Goal: Information Seeking & Learning: Compare options

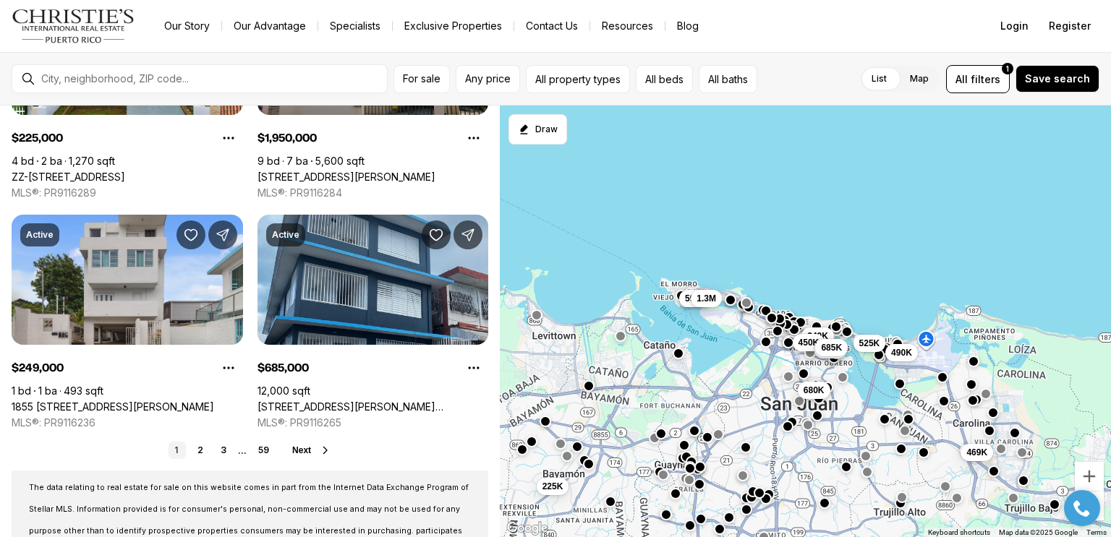
scroll to position [1105, 0]
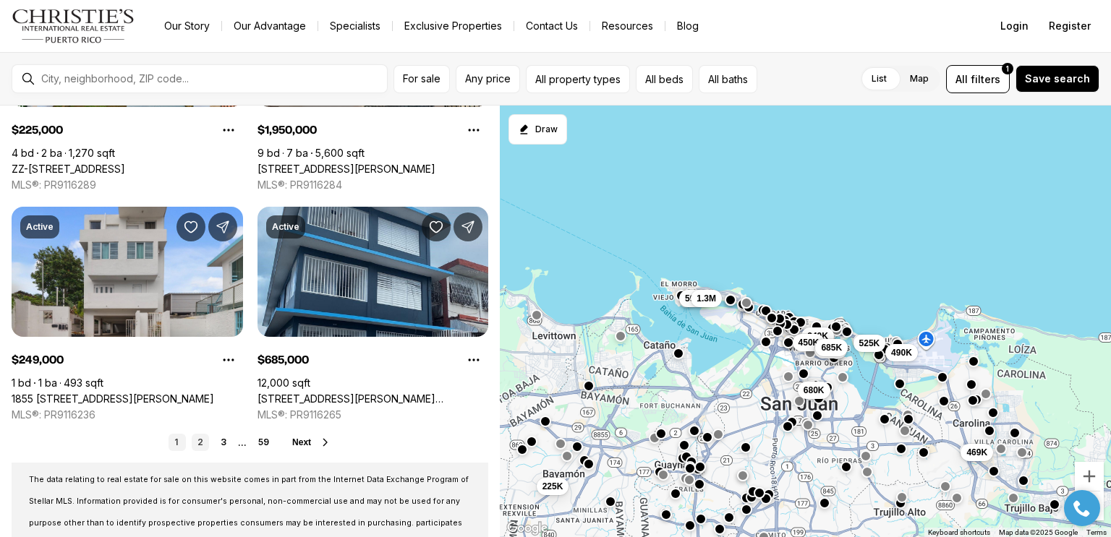
click at [200, 441] on link "2" at bounding box center [200, 442] width 17 height 17
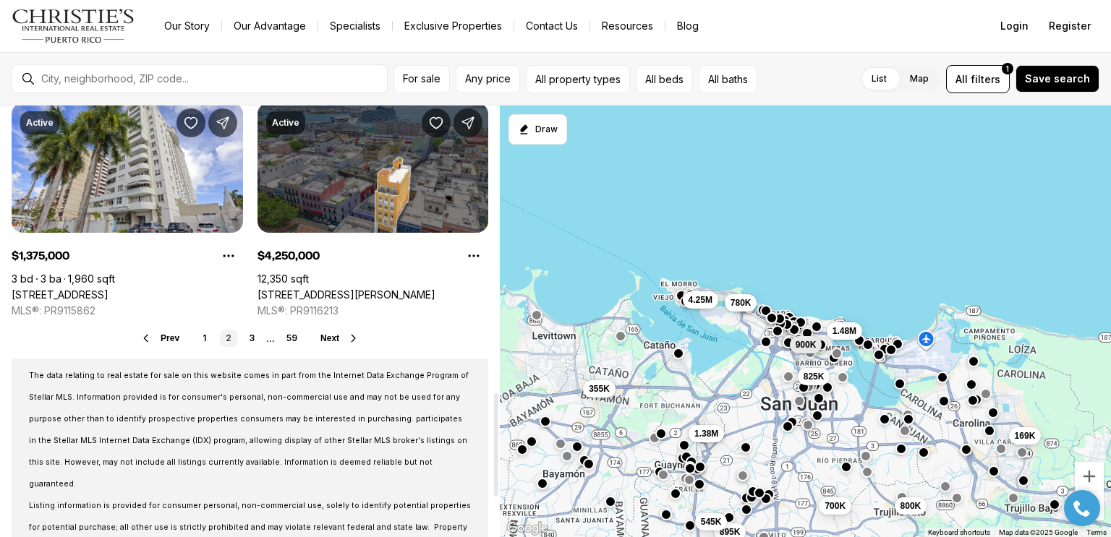
scroll to position [1215, 0]
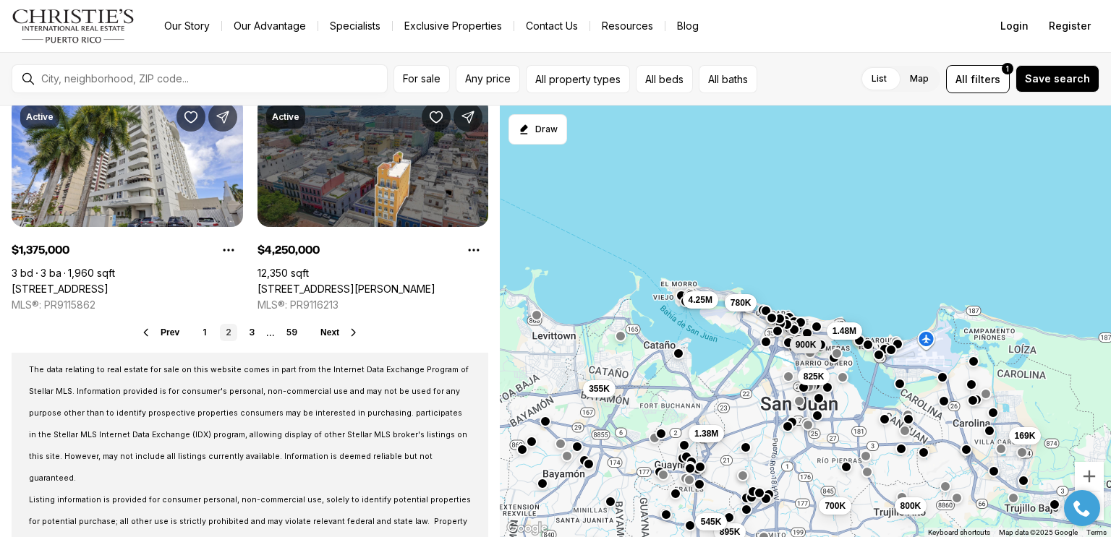
click at [338, 330] on span "Next" at bounding box center [329, 333] width 19 height 10
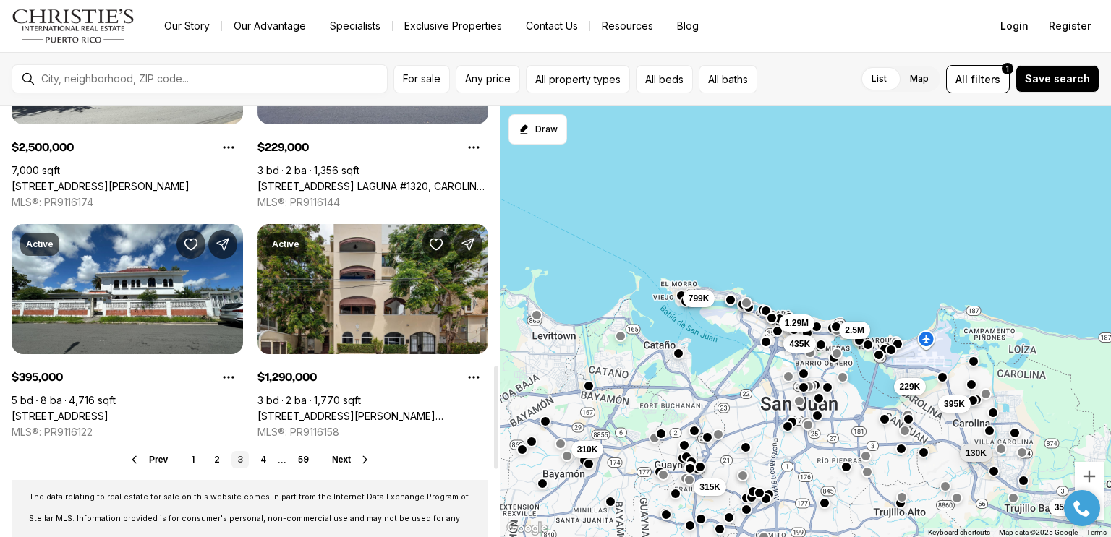
scroll to position [1092, 0]
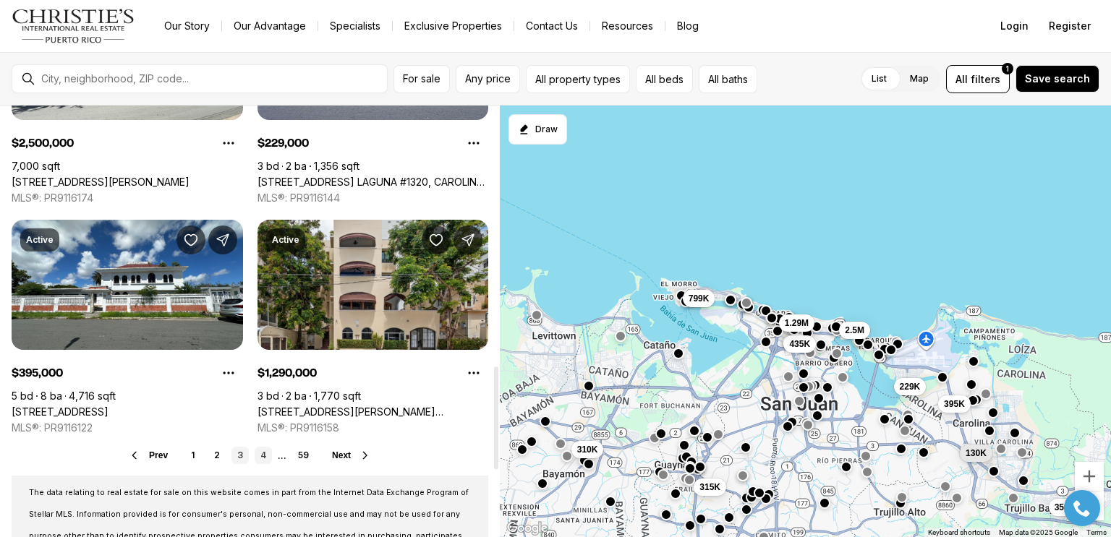
click at [260, 460] on link "4" at bounding box center [263, 455] width 17 height 17
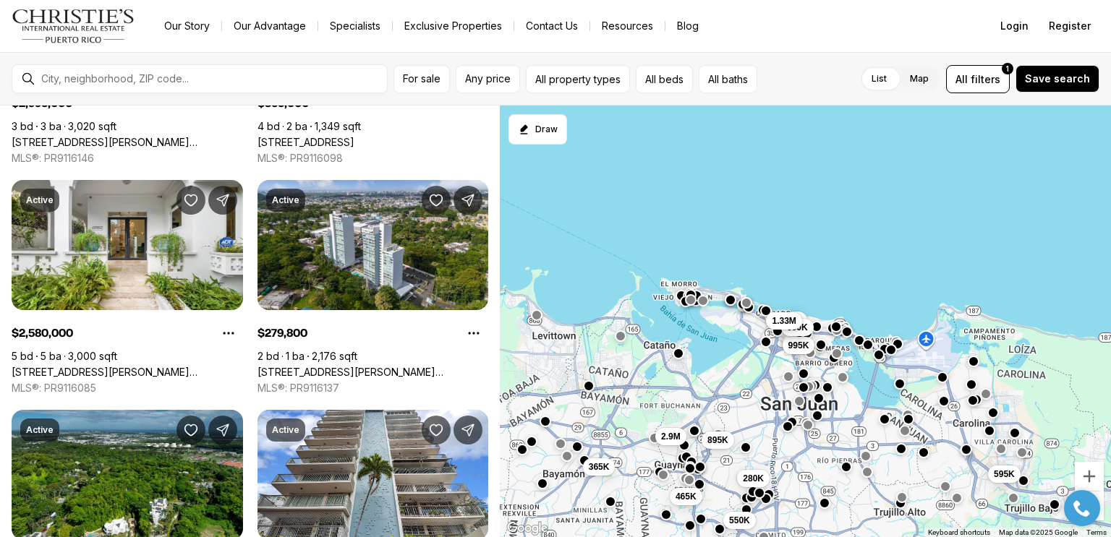
scroll to position [443, 0]
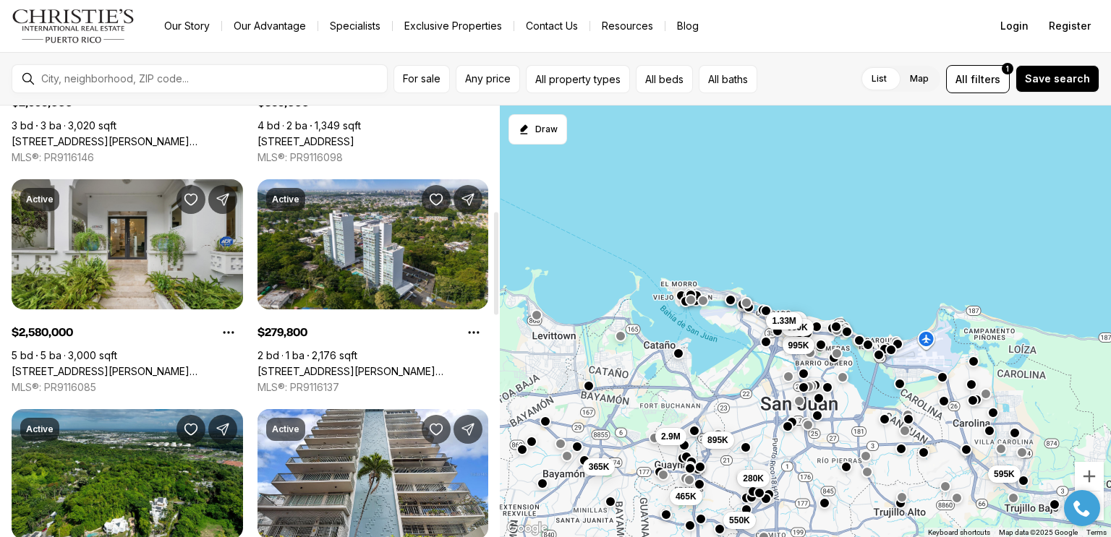
click at [167, 365] on link "1308 WILSON AVE, SAN JUAN PR, 00907" at bounding box center [127, 371] width 231 height 13
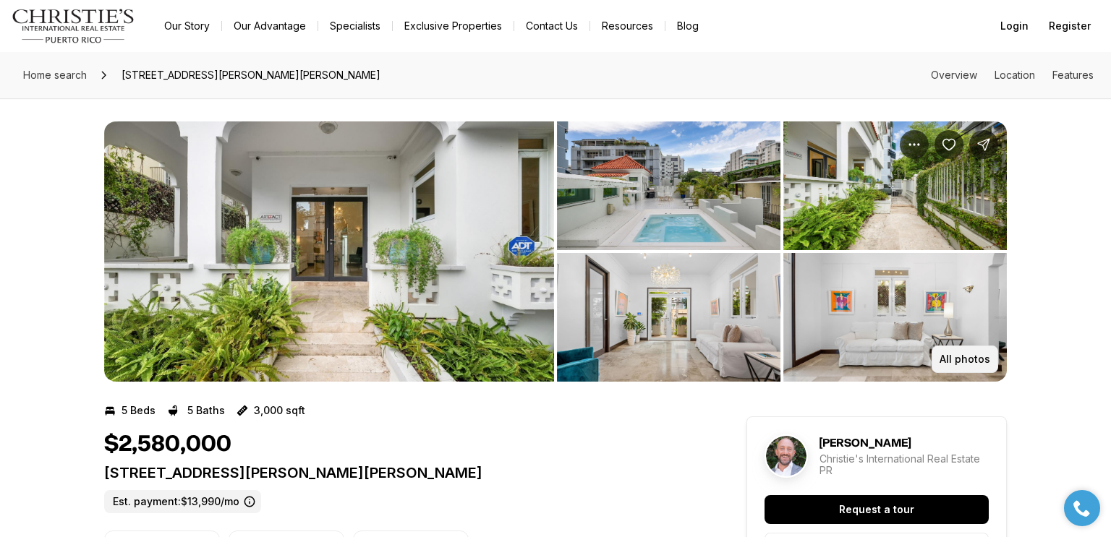
click at [969, 354] on p "All photos" at bounding box center [964, 360] width 51 height 12
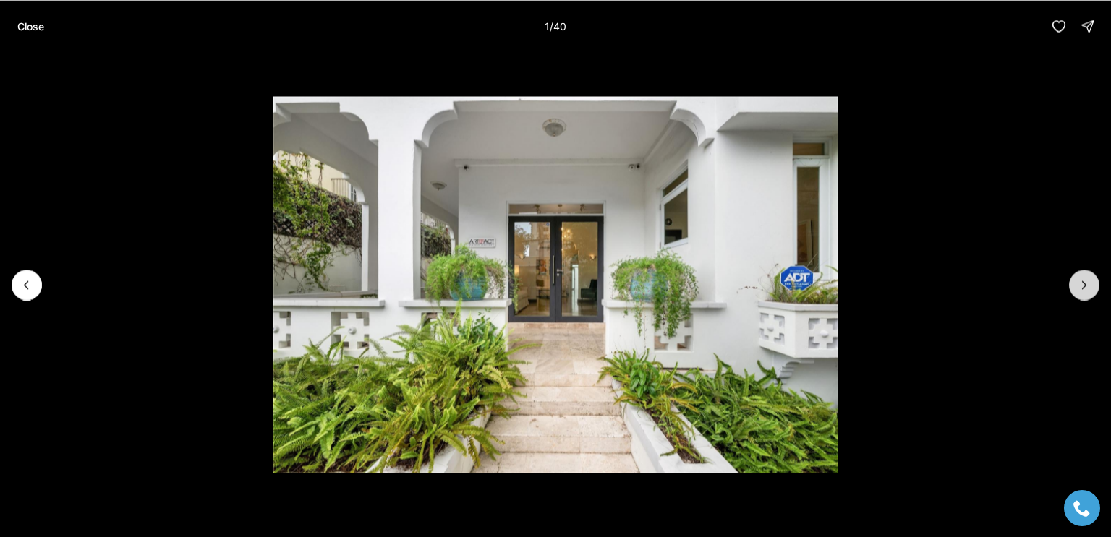
click at [1083, 280] on icon "Next slide" at bounding box center [1084, 285] width 14 height 14
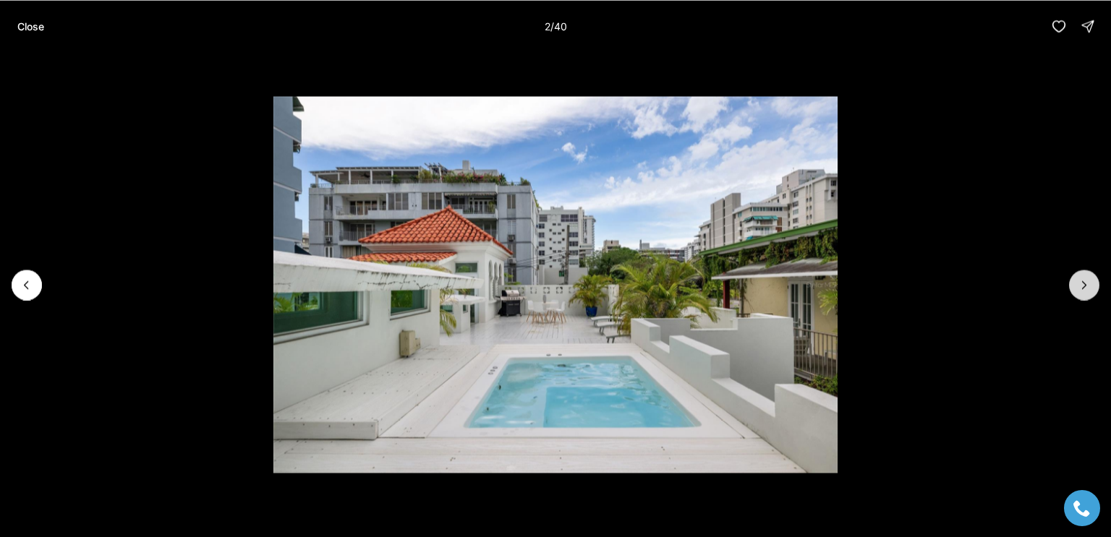
click at [1082, 287] on icon "Next slide" at bounding box center [1084, 285] width 14 height 14
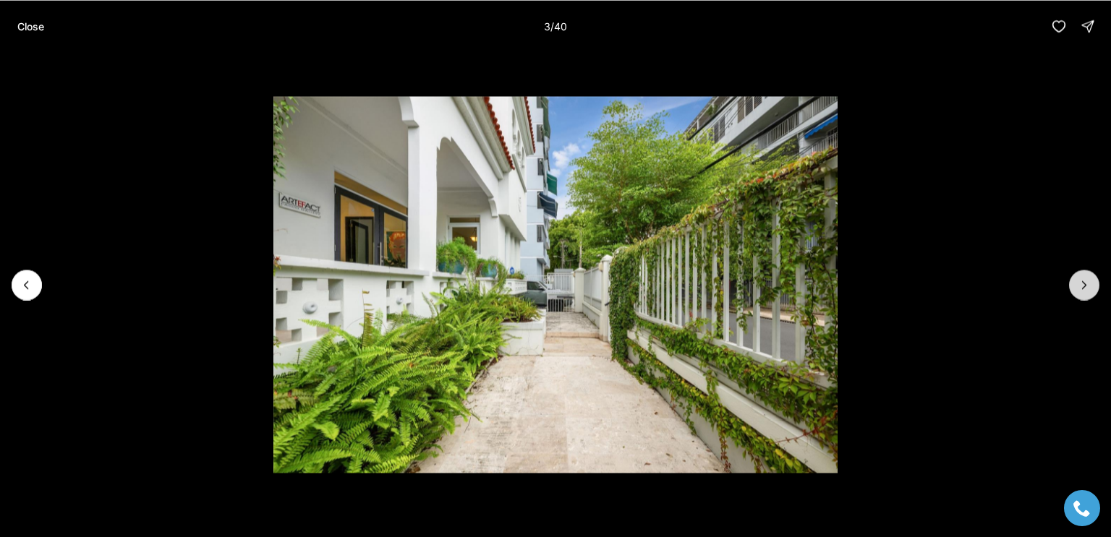
click at [1088, 293] on button "Next slide" at bounding box center [1084, 285] width 30 height 30
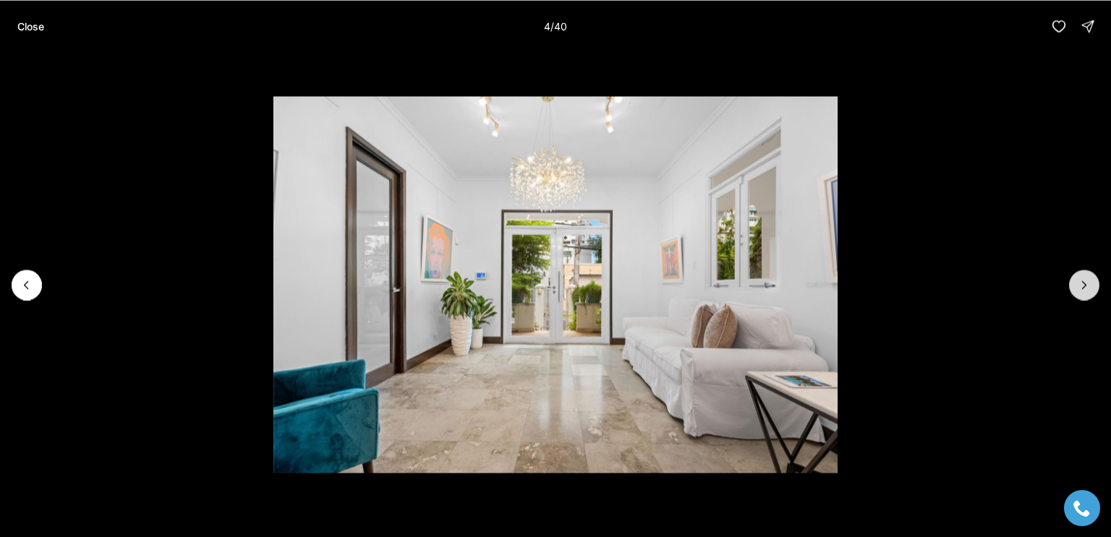
click at [1084, 286] on icon "Next slide" at bounding box center [1085, 284] width 4 height 7
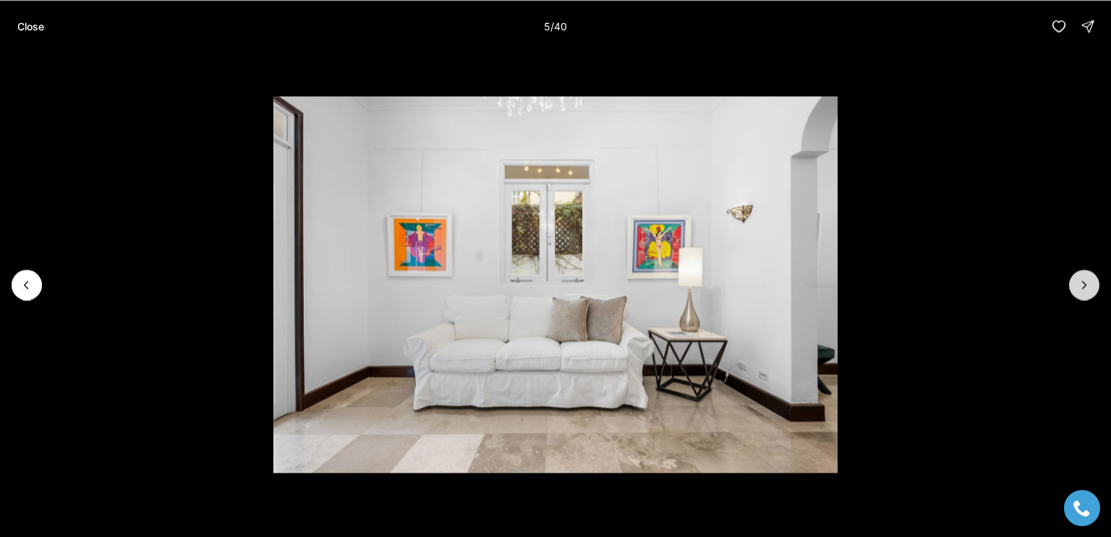
click at [1083, 289] on icon "Next slide" at bounding box center [1085, 284] width 4 height 7
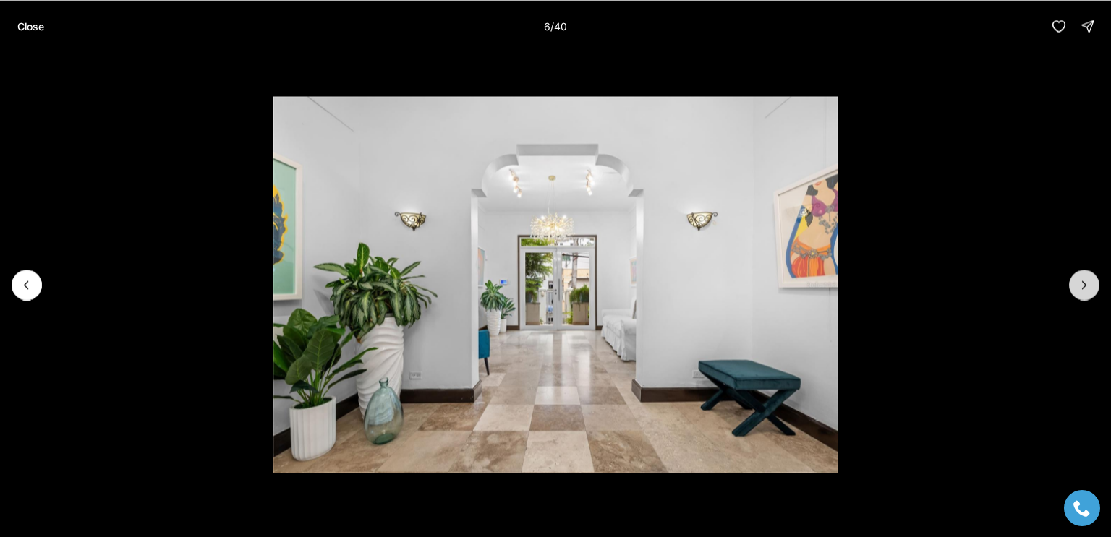
click at [1084, 285] on icon "Next slide" at bounding box center [1084, 285] width 14 height 14
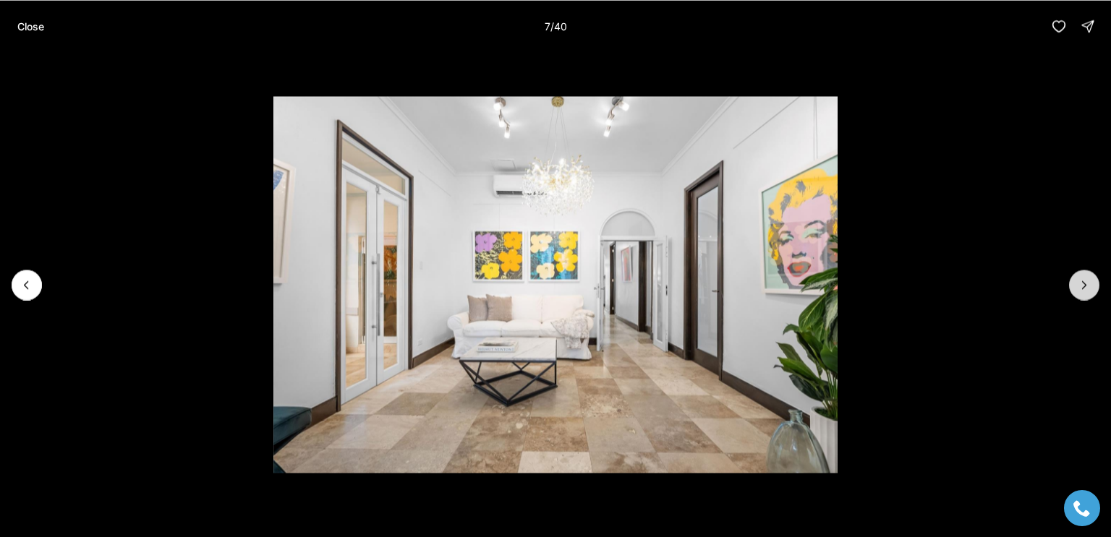
click at [1084, 284] on icon "Next slide" at bounding box center [1084, 285] width 14 height 14
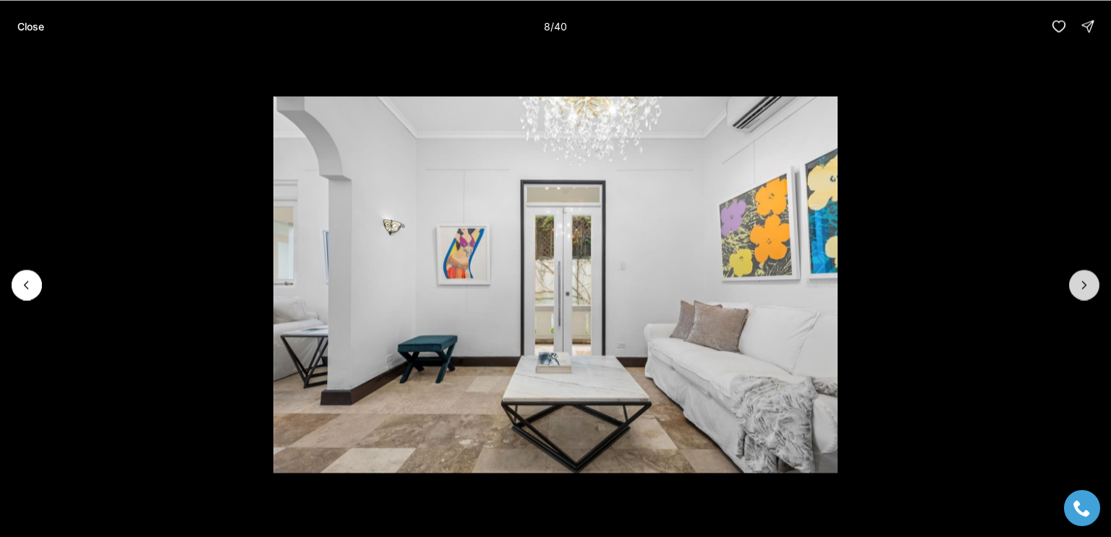
click at [1080, 295] on button "Next slide" at bounding box center [1084, 285] width 30 height 30
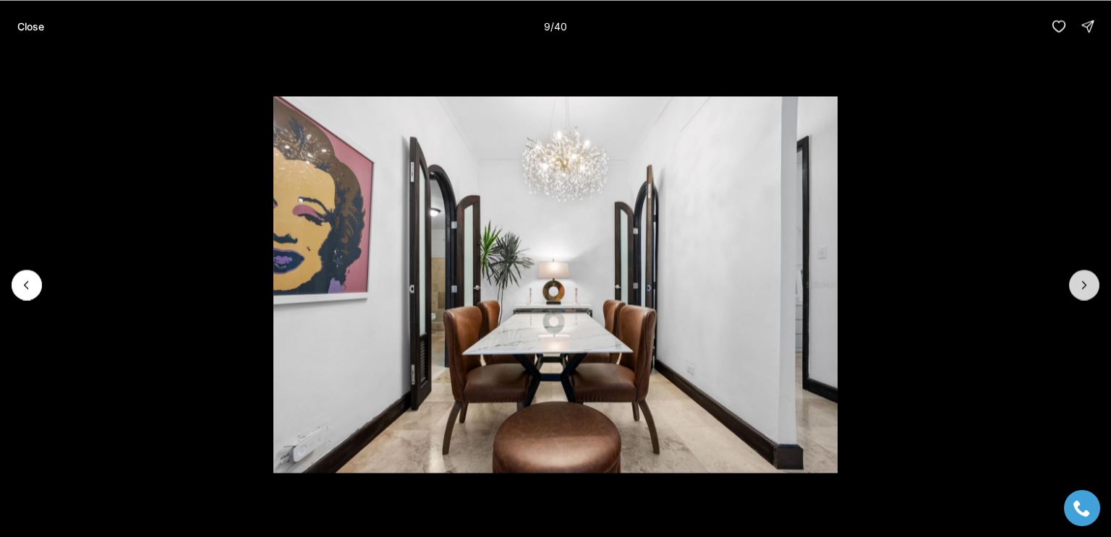
click at [1082, 293] on button "Next slide" at bounding box center [1084, 285] width 30 height 30
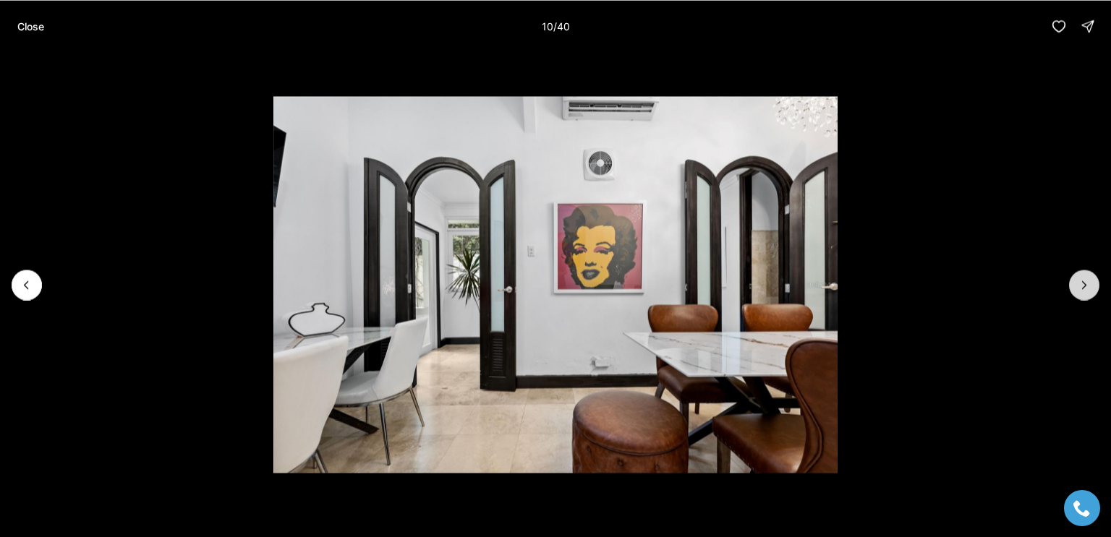
click at [1080, 295] on button "Next slide" at bounding box center [1084, 285] width 30 height 30
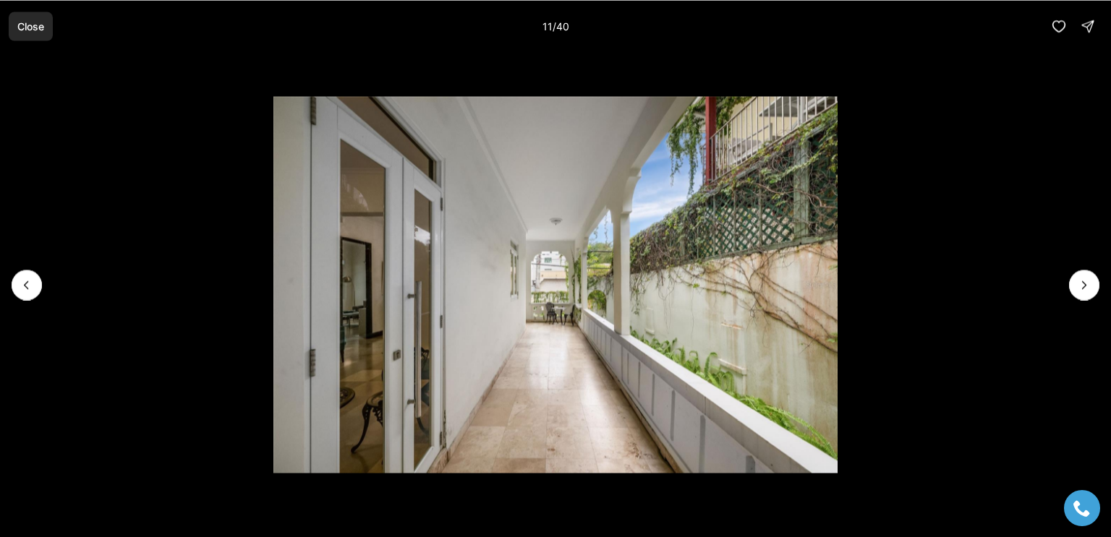
click at [30, 28] on p "Close" at bounding box center [30, 26] width 27 height 12
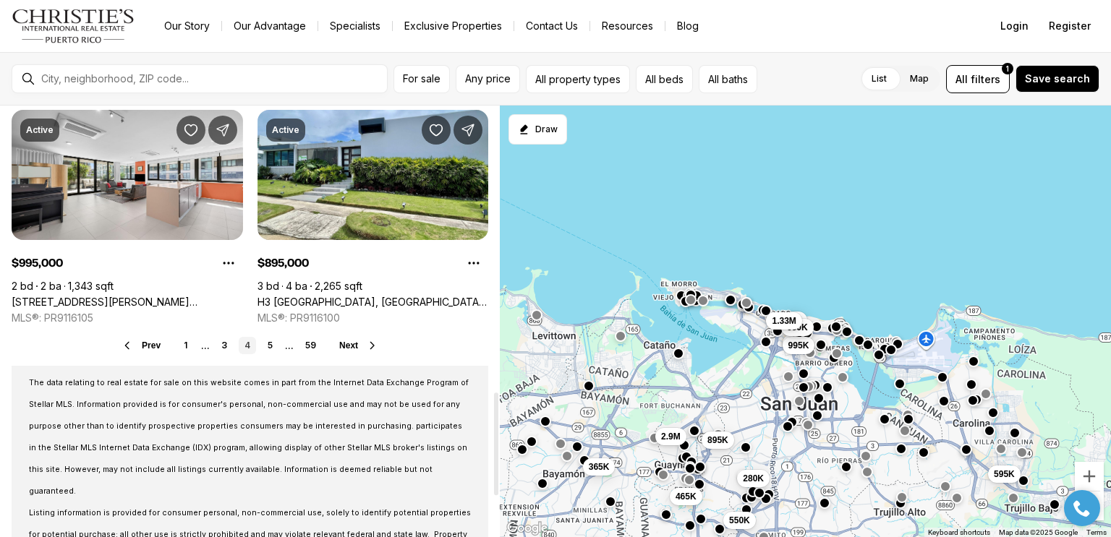
scroll to position [1203, 0]
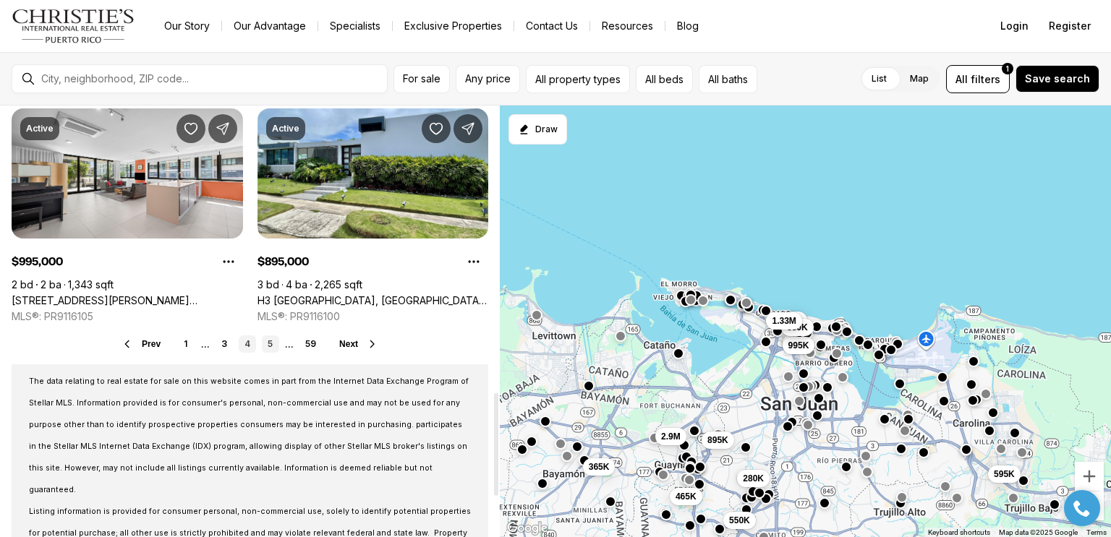
click at [273, 345] on link "5" at bounding box center [270, 344] width 17 height 17
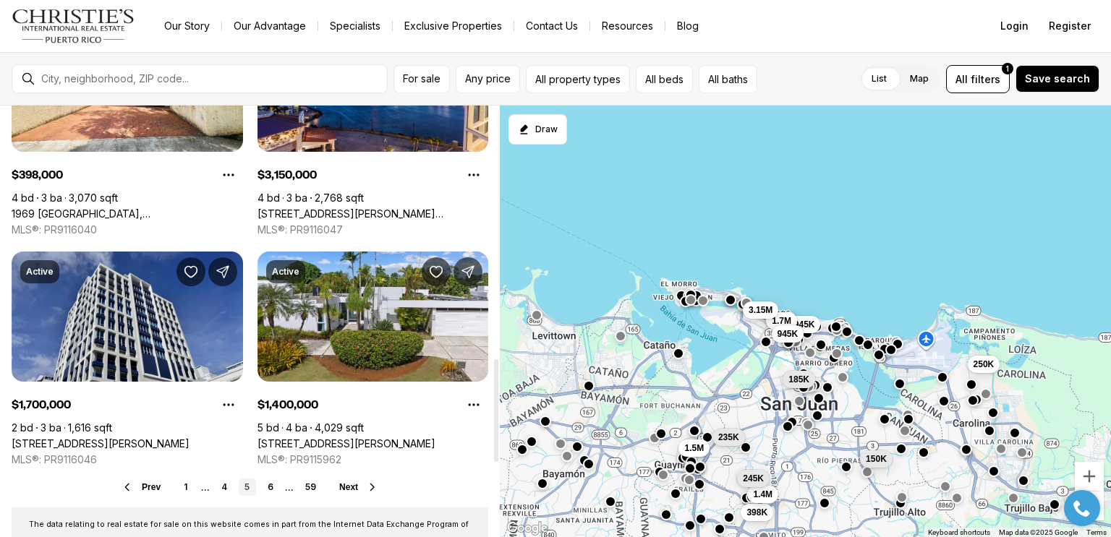
scroll to position [1061, 0]
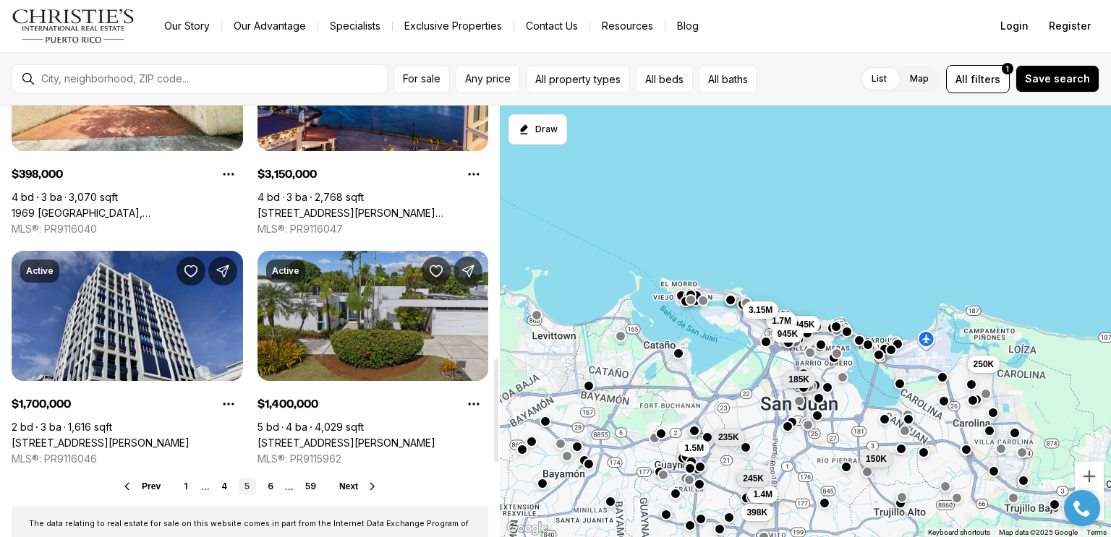
click at [338, 437] on link "[STREET_ADDRESS][PERSON_NAME]" at bounding box center [346, 443] width 178 height 13
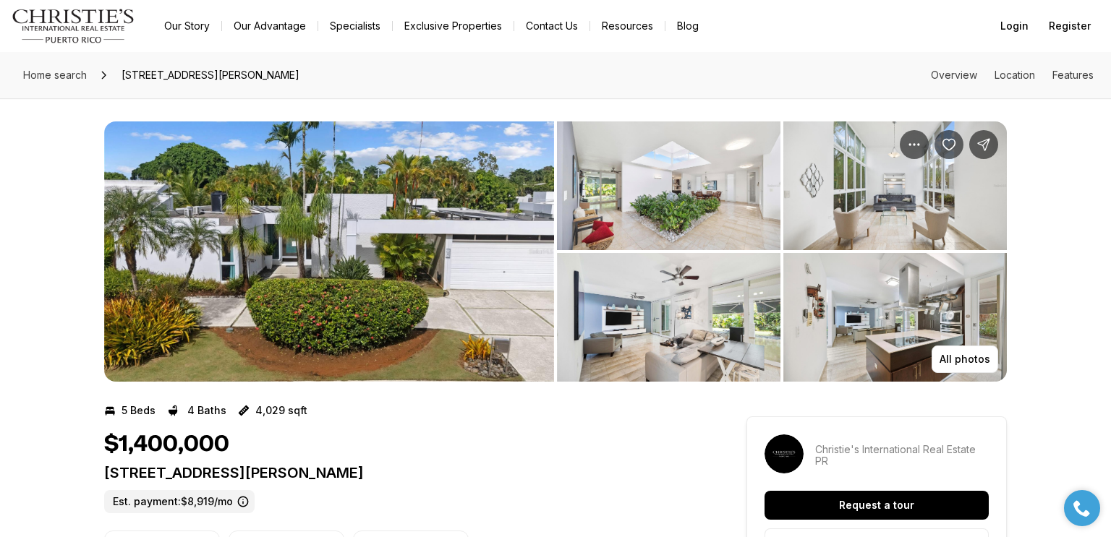
click at [752, 223] on img "View image gallery" at bounding box center [668, 185] width 223 height 129
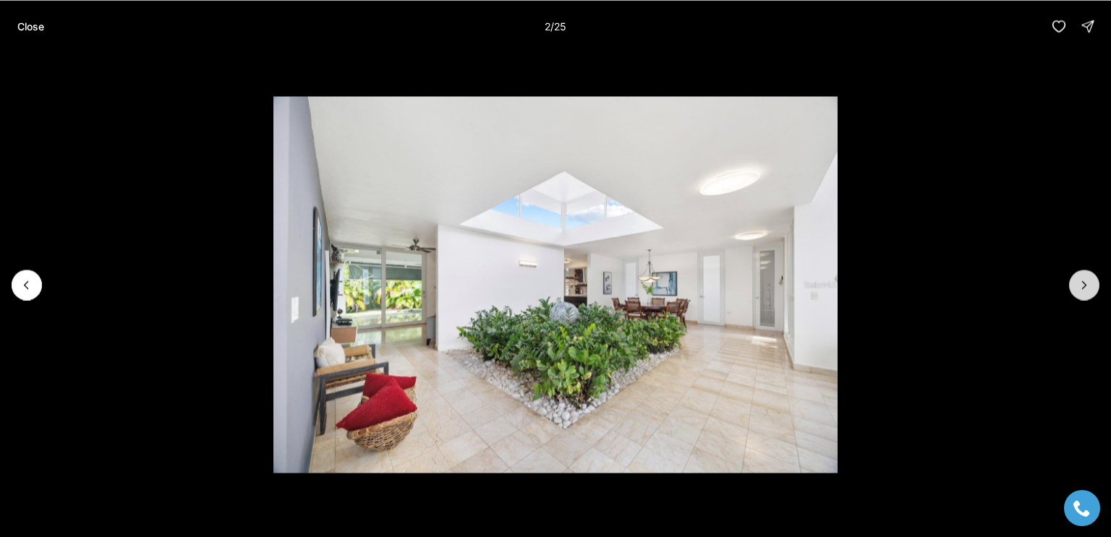
click at [1085, 286] on icon "Next slide" at bounding box center [1084, 285] width 14 height 14
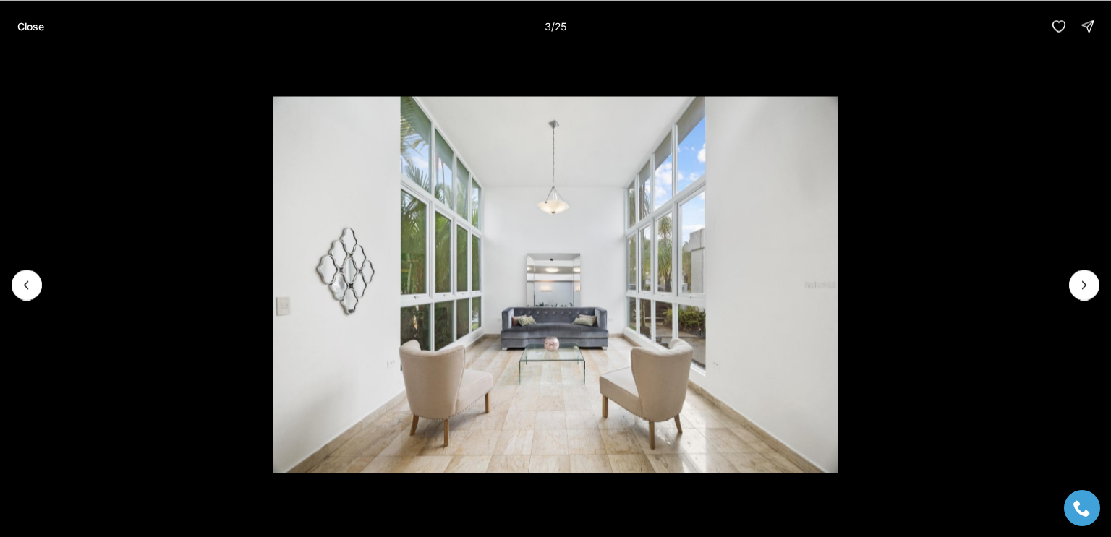
click at [1083, 301] on li "3 of 25" at bounding box center [555, 284] width 1111 height 465
click at [1085, 284] on icon "Next slide" at bounding box center [1084, 285] width 14 height 14
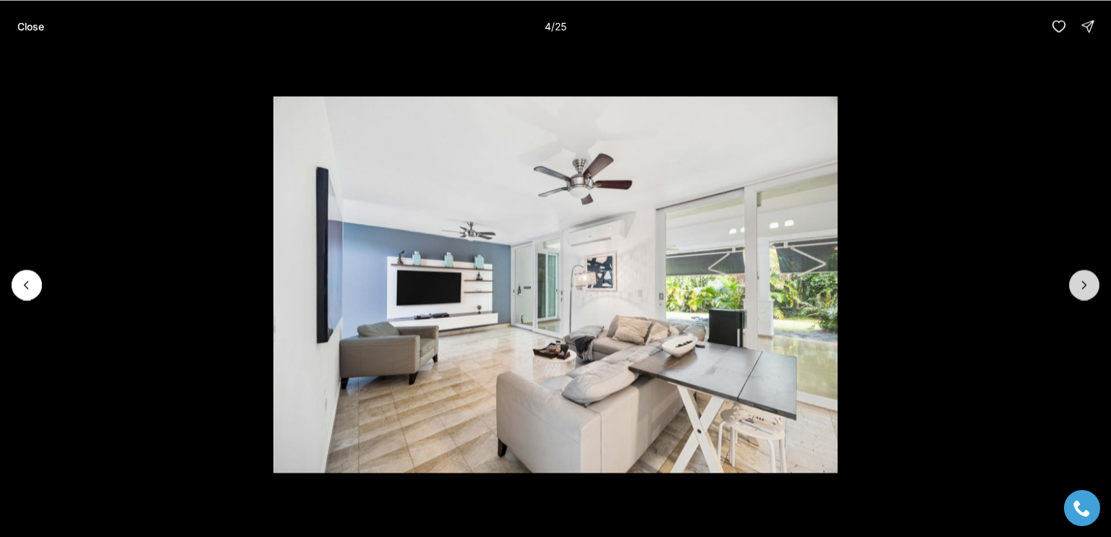
click at [1084, 288] on icon "Next slide" at bounding box center [1084, 285] width 14 height 14
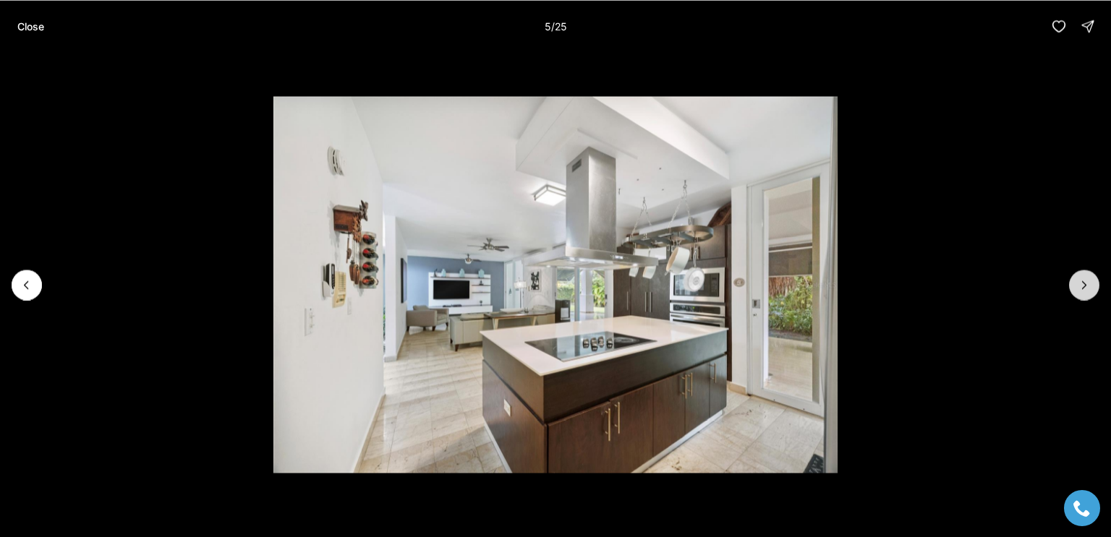
click at [1085, 298] on button "Next slide" at bounding box center [1084, 285] width 30 height 30
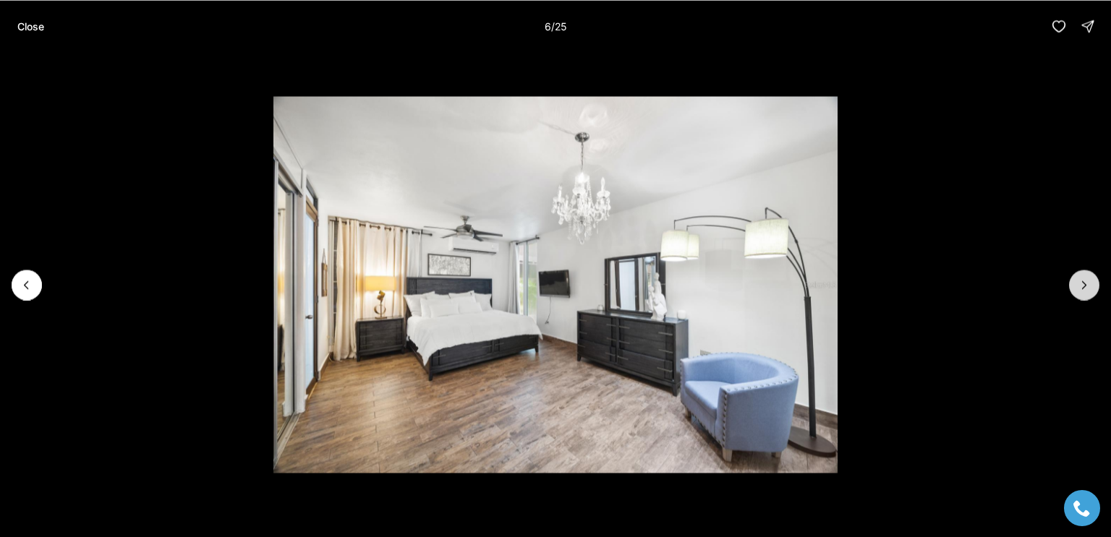
click at [1082, 286] on icon "Next slide" at bounding box center [1084, 285] width 14 height 14
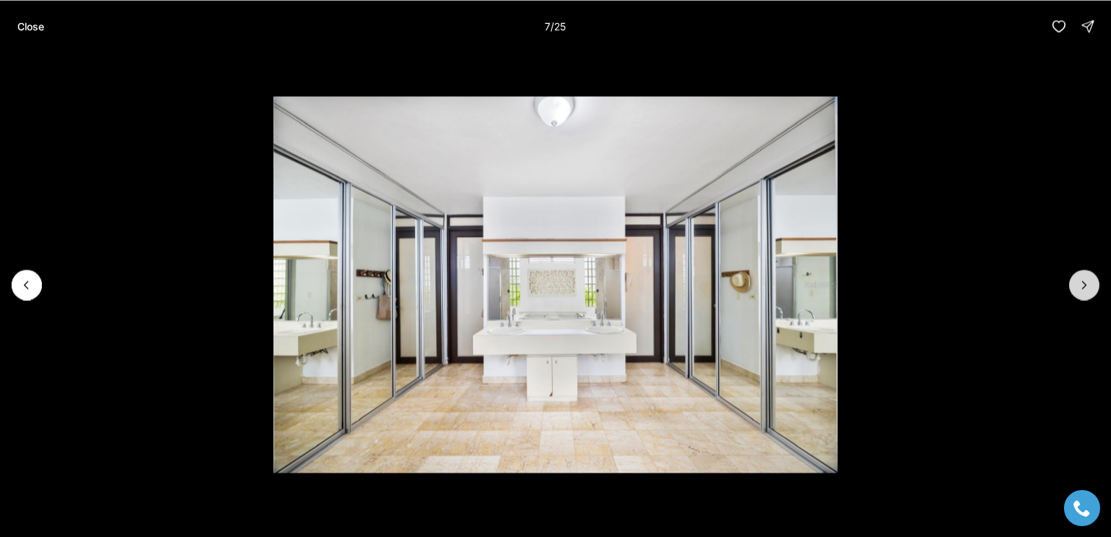
click at [1080, 292] on button "Next slide" at bounding box center [1084, 285] width 30 height 30
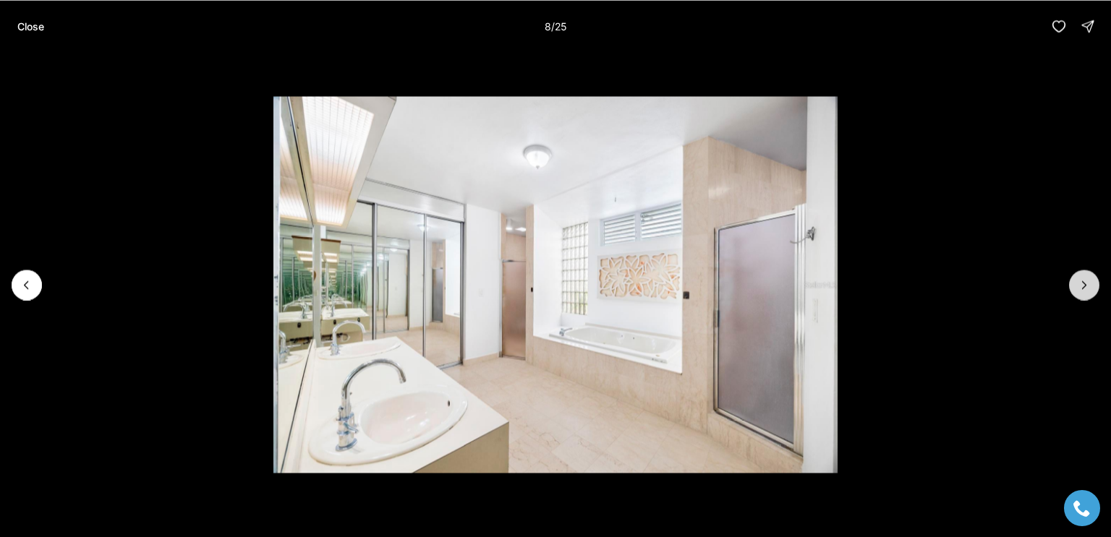
click at [1083, 285] on icon "Next slide" at bounding box center [1084, 285] width 14 height 14
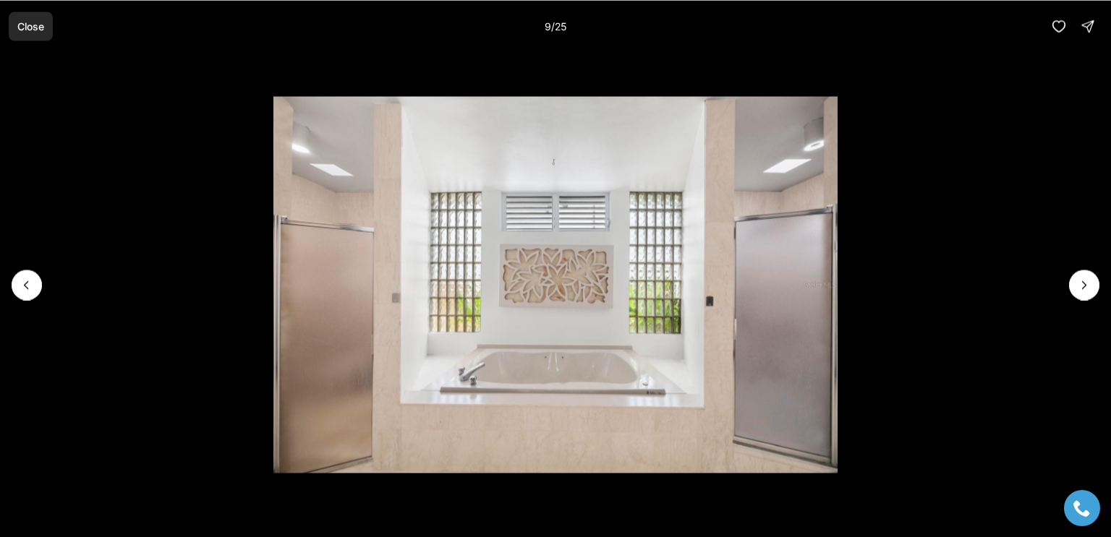
click at [18, 27] on p "Close" at bounding box center [30, 26] width 27 height 12
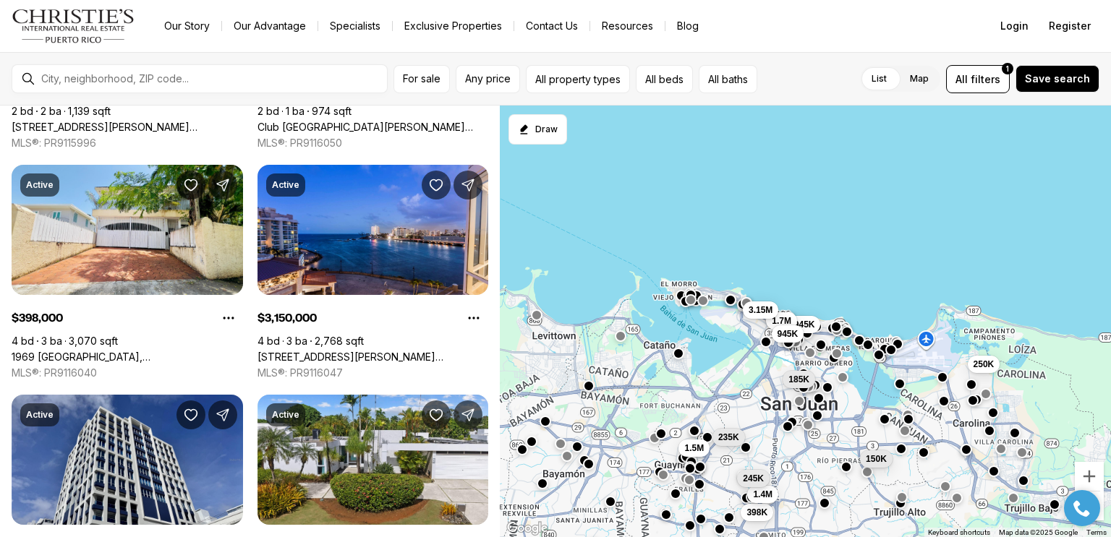
scroll to position [916, 0]
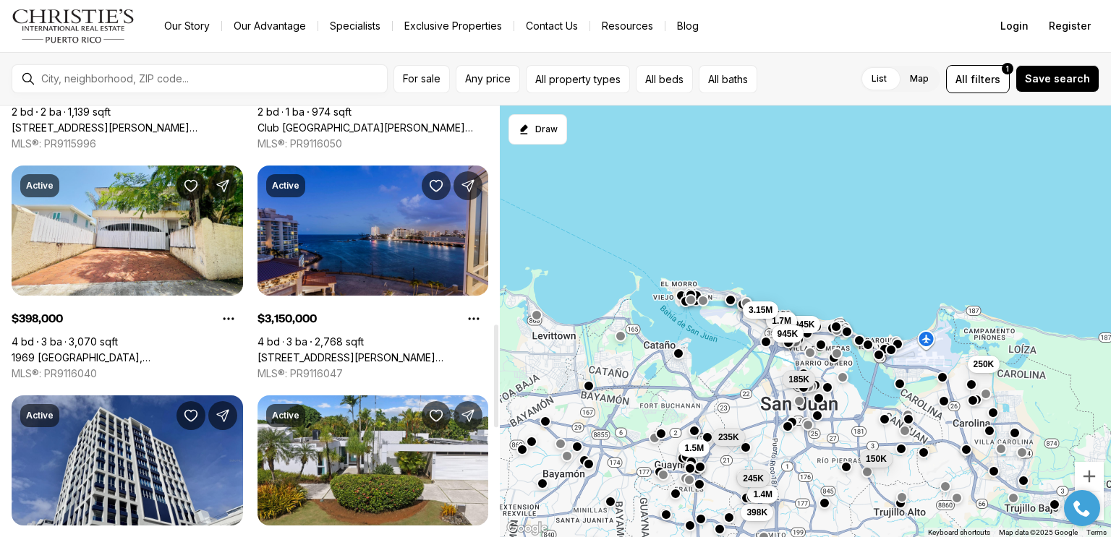
click at [381, 351] on link "[STREET_ADDRESS][PERSON_NAME][PERSON_NAME]" at bounding box center [372, 357] width 231 height 13
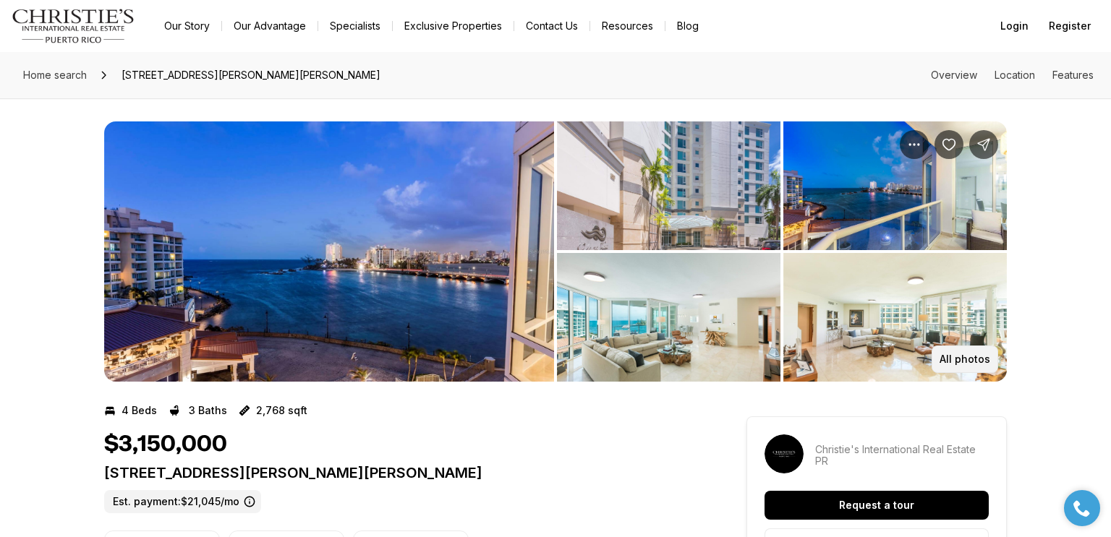
click at [965, 361] on p "All photos" at bounding box center [964, 360] width 51 height 12
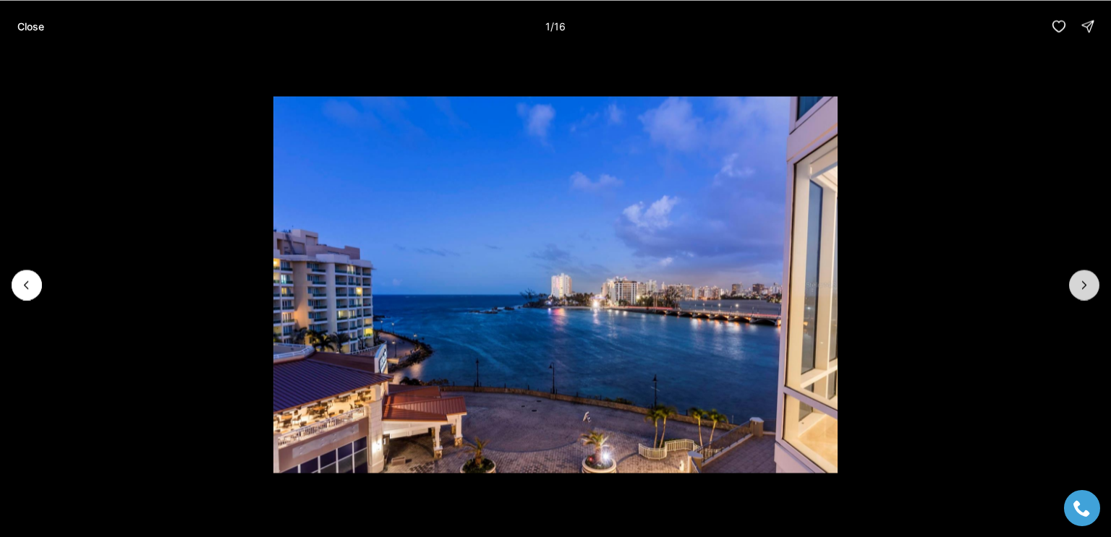
click at [1088, 278] on icon "Next slide" at bounding box center [1084, 285] width 14 height 14
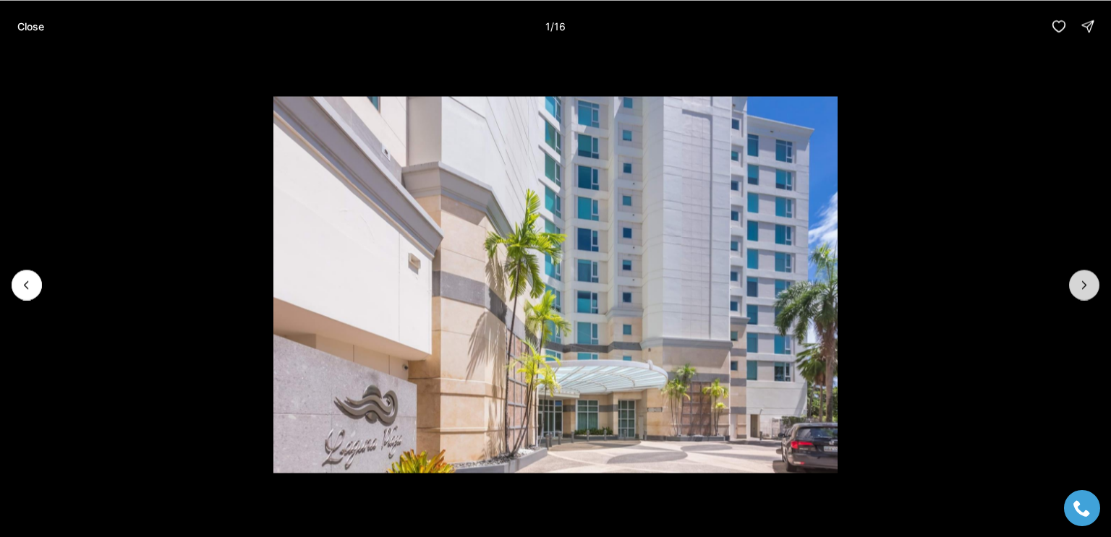
click at [1088, 278] on icon "Next slide" at bounding box center [1084, 285] width 14 height 14
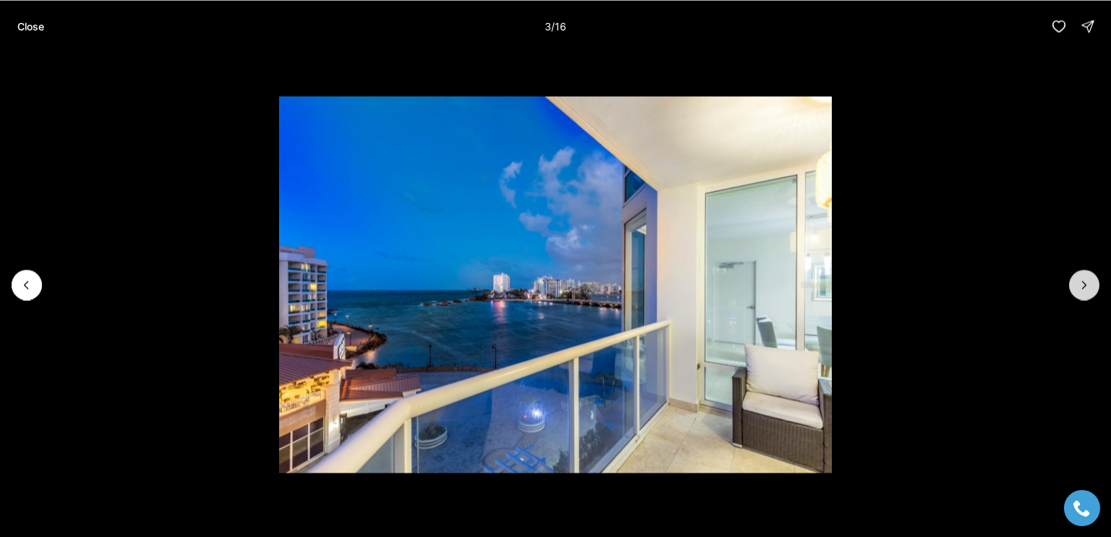
click at [1088, 278] on icon "Next slide" at bounding box center [1084, 285] width 14 height 14
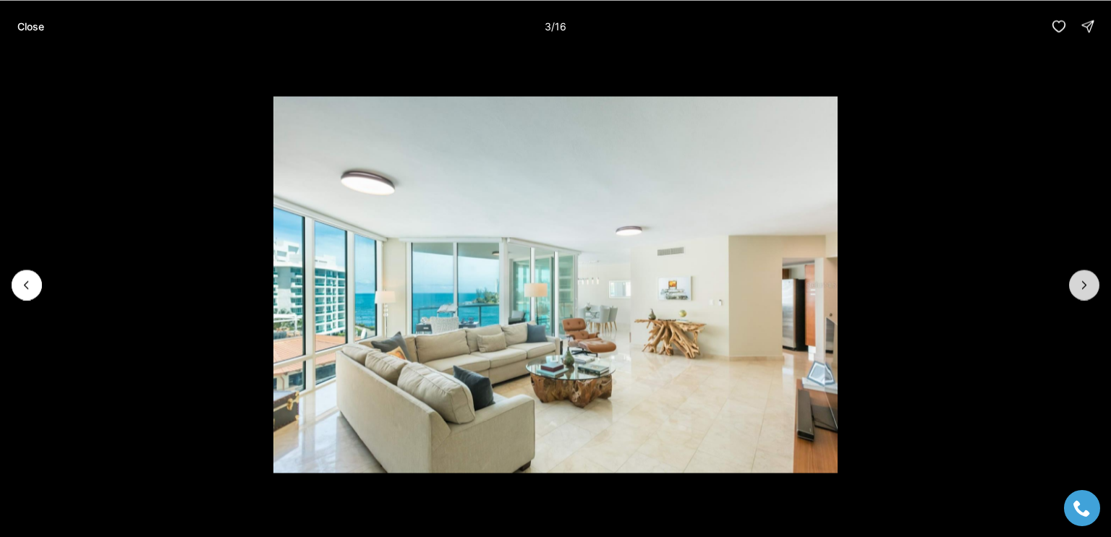
click at [1088, 278] on icon "Next slide" at bounding box center [1084, 285] width 14 height 14
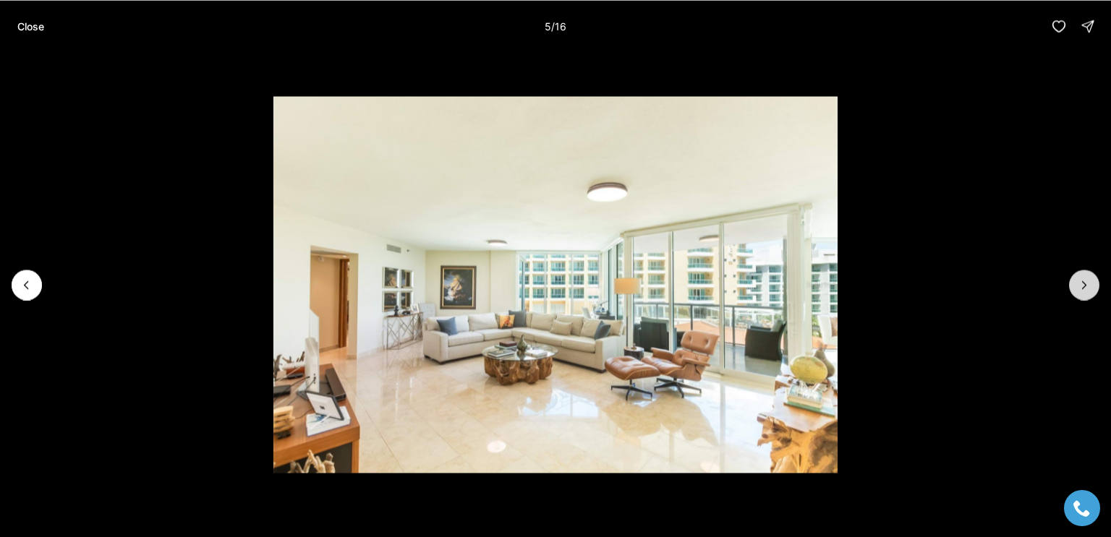
click at [1088, 278] on icon "Next slide" at bounding box center [1084, 285] width 14 height 14
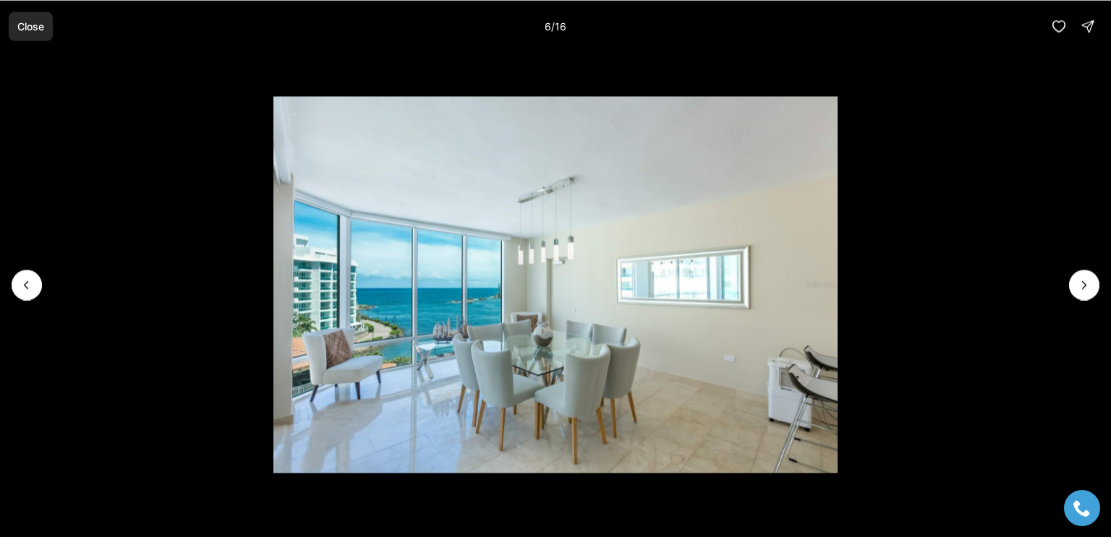
click at [31, 27] on p "Close" at bounding box center [30, 26] width 27 height 12
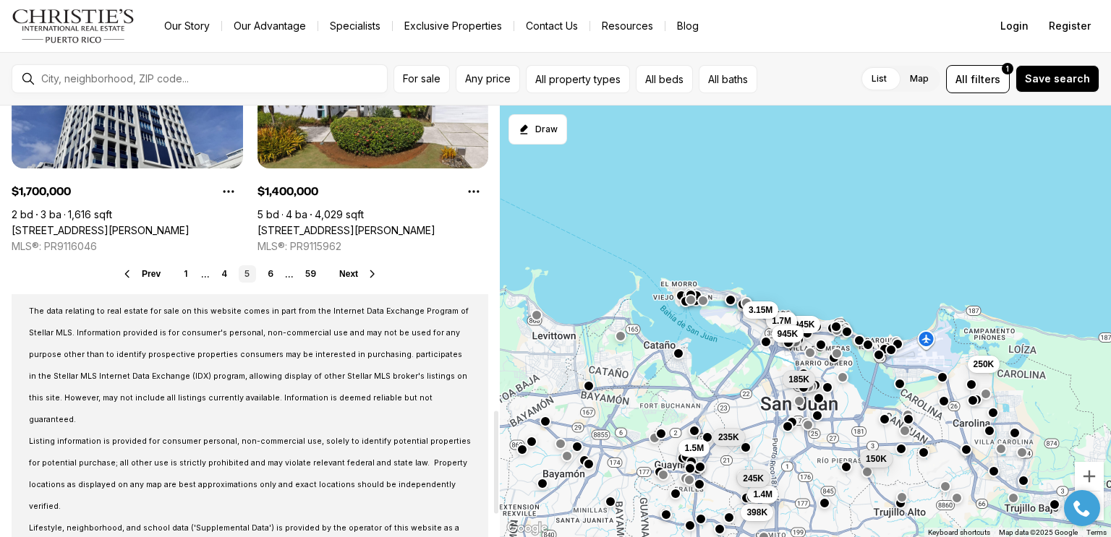
scroll to position [1287, 0]
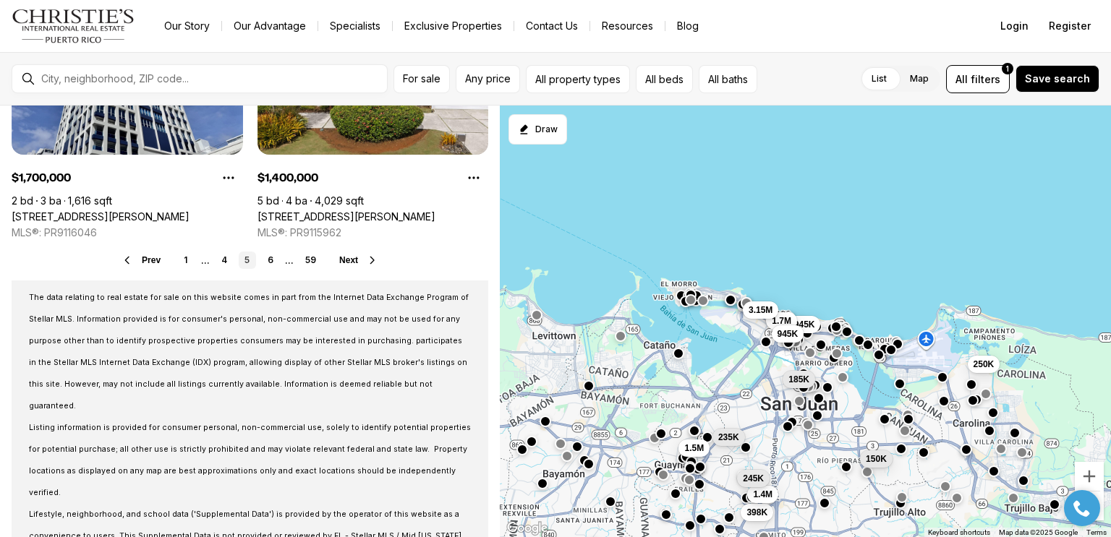
click at [354, 255] on span "Next" at bounding box center [348, 260] width 19 height 10
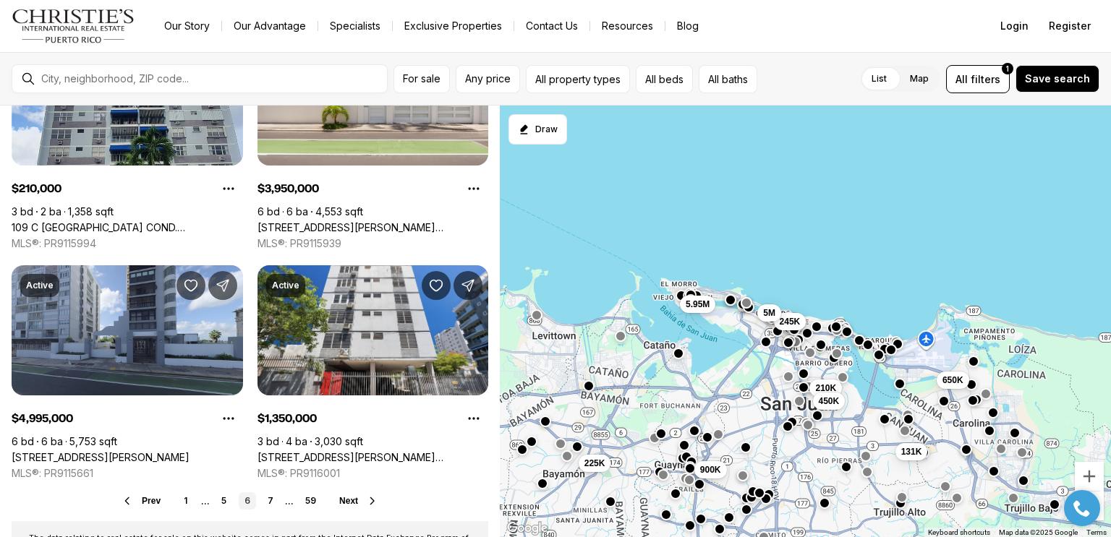
scroll to position [1047, 0]
click at [273, 500] on link "7" at bounding box center [270, 500] width 17 height 17
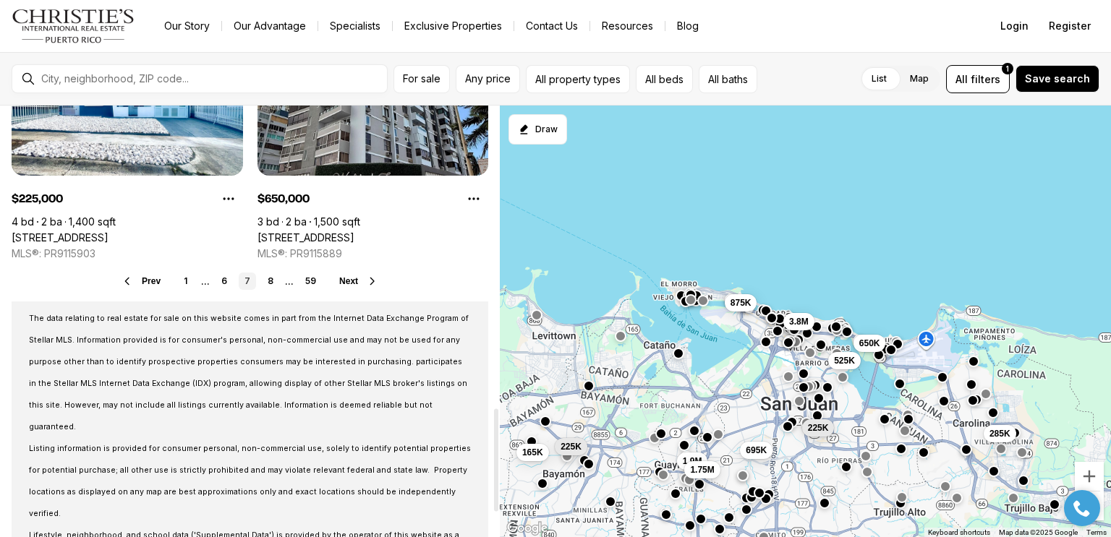
scroll to position [1276, 0]
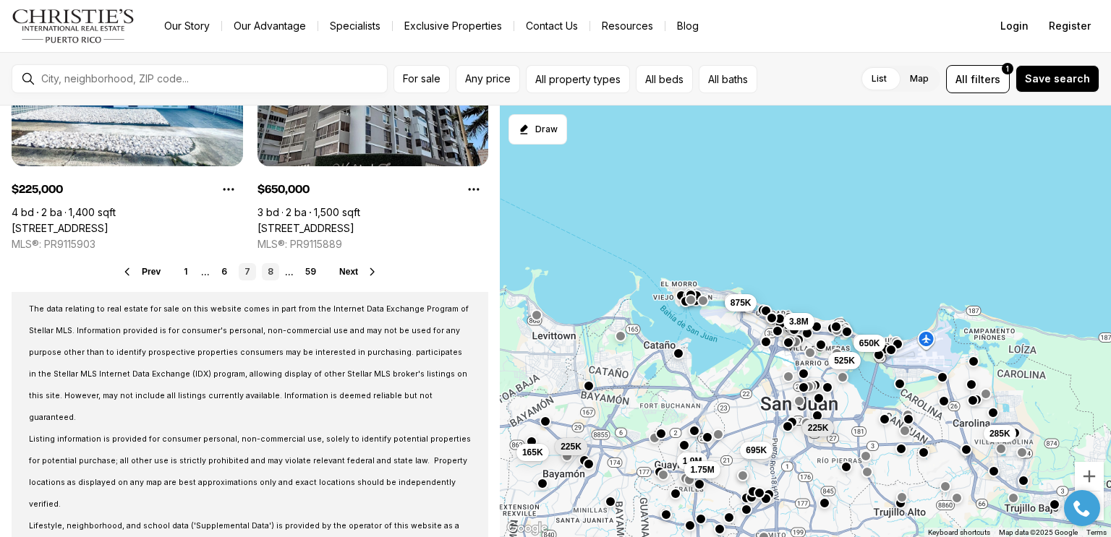
click at [272, 273] on link "8" at bounding box center [270, 271] width 17 height 17
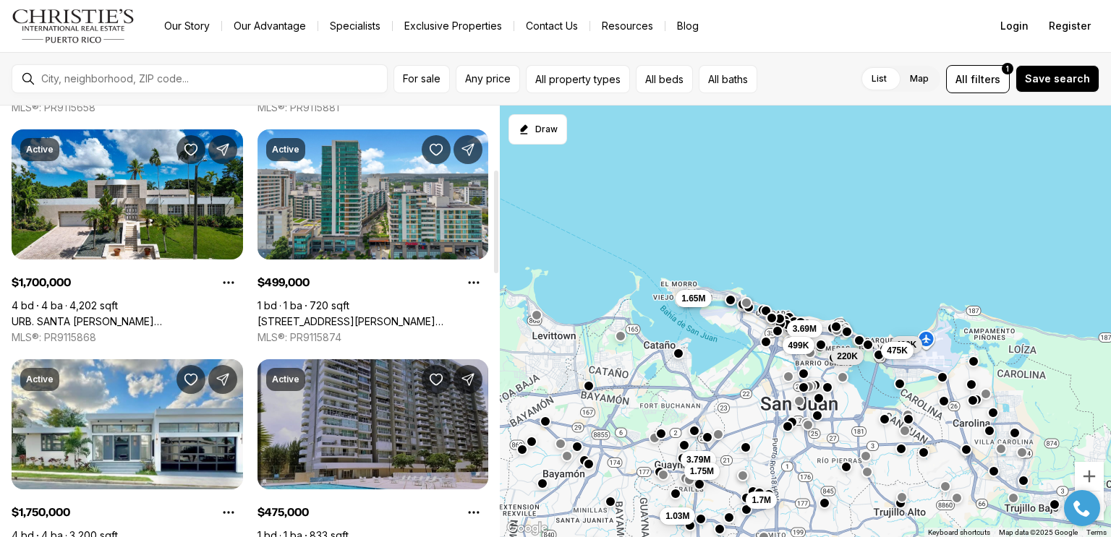
scroll to position [272, 0]
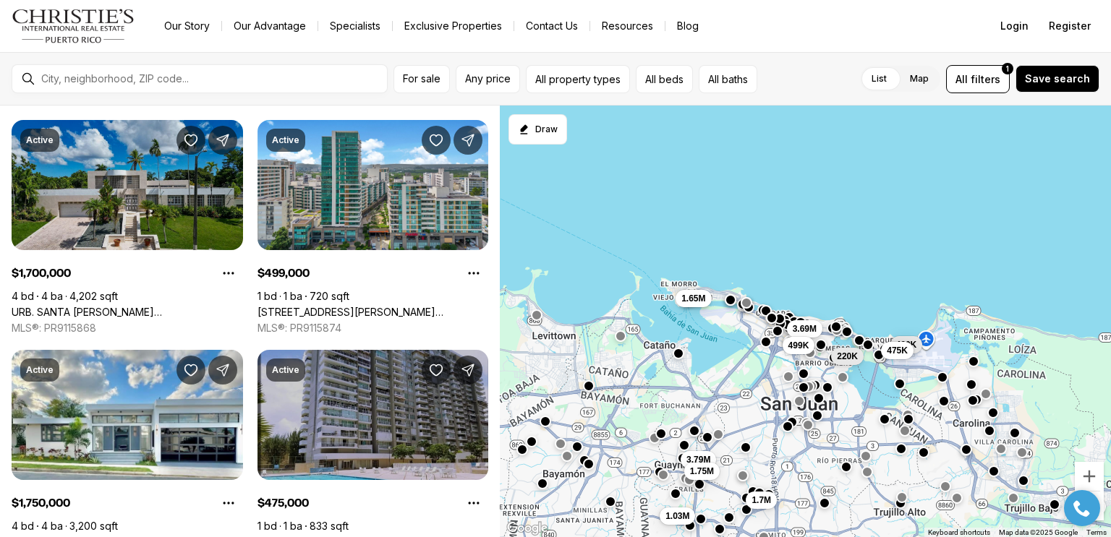
click at [153, 306] on link "URB. SANTA MARIA 1906 CLL ORQUIDEA, SAN JUAN PR, 00927" at bounding box center [127, 312] width 231 height 13
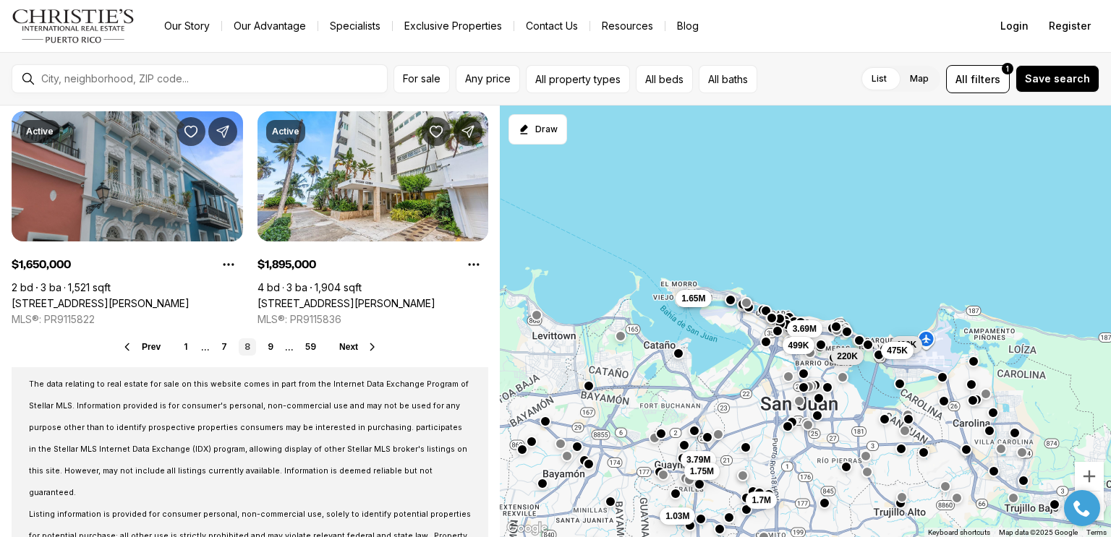
scroll to position [1207, 0]
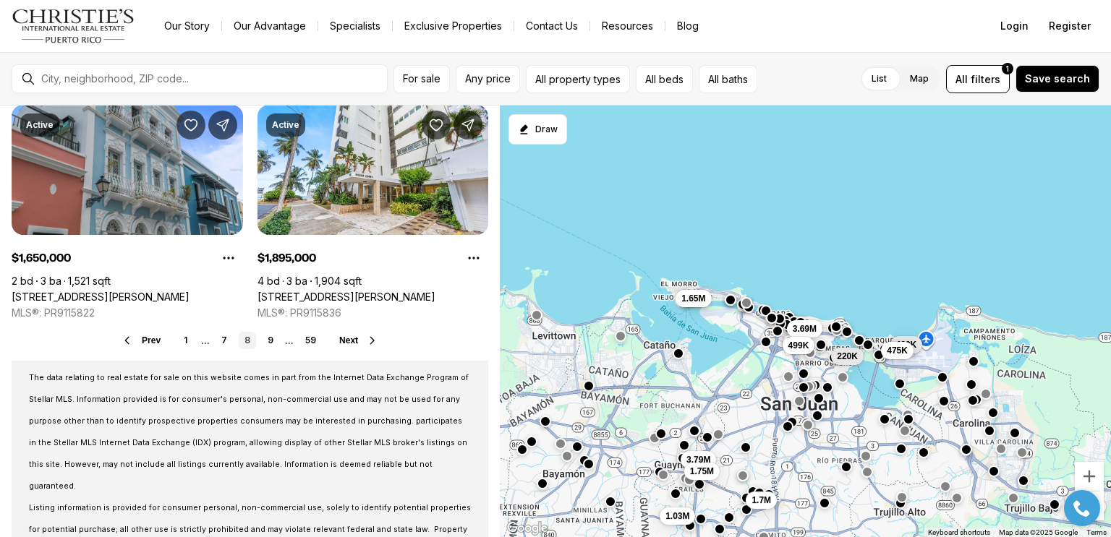
click at [351, 339] on span "Next" at bounding box center [348, 341] width 19 height 10
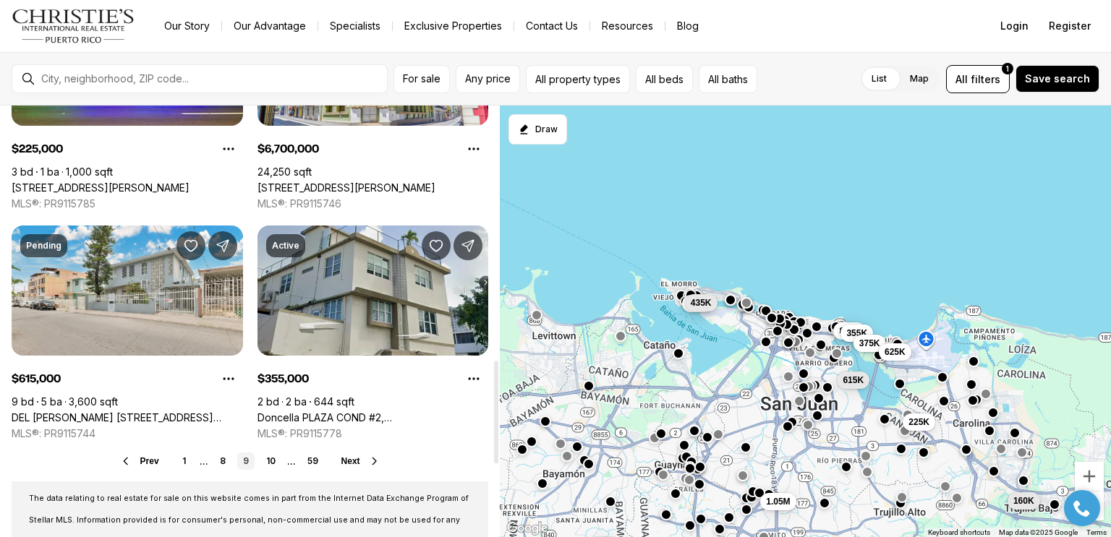
scroll to position [1089, 0]
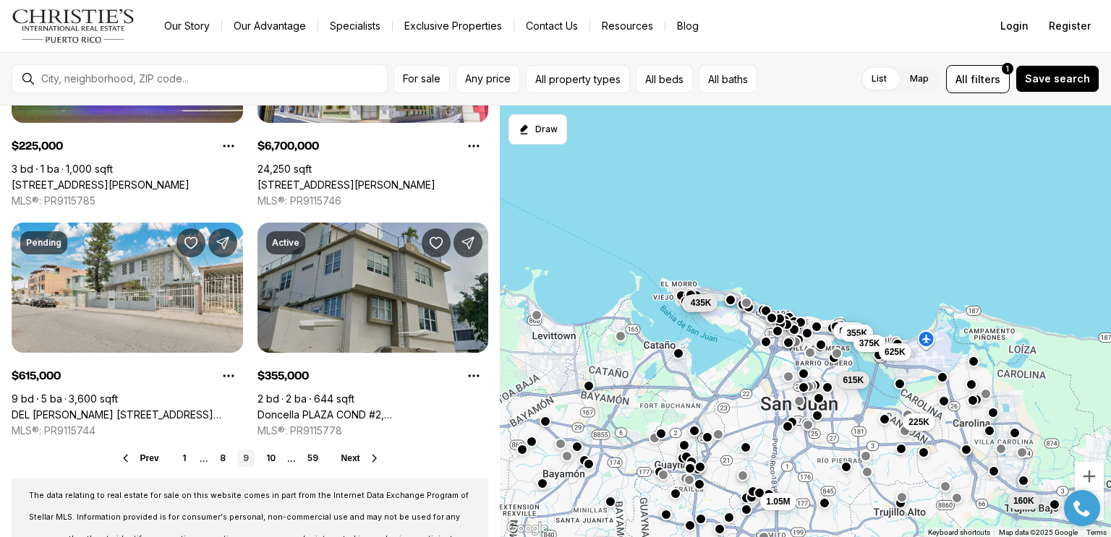
click at [404, 409] on link "Doncella PLAZA COND #2, SAN JUAN PR, 00901" at bounding box center [372, 415] width 231 height 13
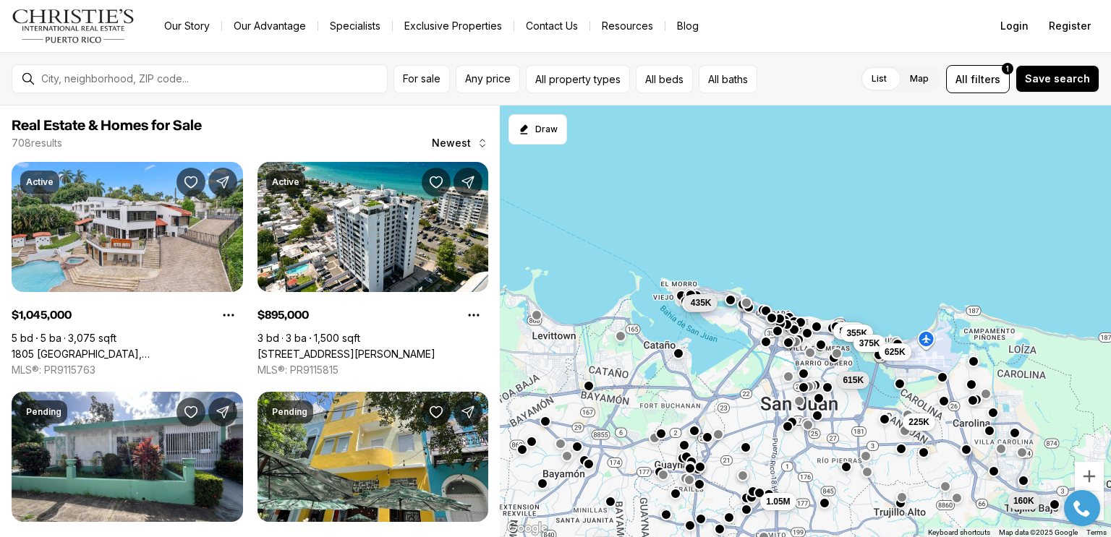
scroll to position [1089, 0]
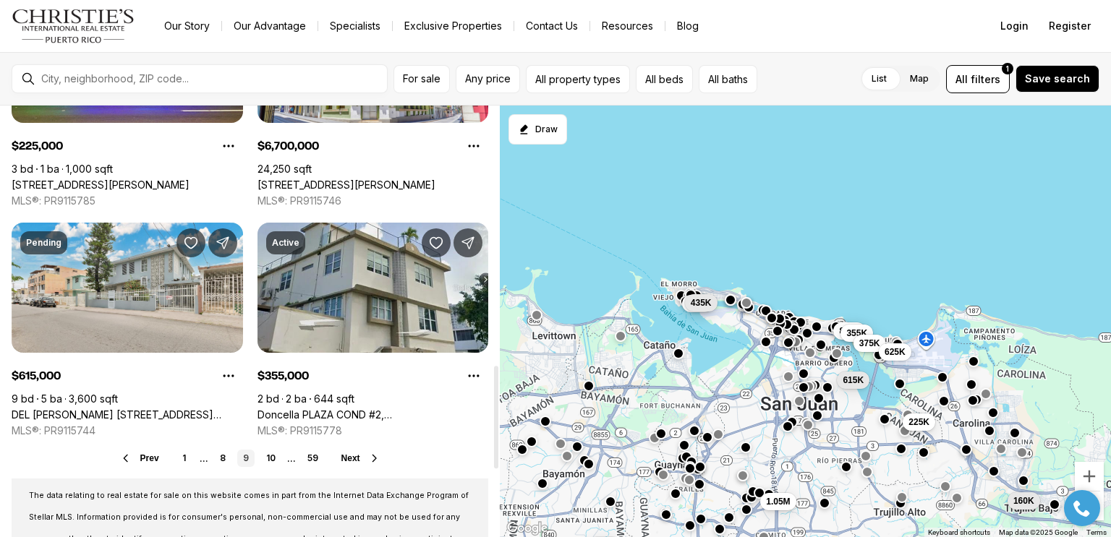
click at [351, 457] on span "Next" at bounding box center [350, 458] width 19 height 10
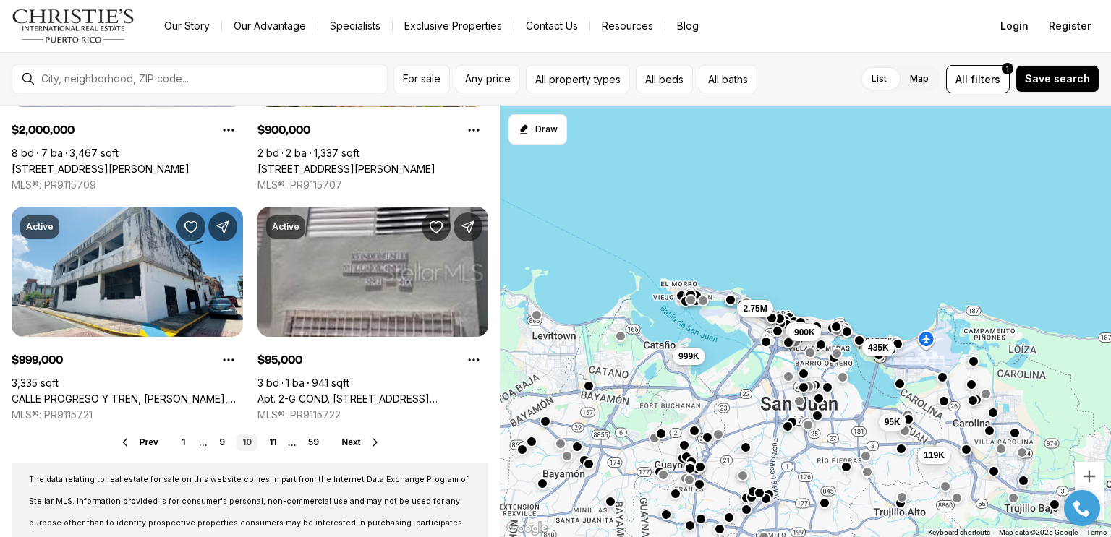
scroll to position [1107, 0]
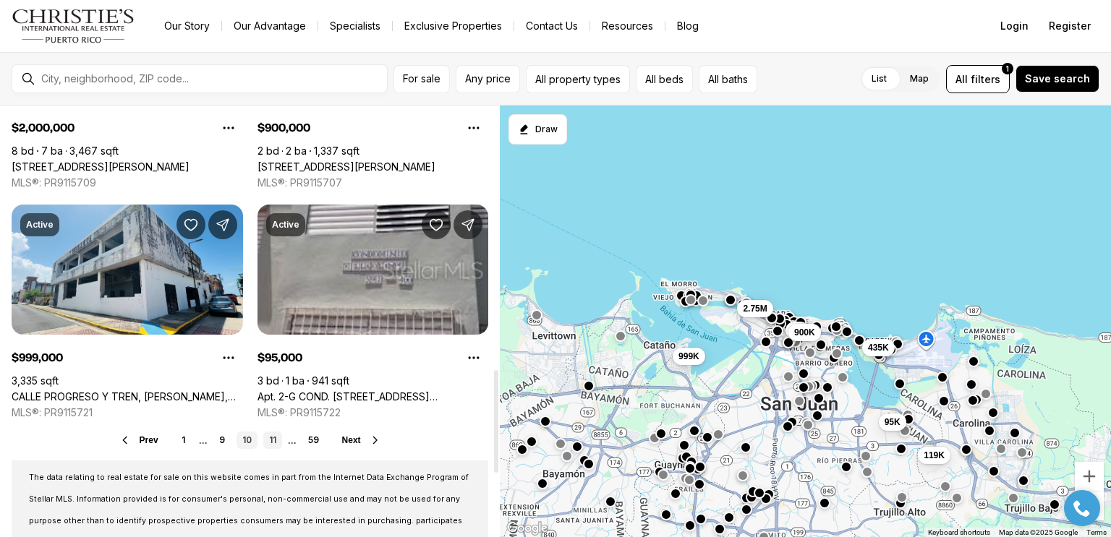
click at [271, 442] on link "11" at bounding box center [272, 440] width 19 height 17
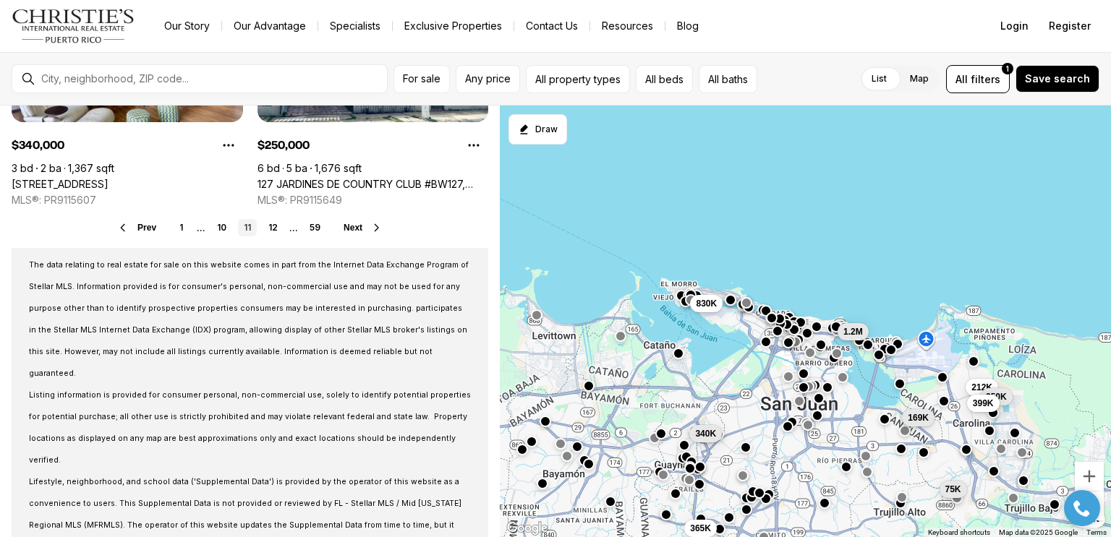
scroll to position [1326, 0]
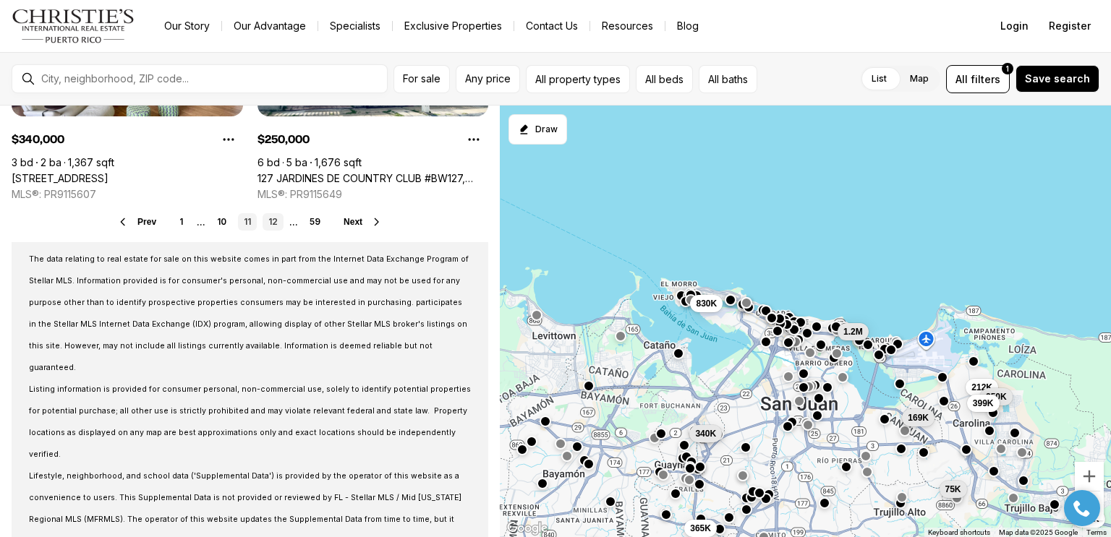
click at [273, 221] on link "12" at bounding box center [273, 221] width 21 height 17
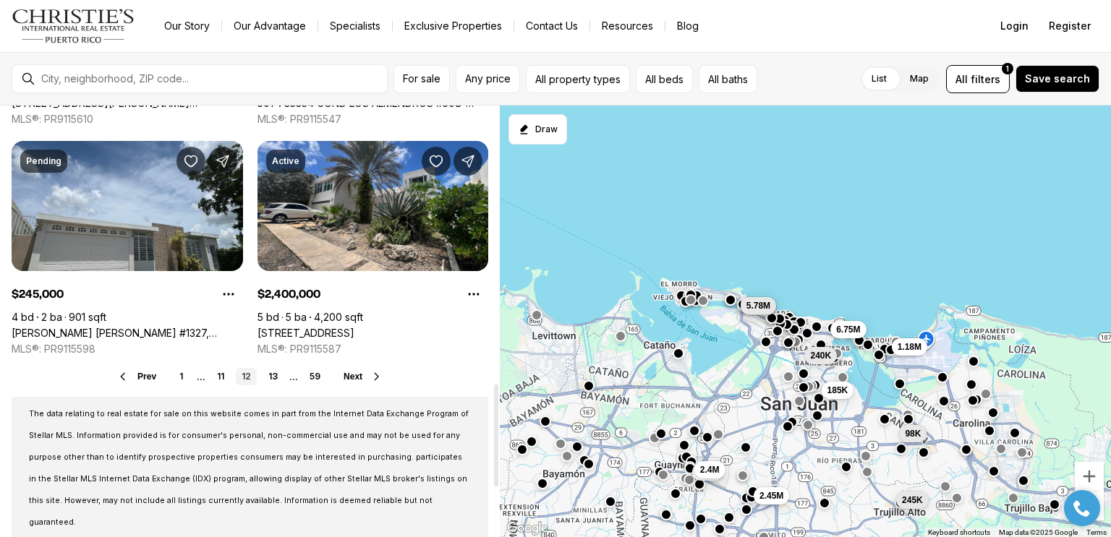
scroll to position [1165, 0]
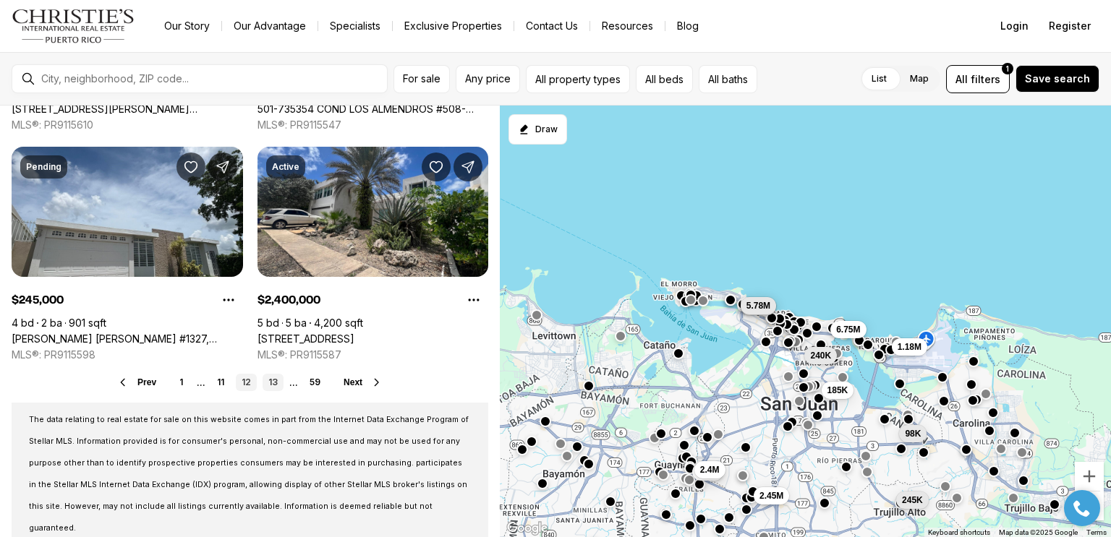
click at [266, 374] on link "13" at bounding box center [273, 382] width 21 height 17
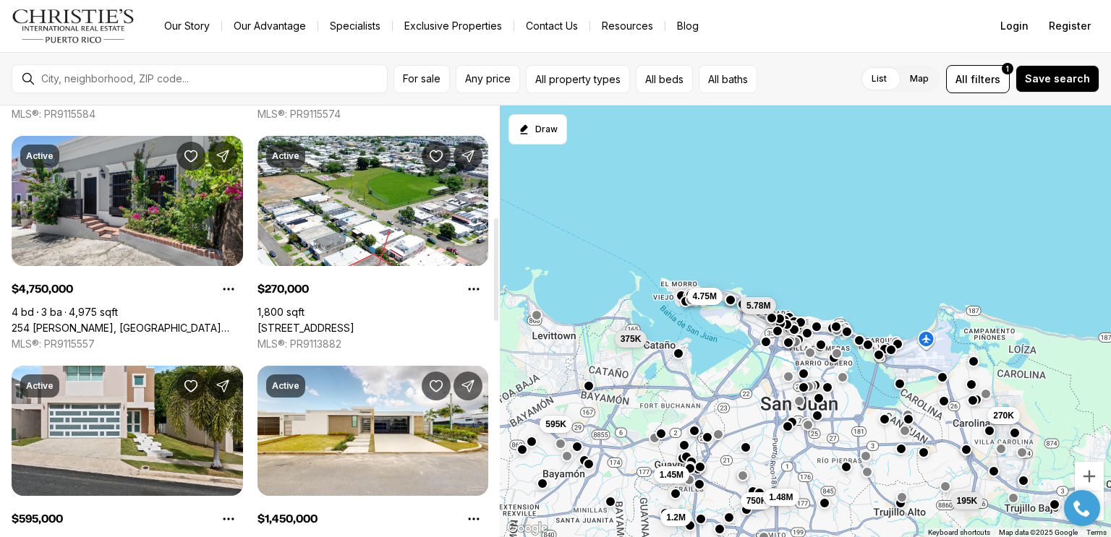
scroll to position [497, 0]
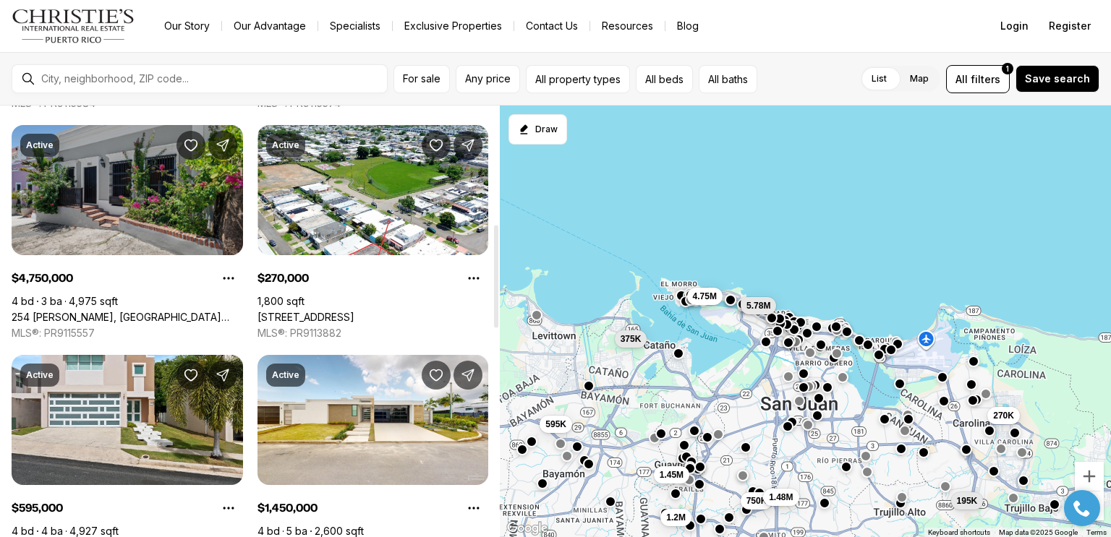
click at [117, 311] on link "254 [PERSON_NAME], [GEOGRAPHIC_DATA][PERSON_NAME], 00901" at bounding box center [127, 317] width 231 height 13
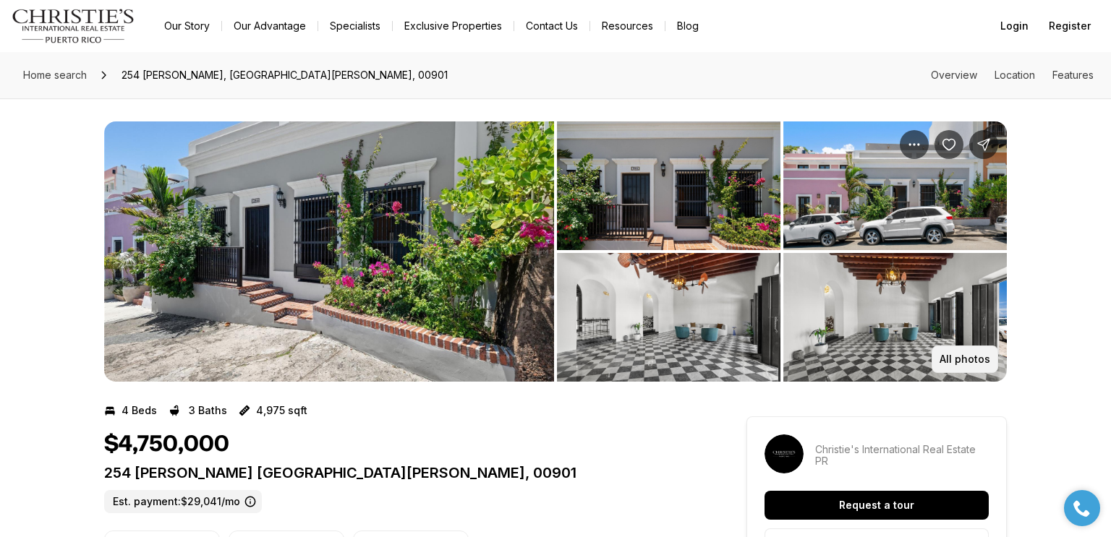
click at [974, 364] on p "All photos" at bounding box center [964, 360] width 51 height 12
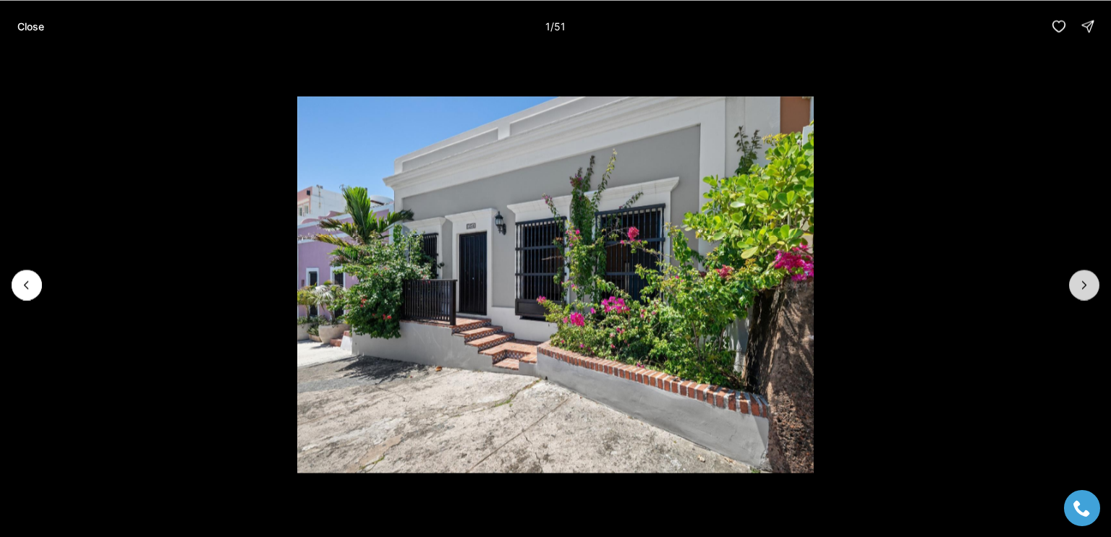
click at [1084, 283] on icon "Next slide" at bounding box center [1084, 285] width 14 height 14
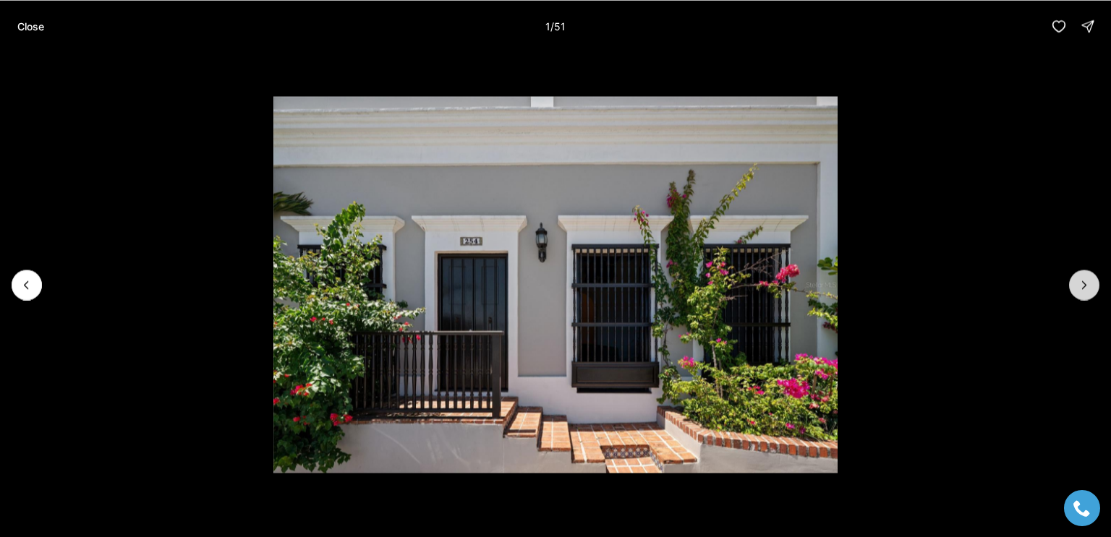
click at [1076, 297] on button "Next slide" at bounding box center [1084, 285] width 30 height 30
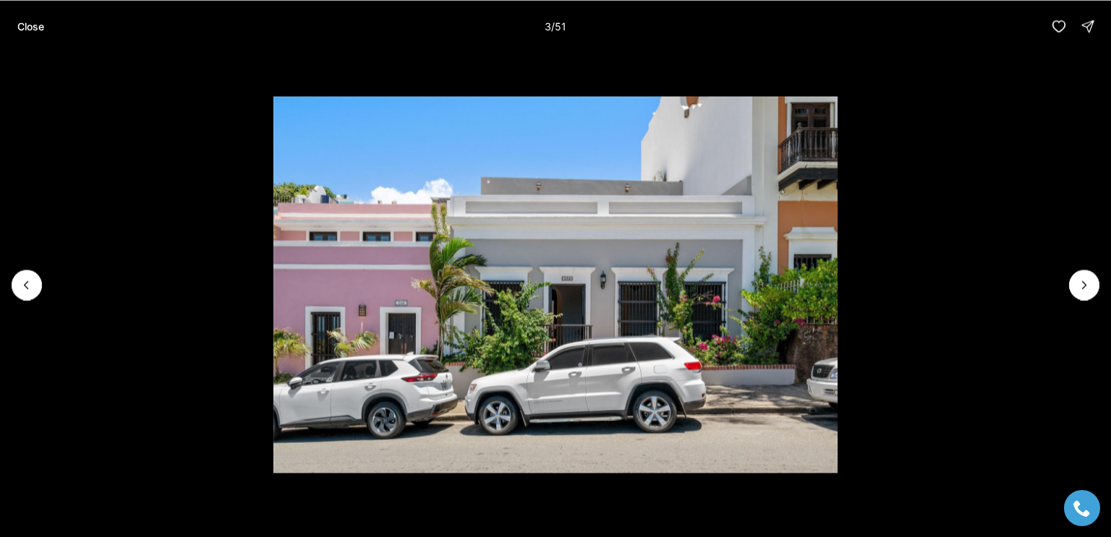
click at [1071, 301] on li "3 of 51" at bounding box center [555, 284] width 1111 height 465
click at [1082, 281] on icon "Next slide" at bounding box center [1084, 285] width 14 height 14
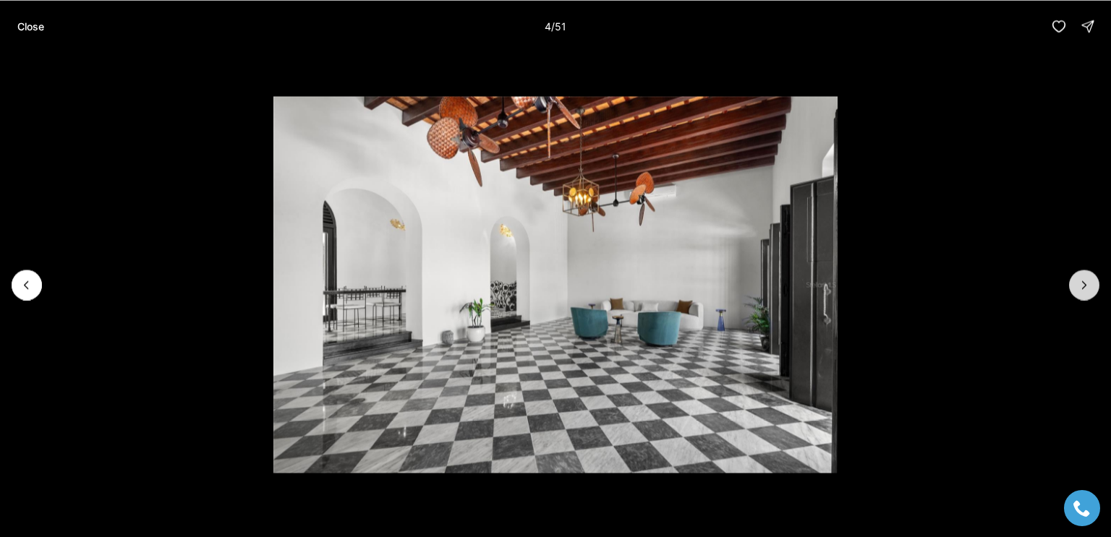
click at [1084, 291] on icon "Next slide" at bounding box center [1084, 285] width 14 height 14
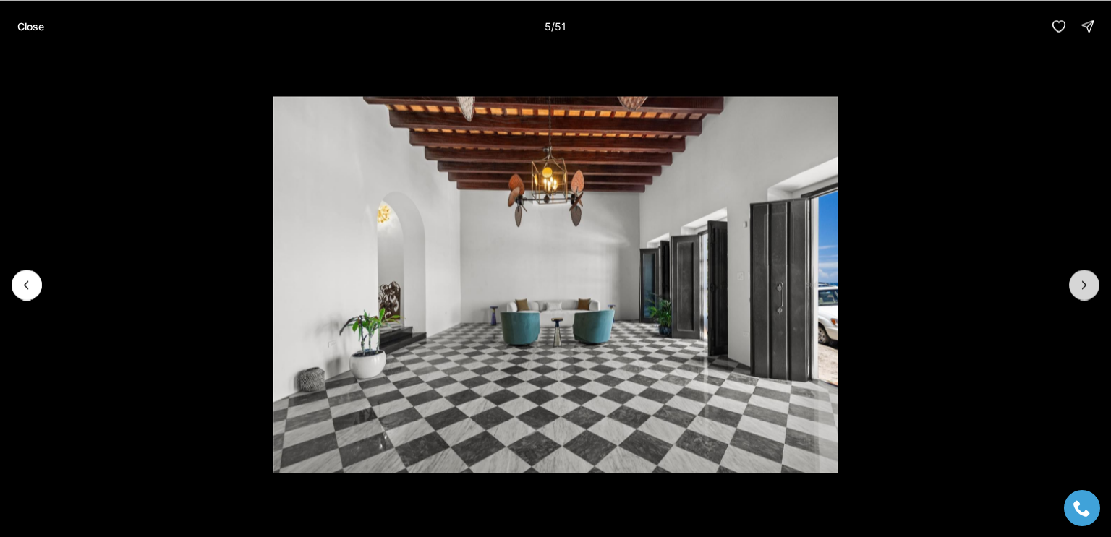
click at [1079, 293] on button "Next slide" at bounding box center [1084, 285] width 30 height 30
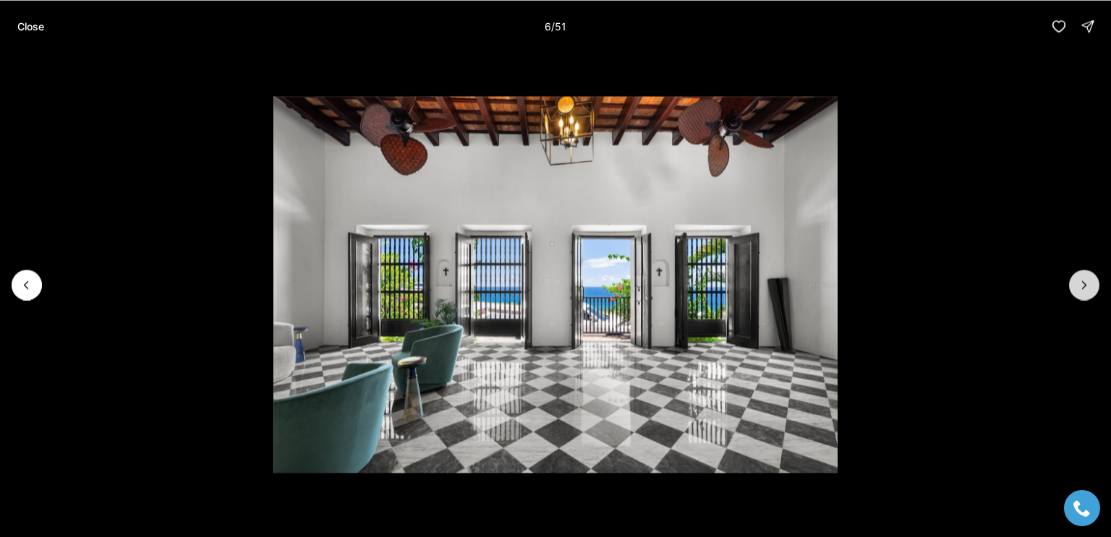
click at [1084, 286] on icon "Next slide" at bounding box center [1085, 284] width 4 height 7
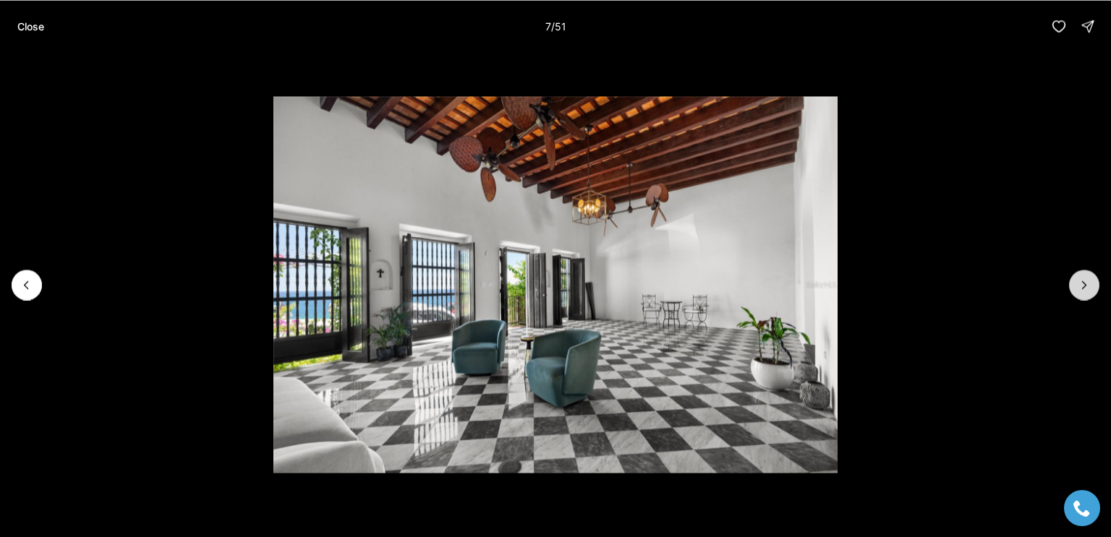
click at [1080, 288] on icon "Next slide" at bounding box center [1084, 285] width 14 height 14
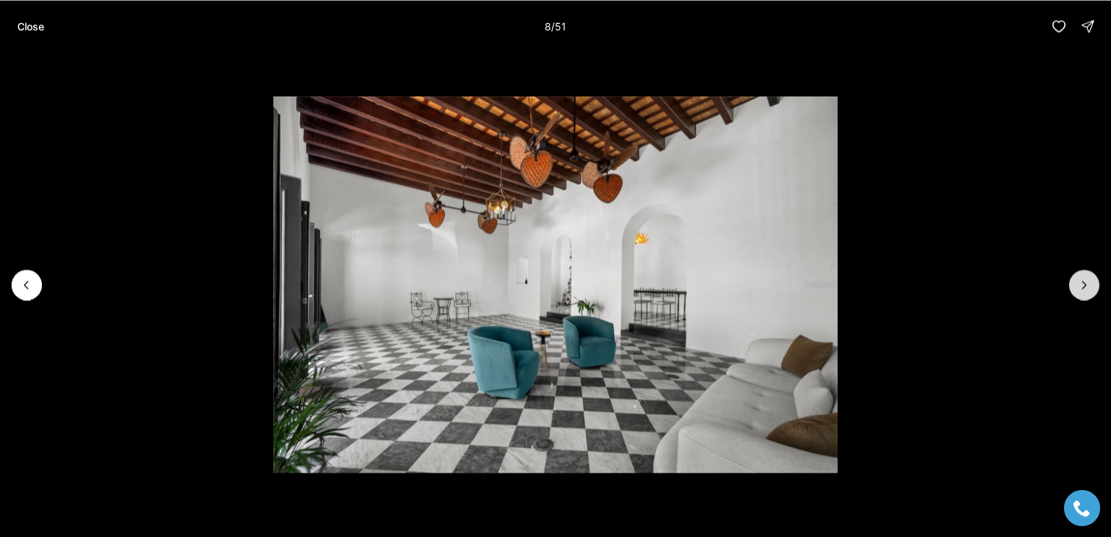
click at [1075, 293] on button "Next slide" at bounding box center [1084, 285] width 30 height 30
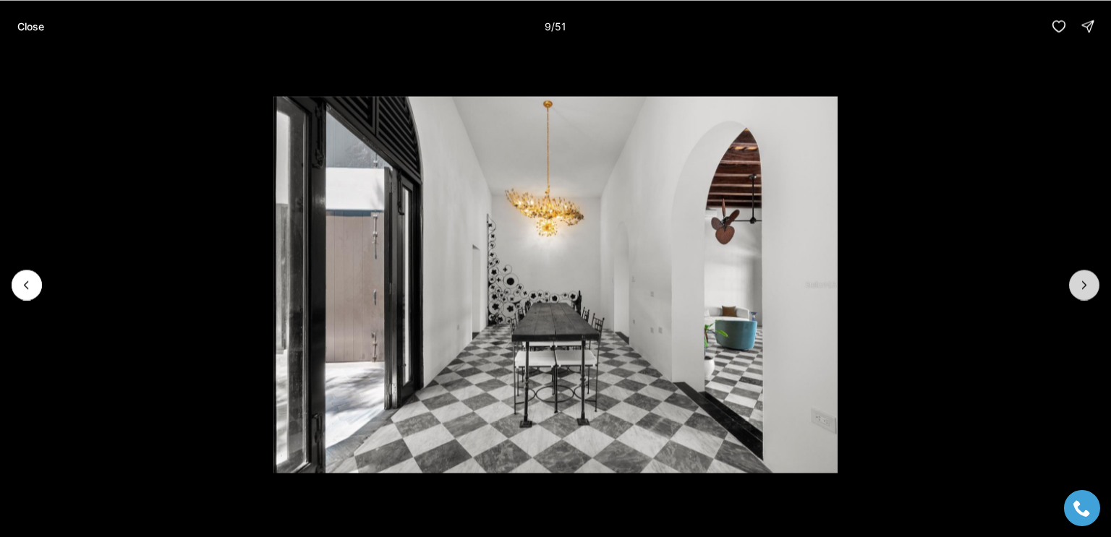
click at [1070, 291] on button "Next slide" at bounding box center [1084, 285] width 30 height 30
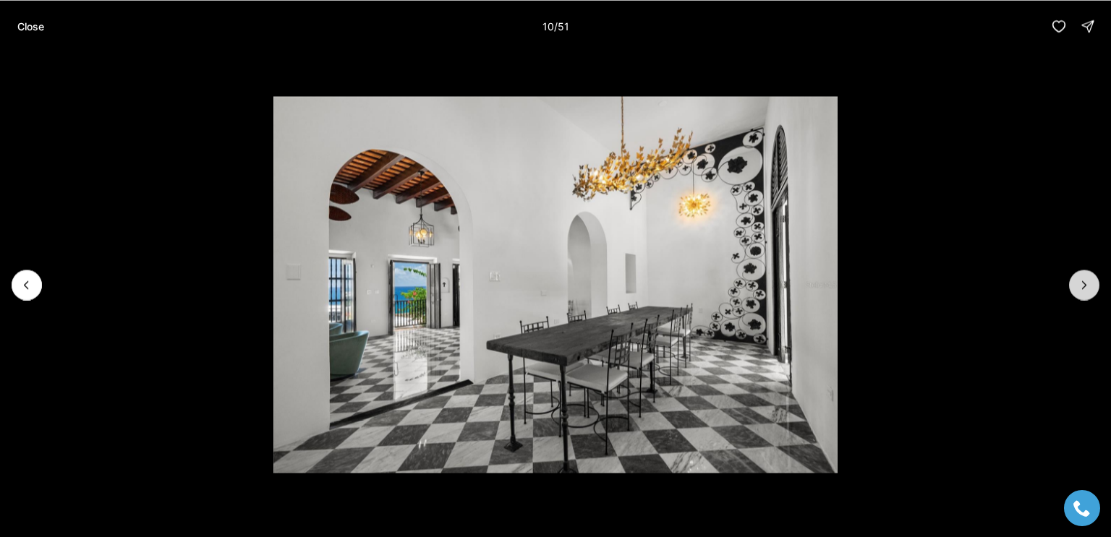
click at [1073, 291] on button "Next slide" at bounding box center [1084, 285] width 30 height 30
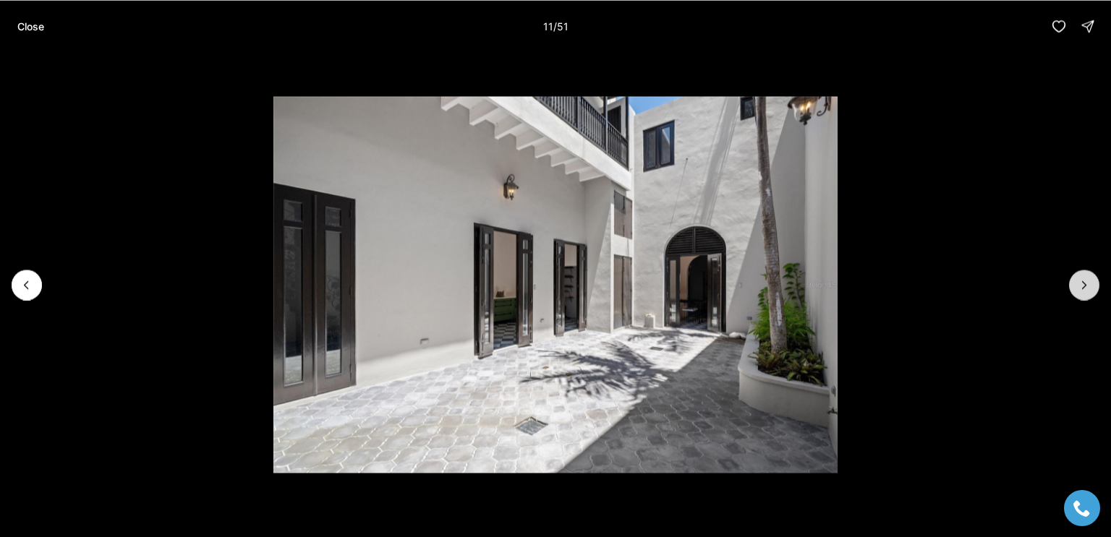
click at [1072, 289] on button "Next slide" at bounding box center [1084, 285] width 30 height 30
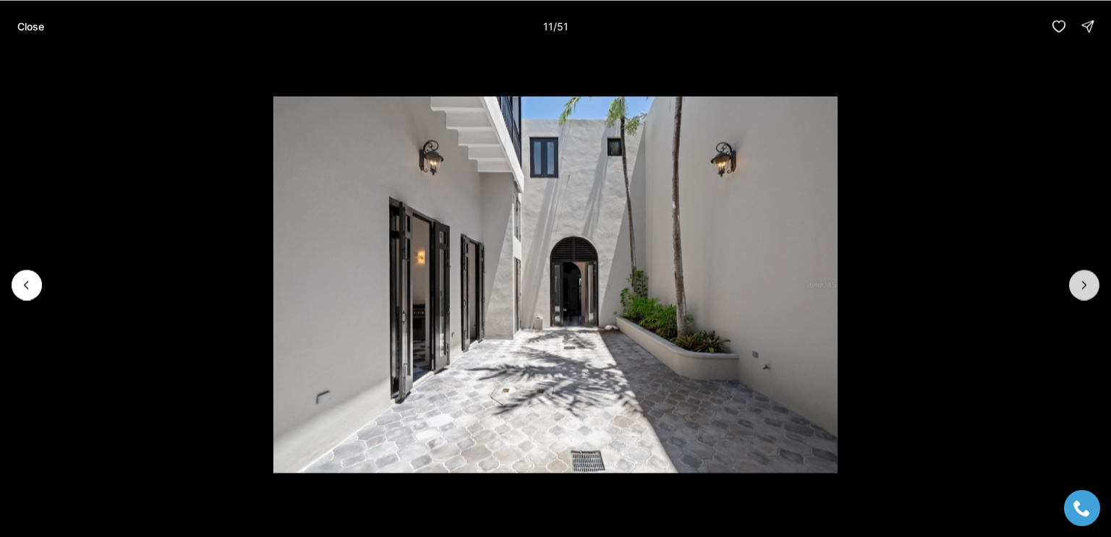
click at [1070, 289] on button "Next slide" at bounding box center [1084, 285] width 30 height 30
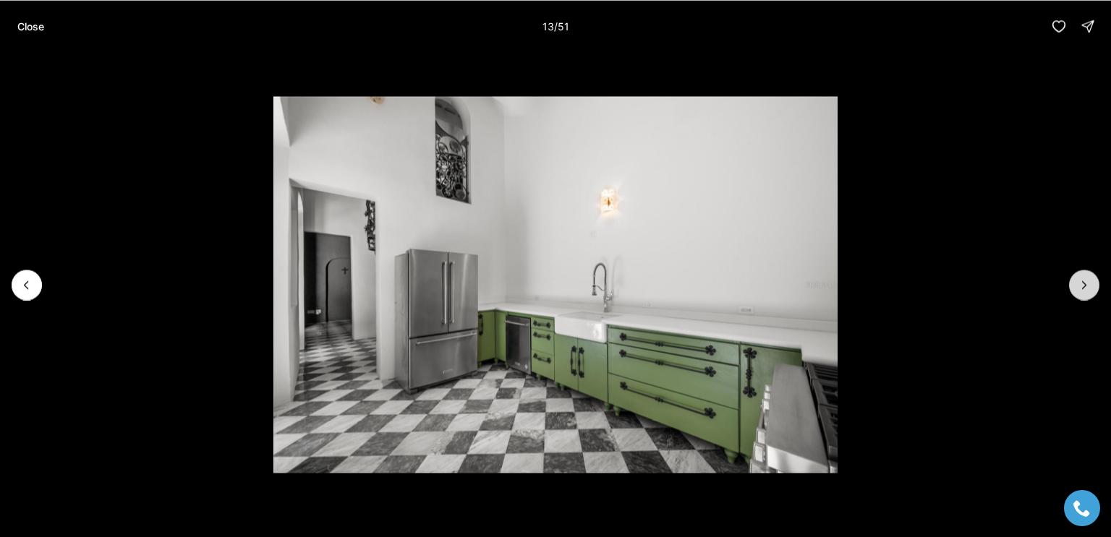
click at [1075, 293] on button "Next slide" at bounding box center [1084, 285] width 30 height 30
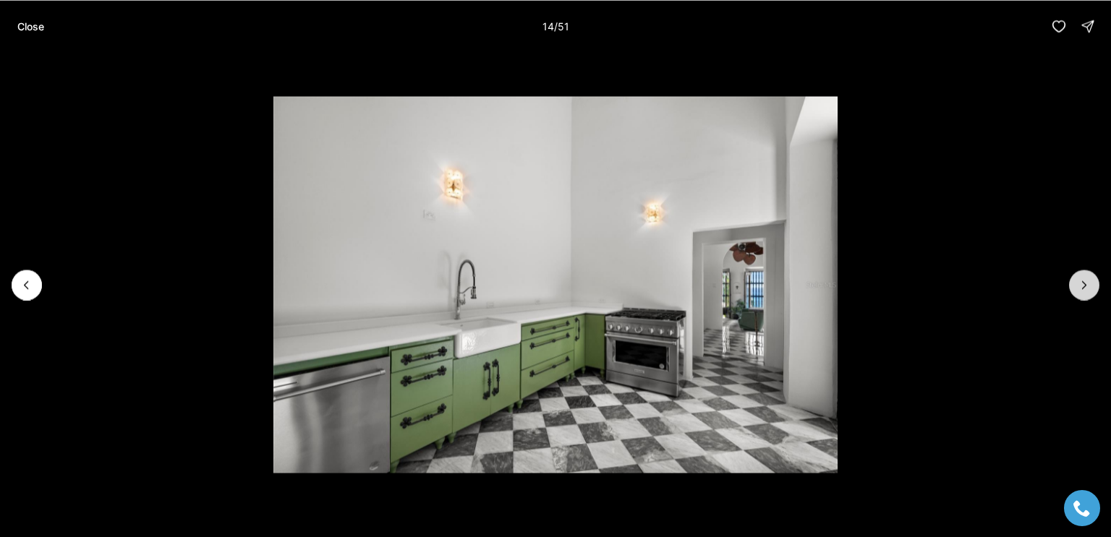
click at [1076, 293] on button "Next slide" at bounding box center [1084, 285] width 30 height 30
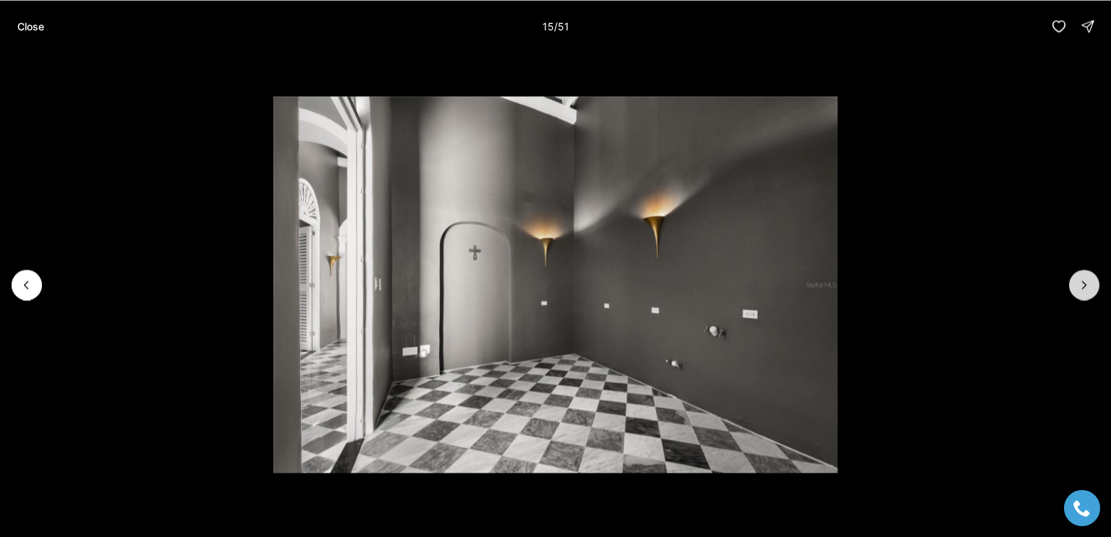
click at [1073, 292] on button "Next slide" at bounding box center [1084, 285] width 30 height 30
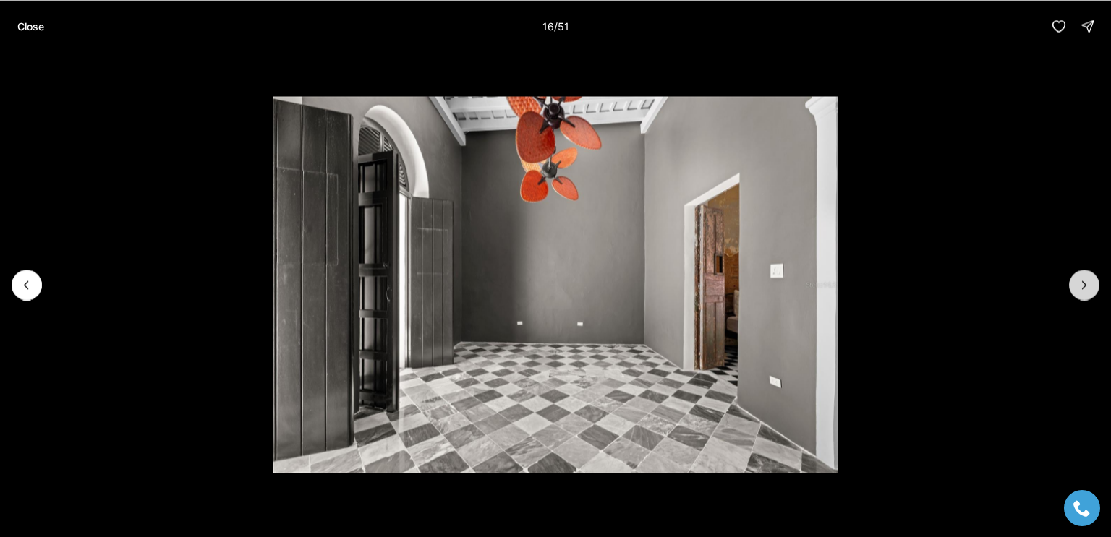
click at [1070, 288] on button "Next slide" at bounding box center [1084, 285] width 30 height 30
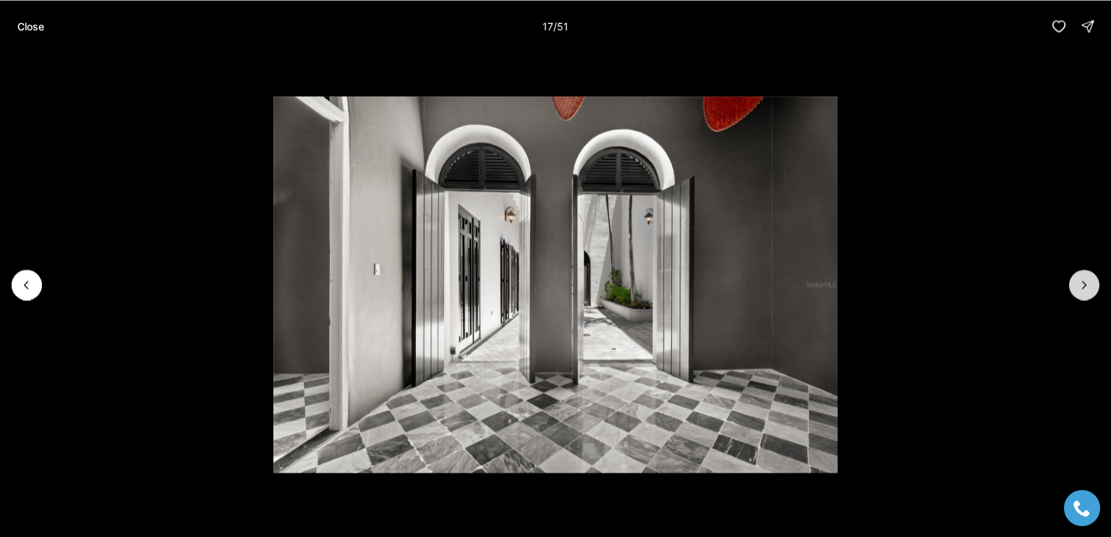
click at [1074, 291] on button "Next slide" at bounding box center [1084, 285] width 30 height 30
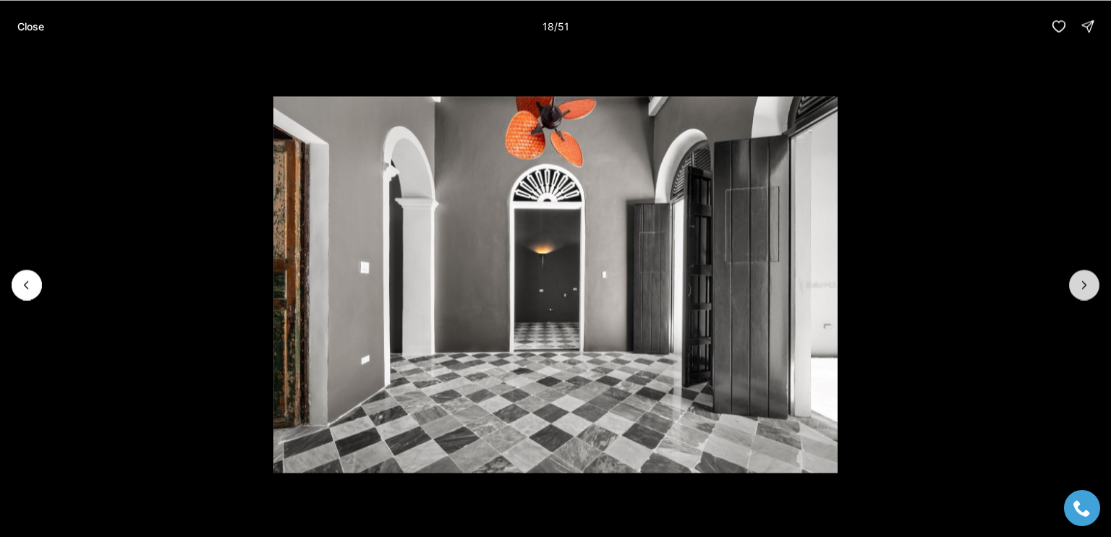
click at [1075, 292] on button "Next slide" at bounding box center [1084, 285] width 30 height 30
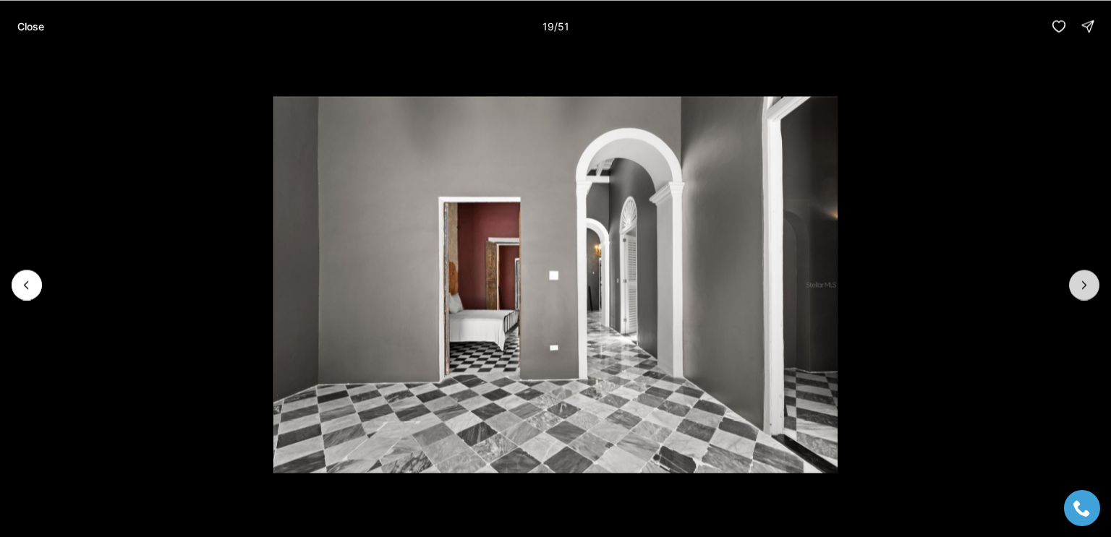
click at [1075, 292] on button "Next slide" at bounding box center [1084, 285] width 30 height 30
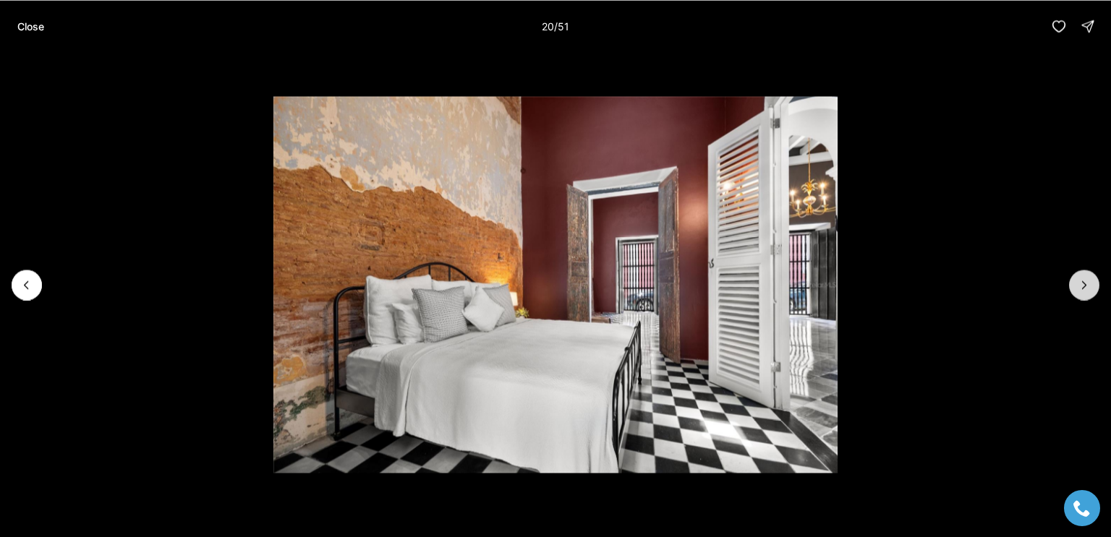
click at [1075, 289] on button "Next slide" at bounding box center [1084, 285] width 30 height 30
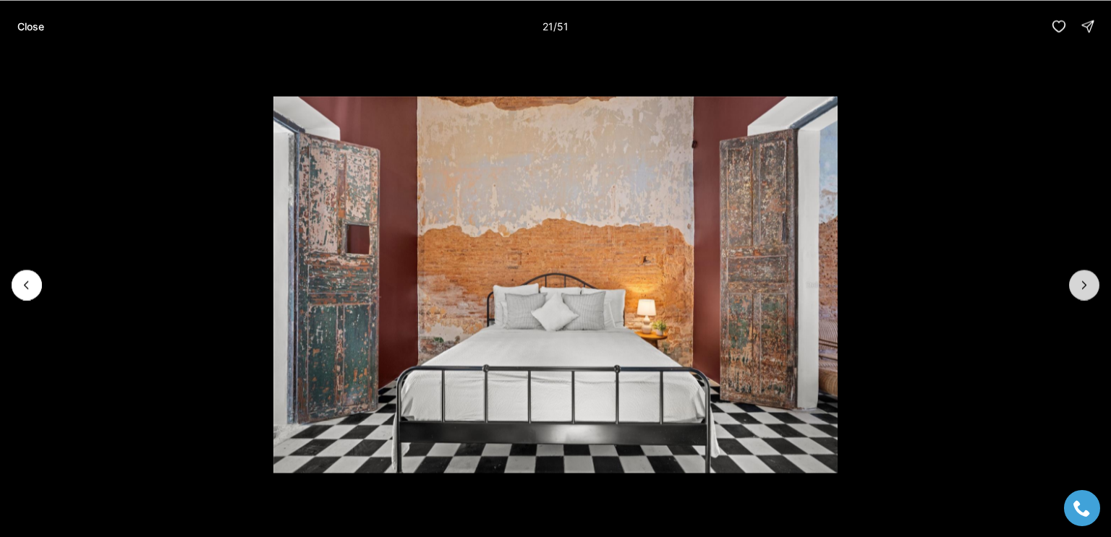
click at [1074, 289] on button "Next slide" at bounding box center [1084, 285] width 30 height 30
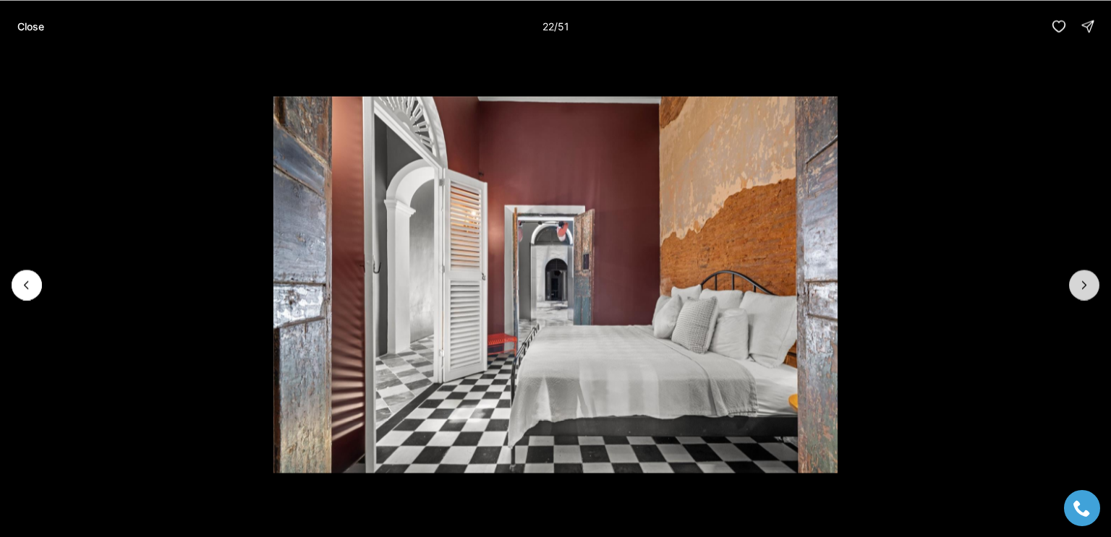
click at [1074, 289] on button "Next slide" at bounding box center [1084, 285] width 30 height 30
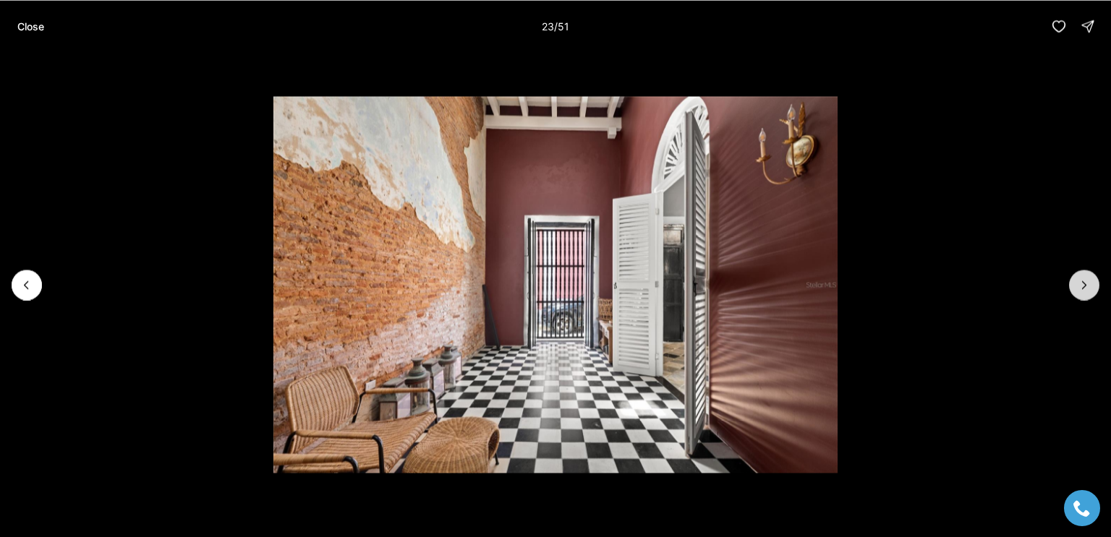
click at [1075, 286] on button "Next slide" at bounding box center [1084, 285] width 30 height 30
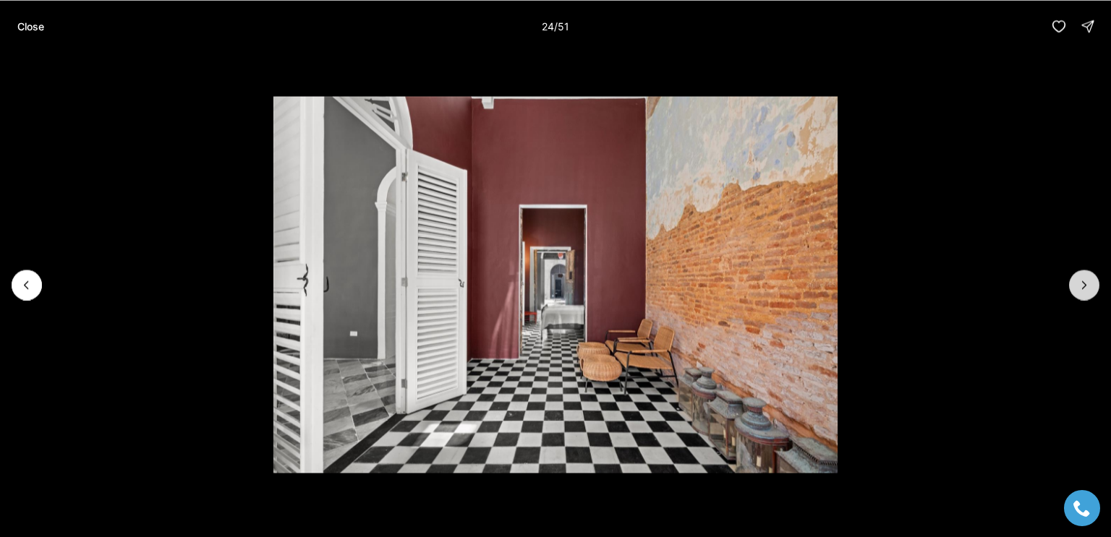
click at [1073, 286] on button "Next slide" at bounding box center [1084, 285] width 30 height 30
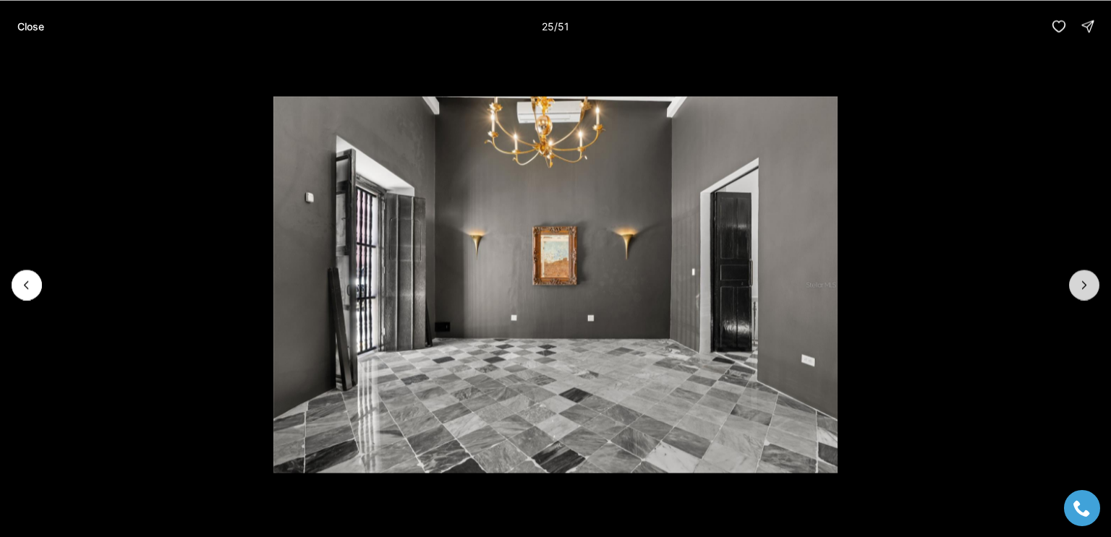
click at [1070, 283] on button "Next slide" at bounding box center [1084, 285] width 30 height 30
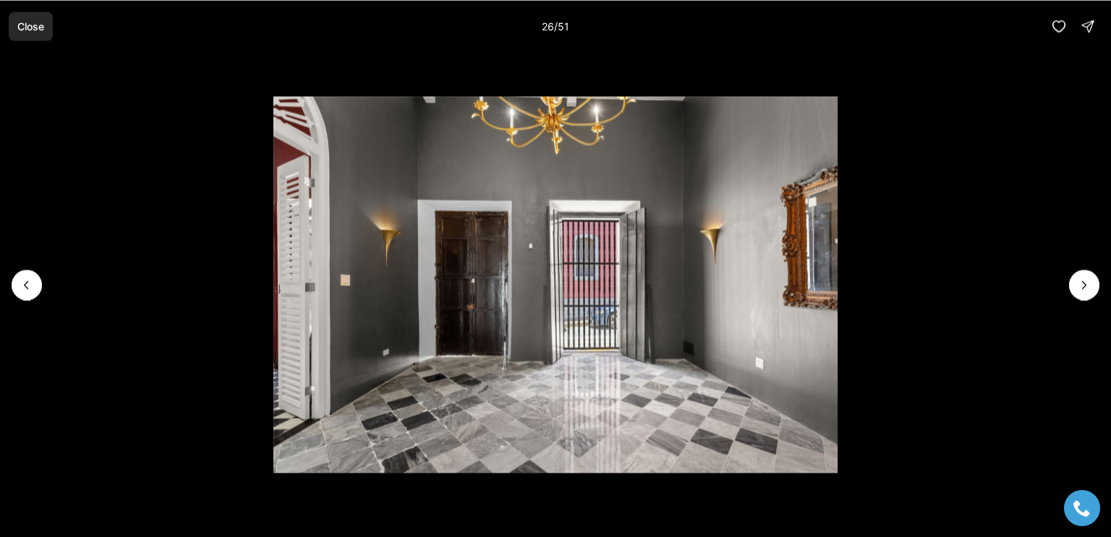
click at [32, 24] on p "Close" at bounding box center [30, 26] width 27 height 12
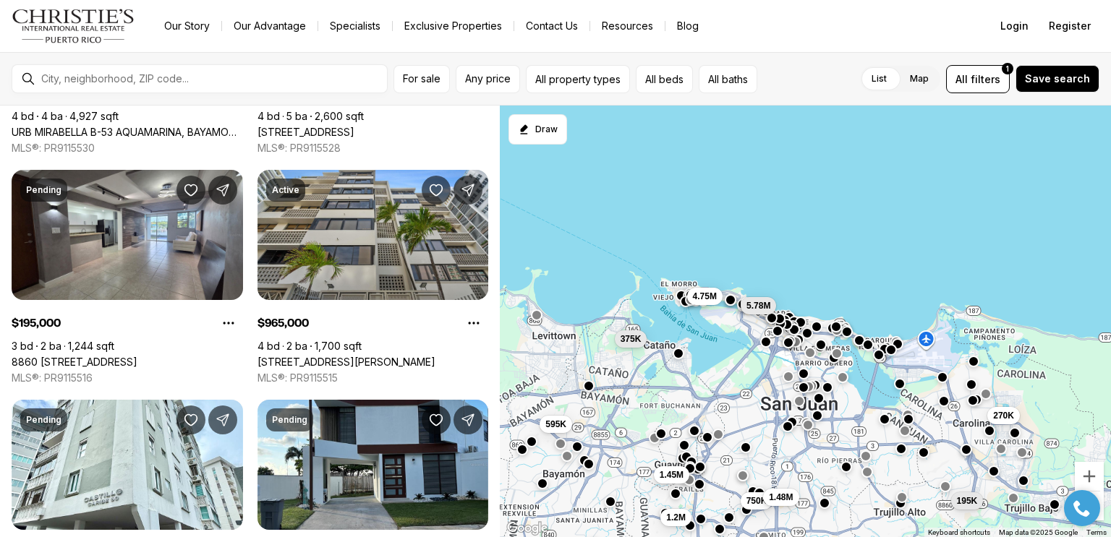
scroll to position [913, 0]
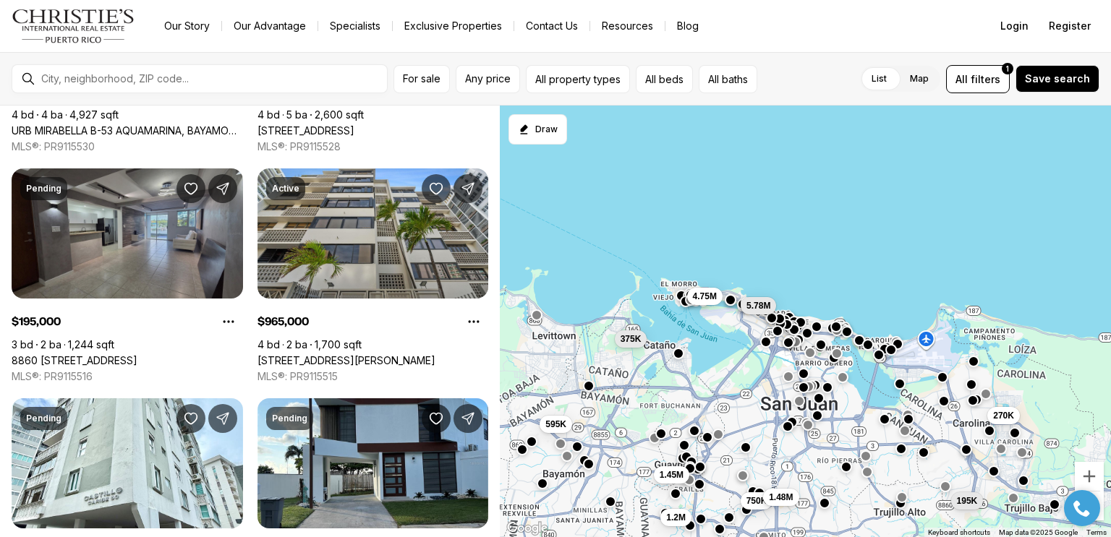
click at [137, 354] on link "8860 PASEO DEL REY #H-102, CAROLINA PR, 00987" at bounding box center [75, 360] width 126 height 13
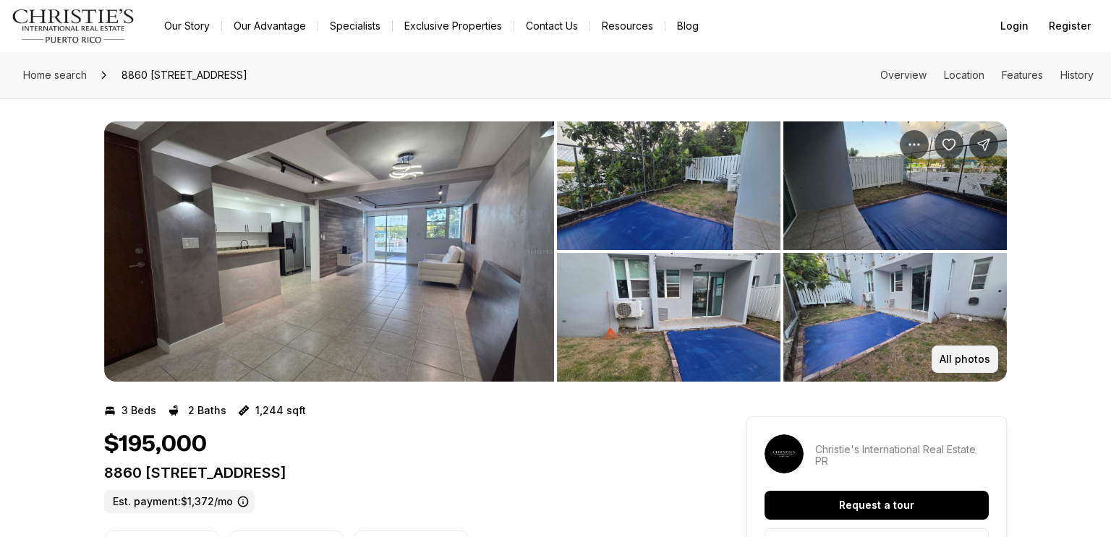
click at [972, 359] on p "All photos" at bounding box center [964, 360] width 51 height 12
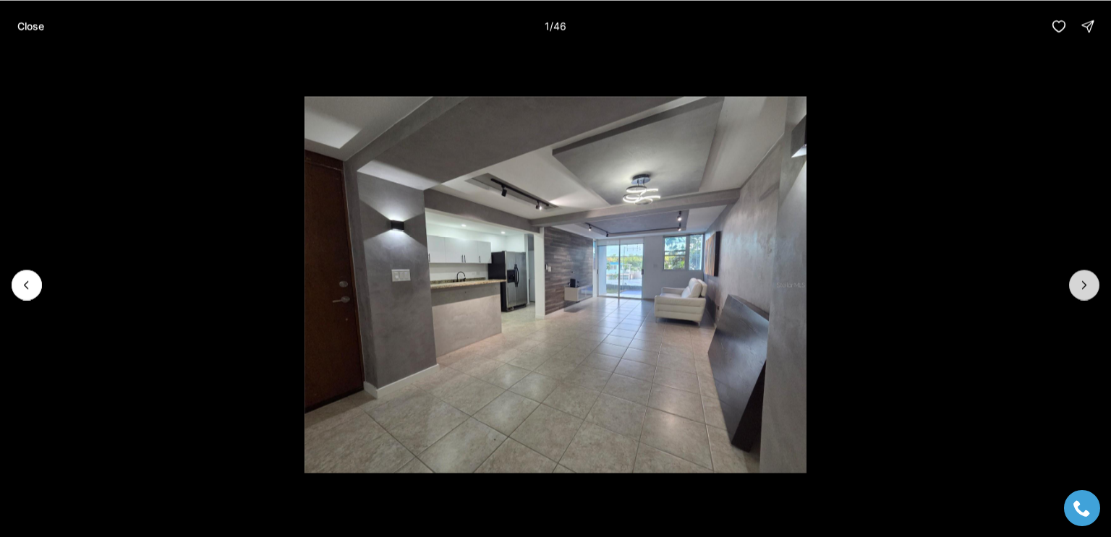
click at [1075, 288] on button "Next slide" at bounding box center [1084, 285] width 30 height 30
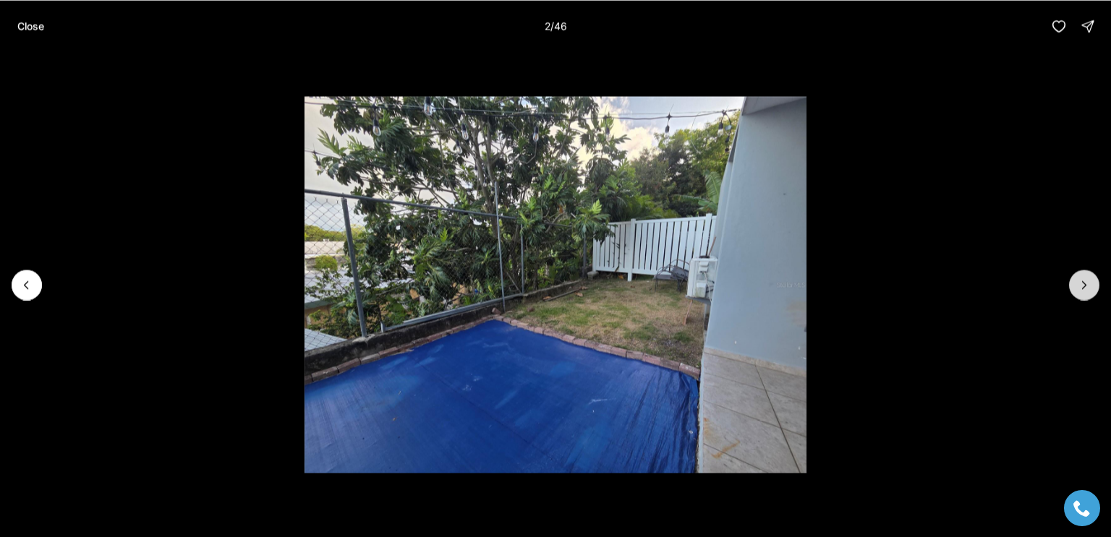
click at [1076, 280] on button "Next slide" at bounding box center [1084, 285] width 30 height 30
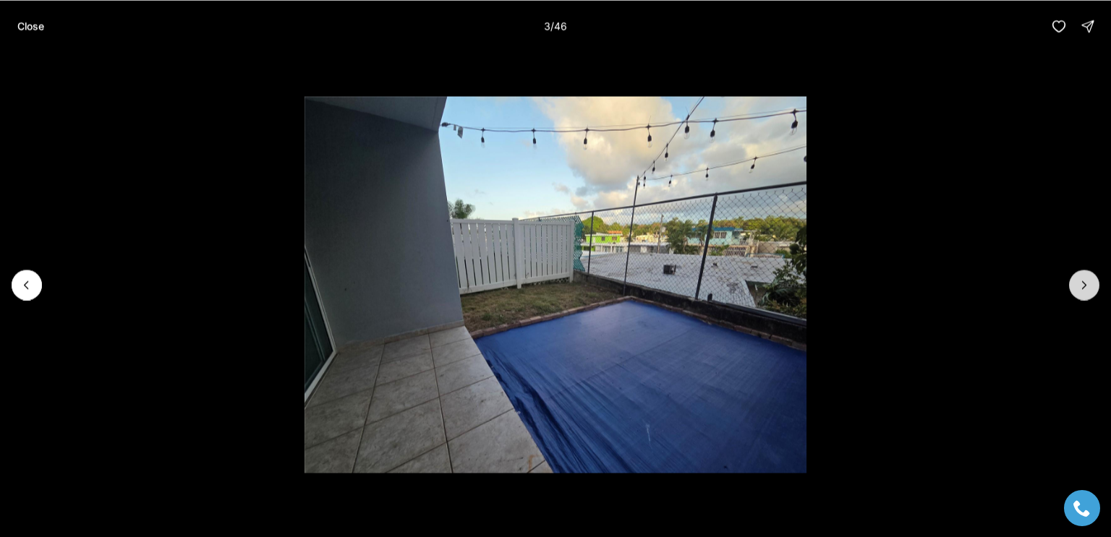
click at [1081, 295] on button "Next slide" at bounding box center [1084, 285] width 30 height 30
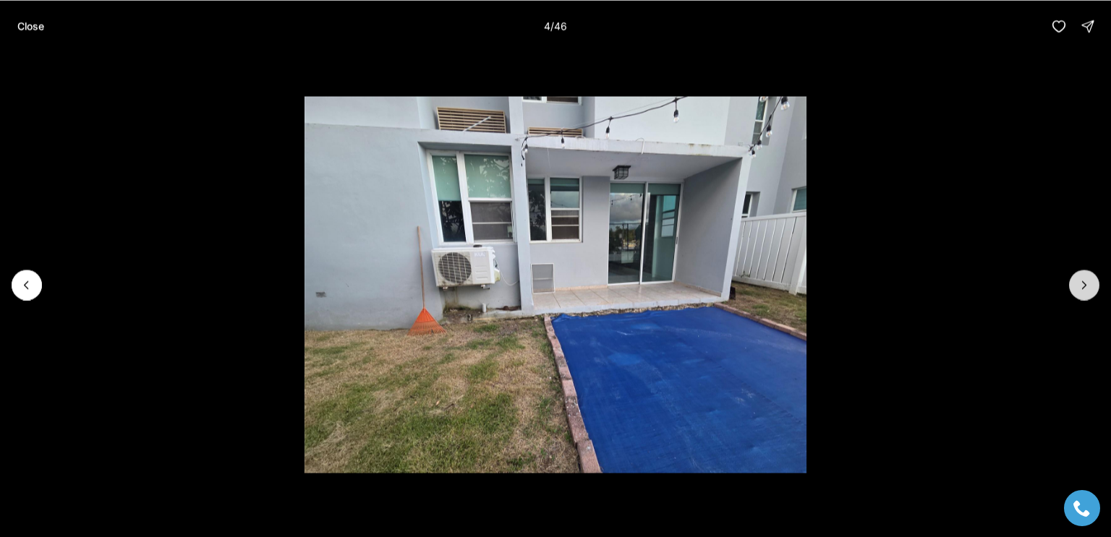
click at [1082, 296] on button "Next slide" at bounding box center [1084, 285] width 30 height 30
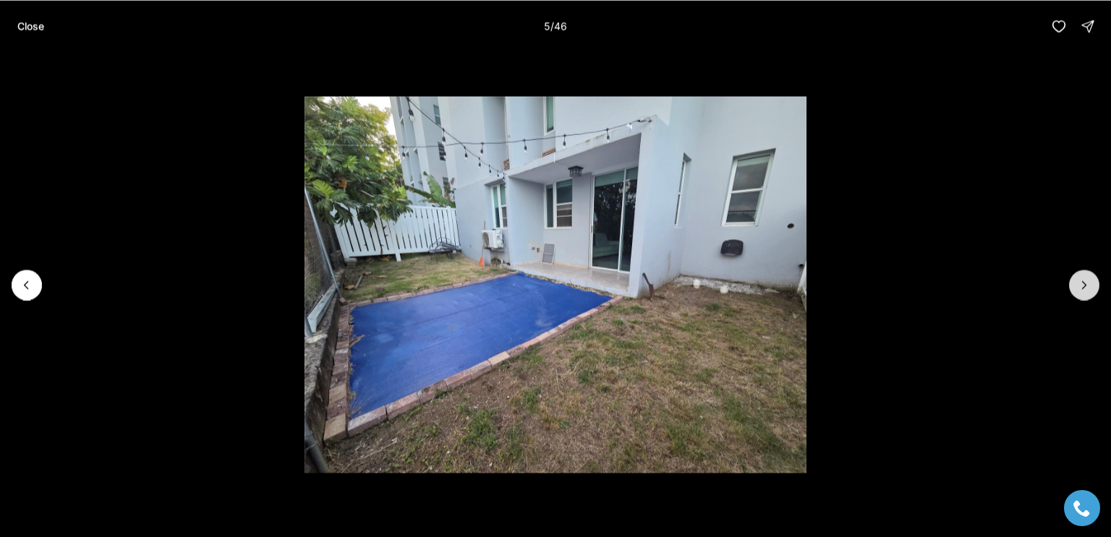
click at [1088, 283] on icon "Next slide" at bounding box center [1084, 285] width 14 height 14
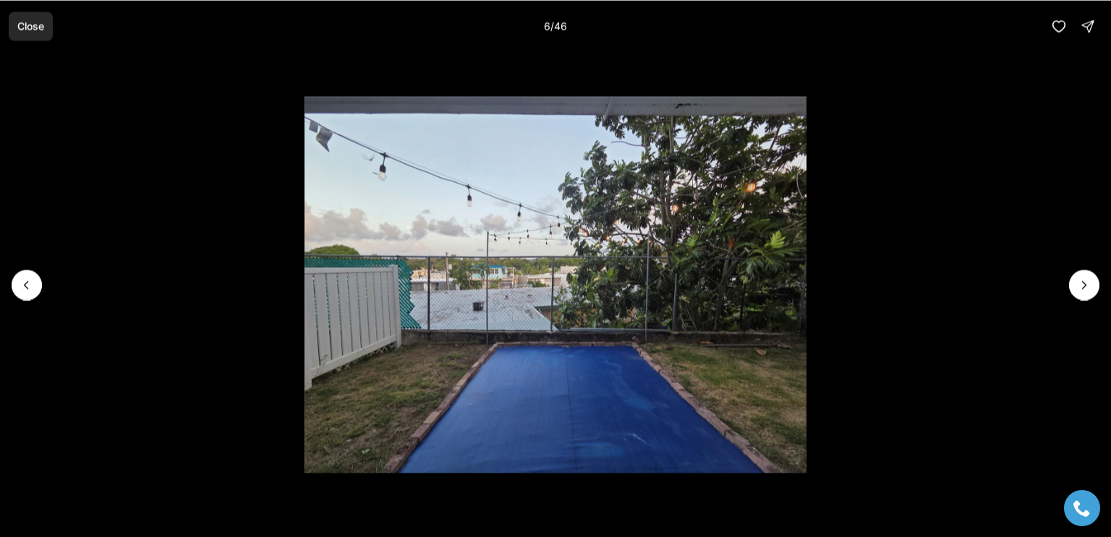
click at [33, 27] on p "Close" at bounding box center [30, 26] width 27 height 12
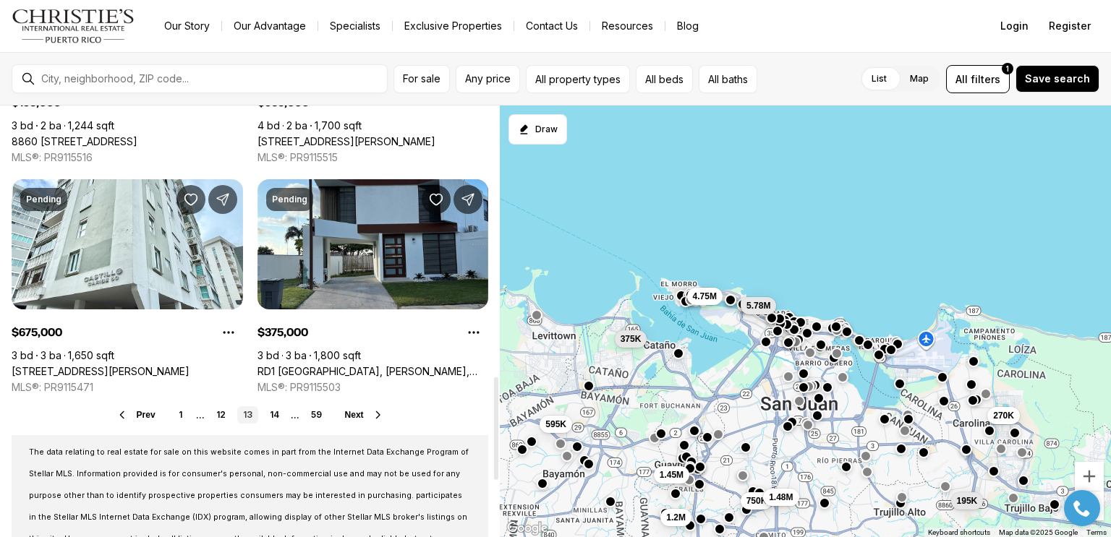
scroll to position [1137, 0]
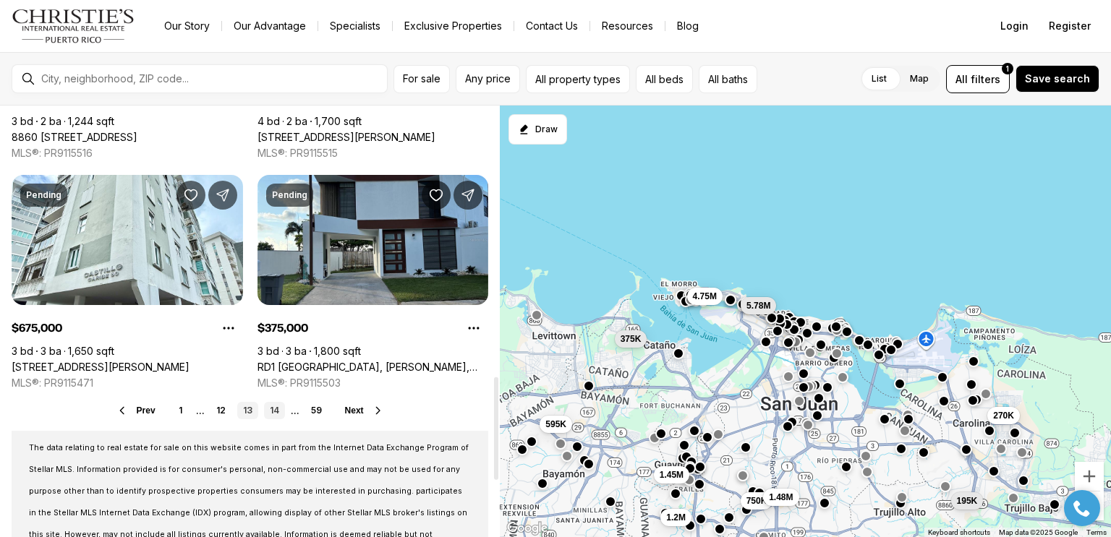
click at [272, 413] on link "14" at bounding box center [274, 410] width 21 height 17
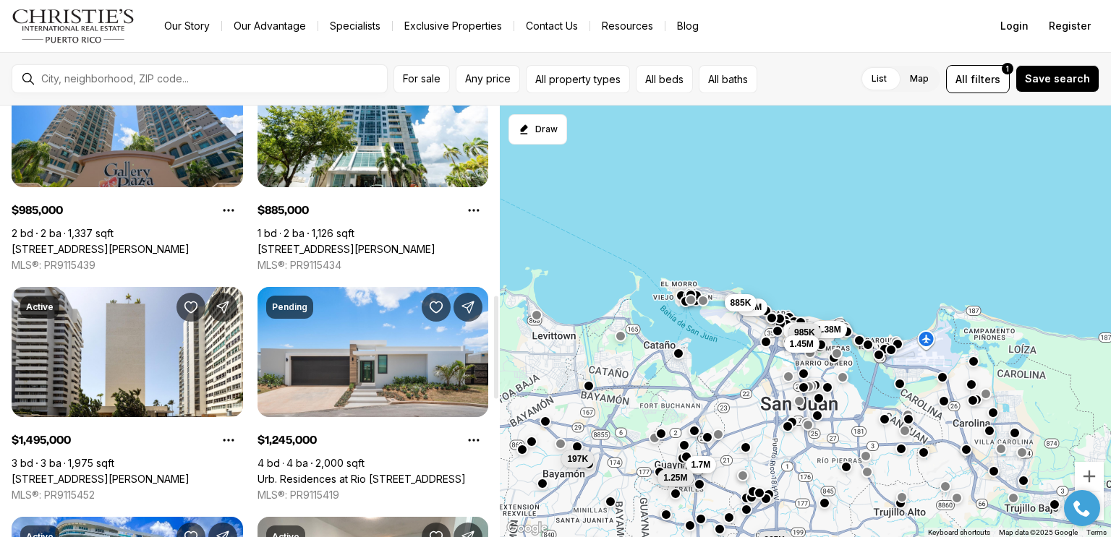
scroll to position [796, 0]
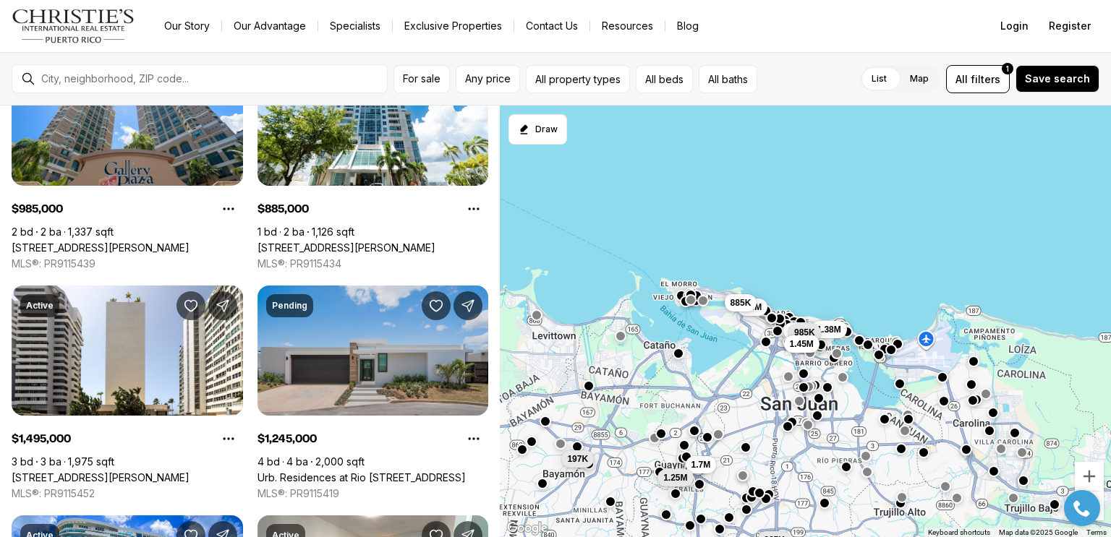
click at [404, 471] on link "Urb. Residences at Rio [STREET_ADDRESS]" at bounding box center [361, 477] width 208 height 13
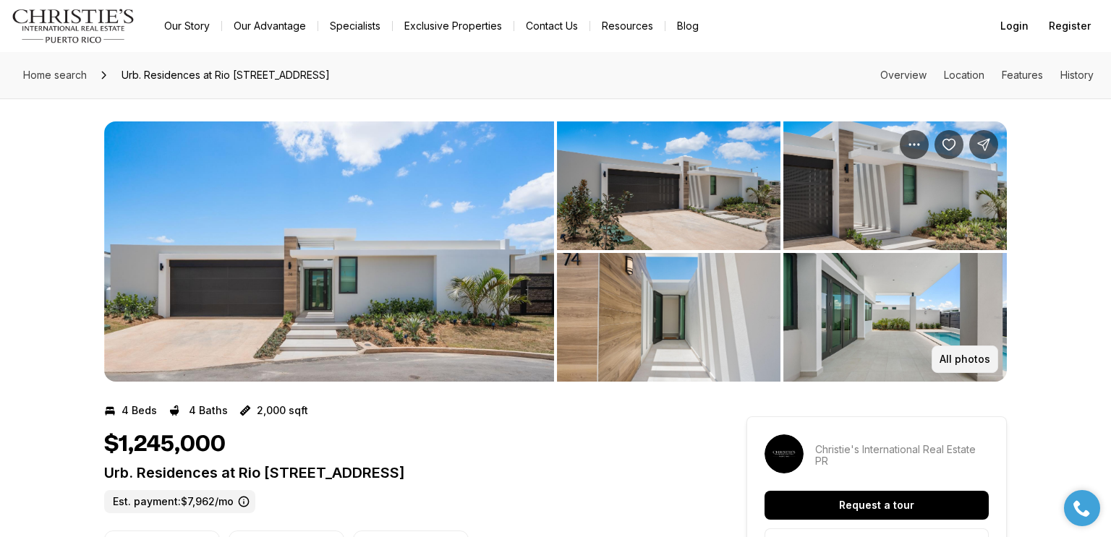
click at [969, 354] on p "All photos" at bounding box center [964, 360] width 51 height 12
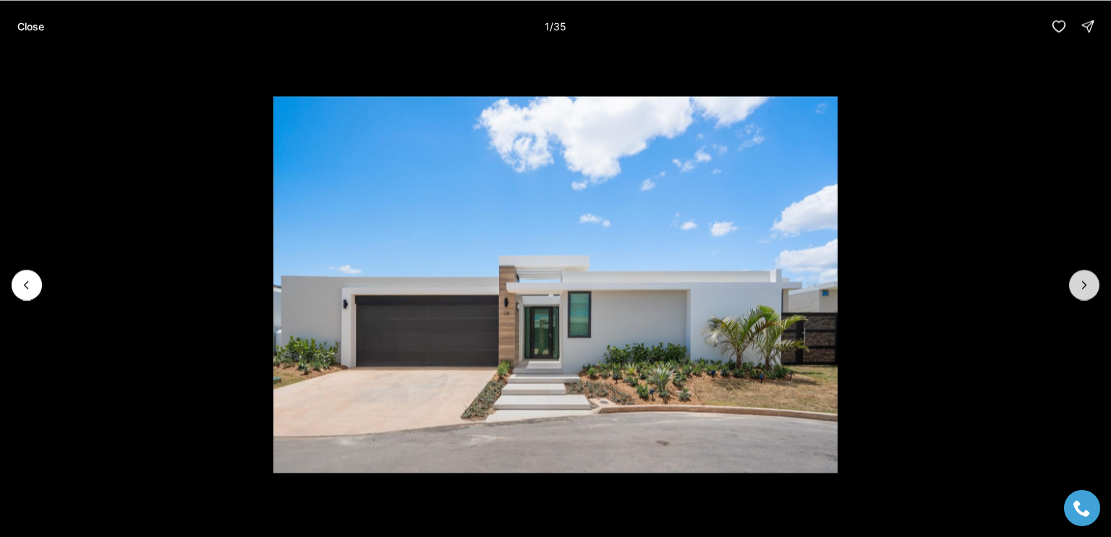
click at [1084, 286] on icon "Next slide" at bounding box center [1084, 285] width 14 height 14
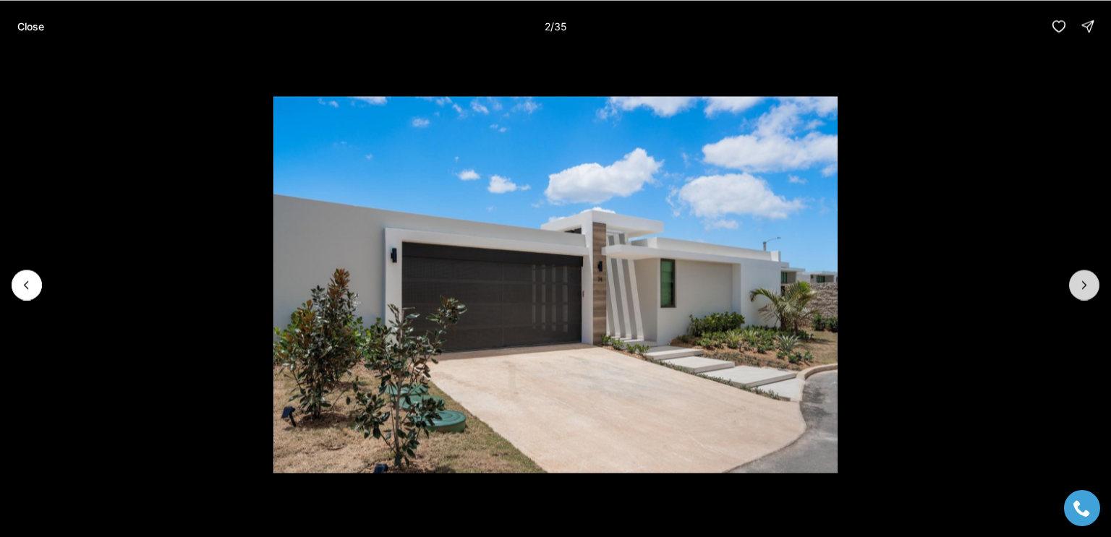
click at [1080, 294] on button "Next slide" at bounding box center [1084, 285] width 30 height 30
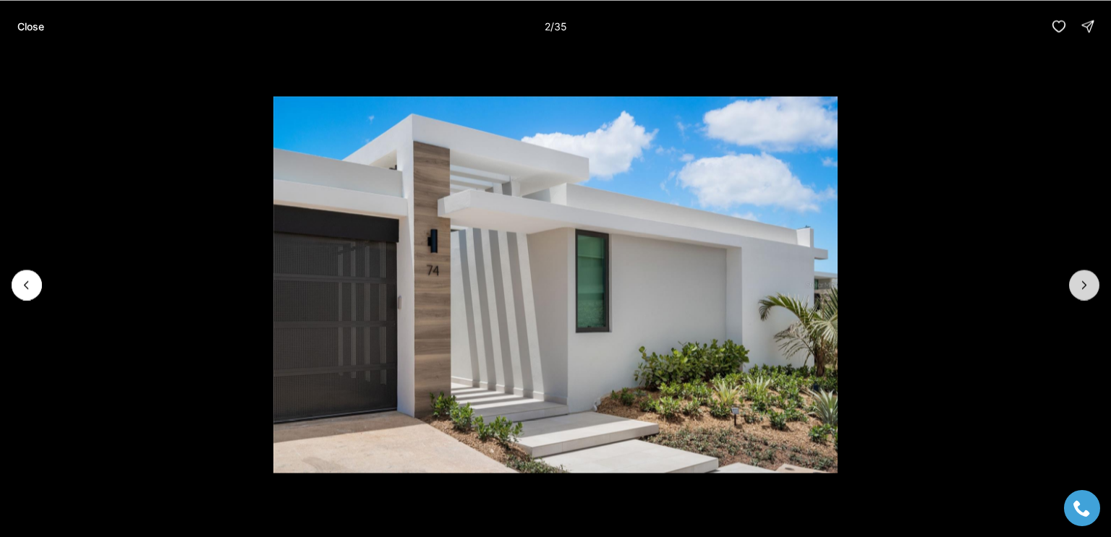
click at [1075, 295] on button "Next slide" at bounding box center [1084, 285] width 30 height 30
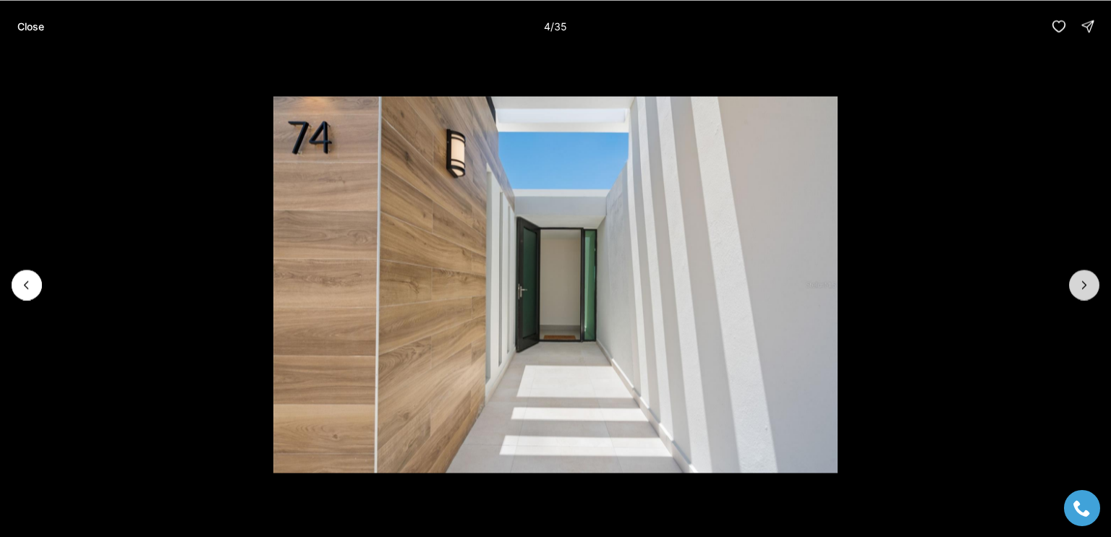
click at [1074, 294] on button "Next slide" at bounding box center [1084, 285] width 30 height 30
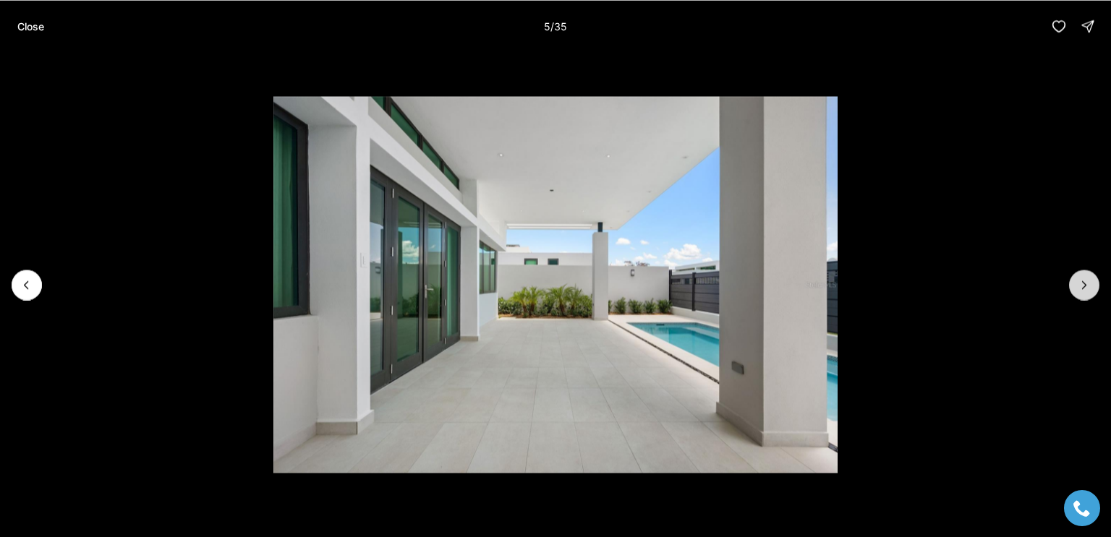
click at [1074, 291] on button "Next slide" at bounding box center [1084, 285] width 30 height 30
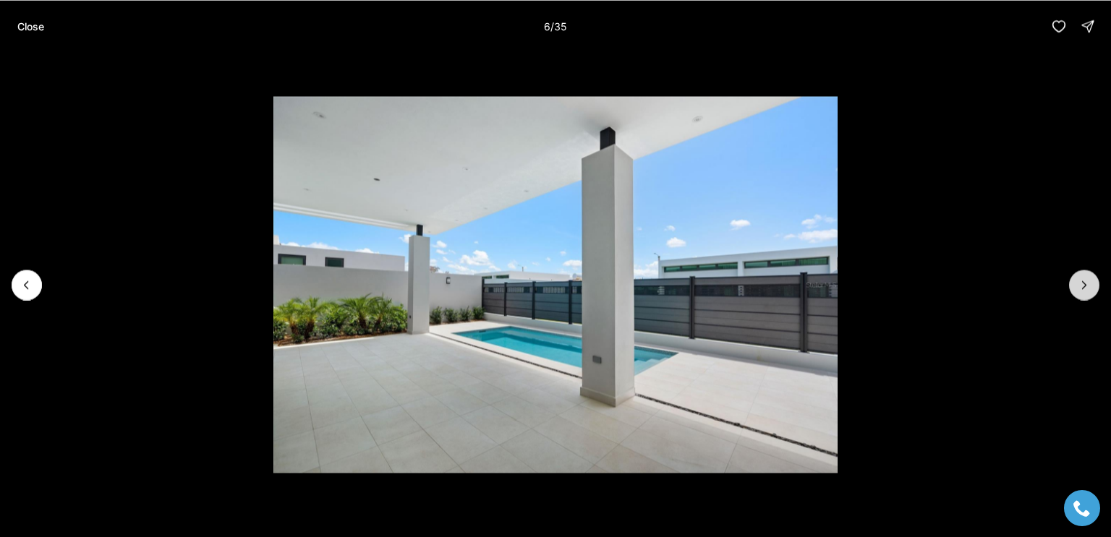
click at [1083, 283] on icon "Next slide" at bounding box center [1084, 285] width 14 height 14
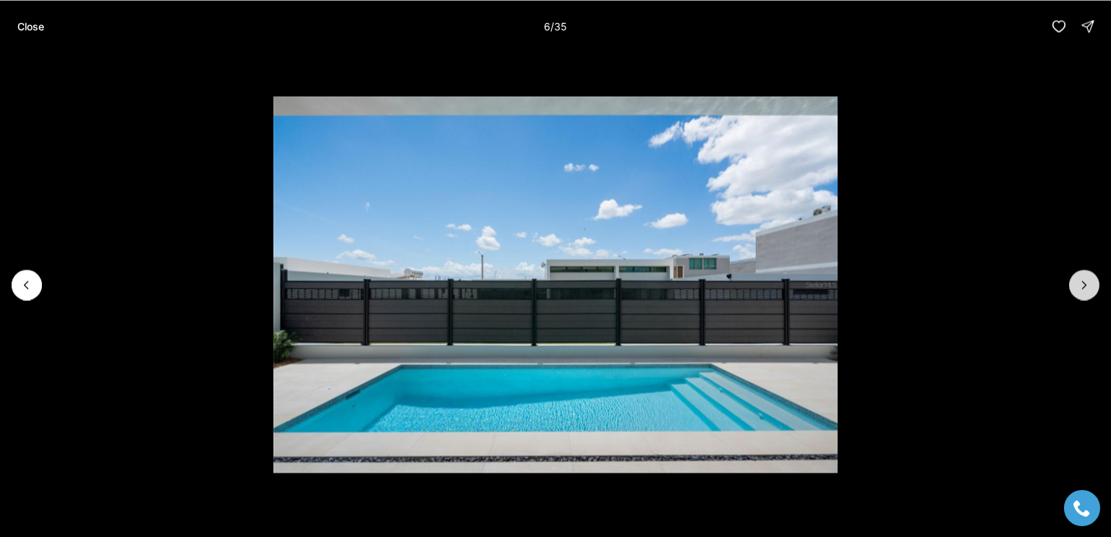
click at [1073, 288] on button "Next slide" at bounding box center [1084, 285] width 30 height 30
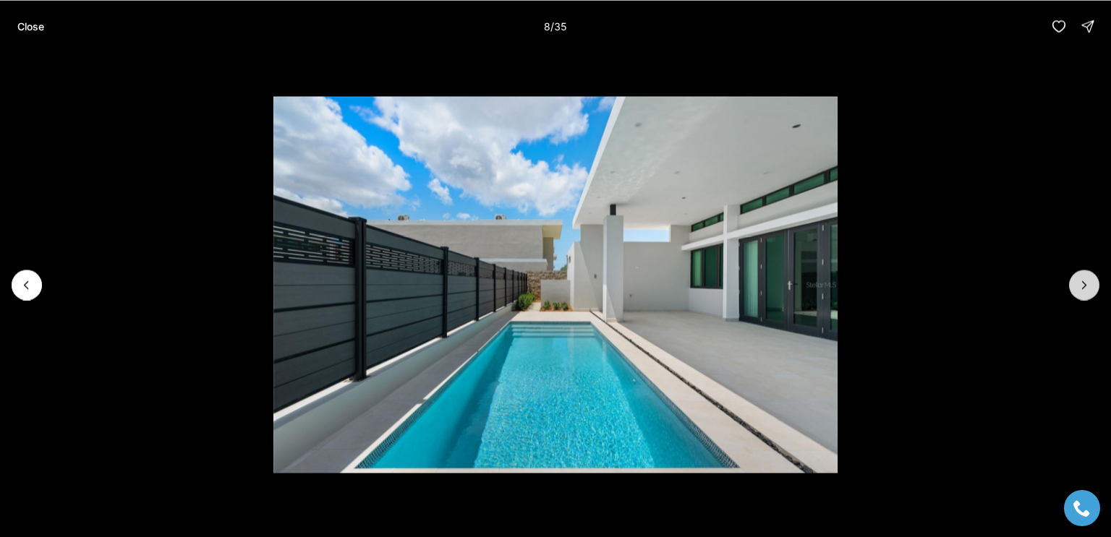
click at [1075, 286] on button "Next slide" at bounding box center [1084, 285] width 30 height 30
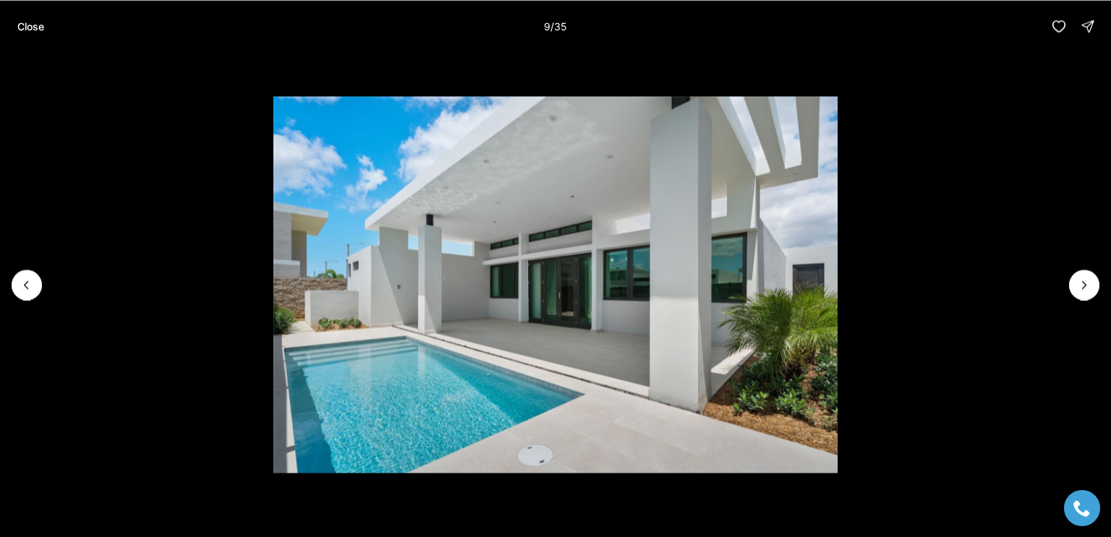
click at [1068, 286] on li "9 of 35" at bounding box center [555, 284] width 1111 height 465
click at [1084, 287] on icon "Next slide" at bounding box center [1084, 285] width 14 height 14
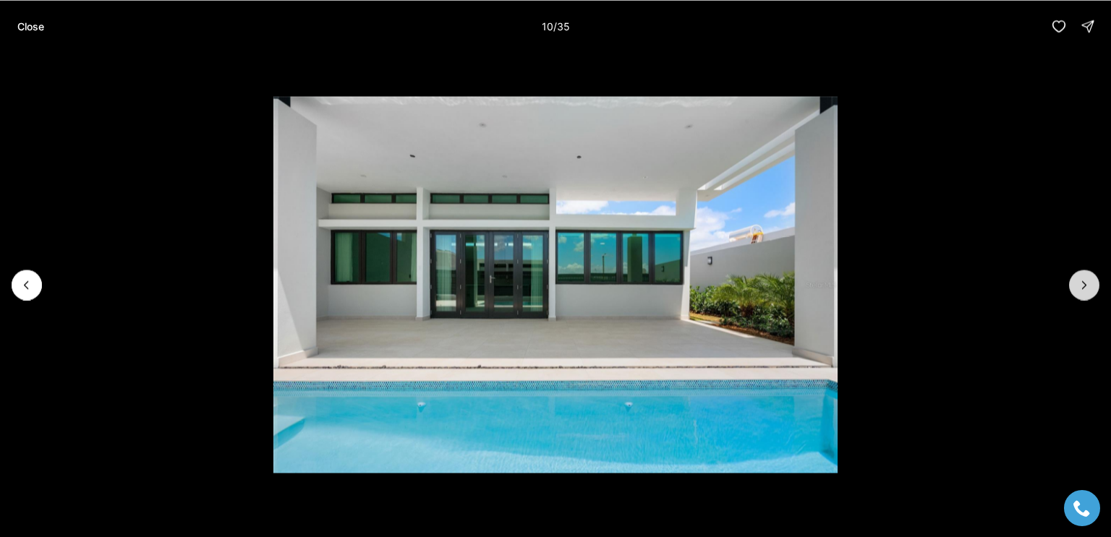
click at [1084, 286] on icon "Next slide" at bounding box center [1085, 284] width 4 height 7
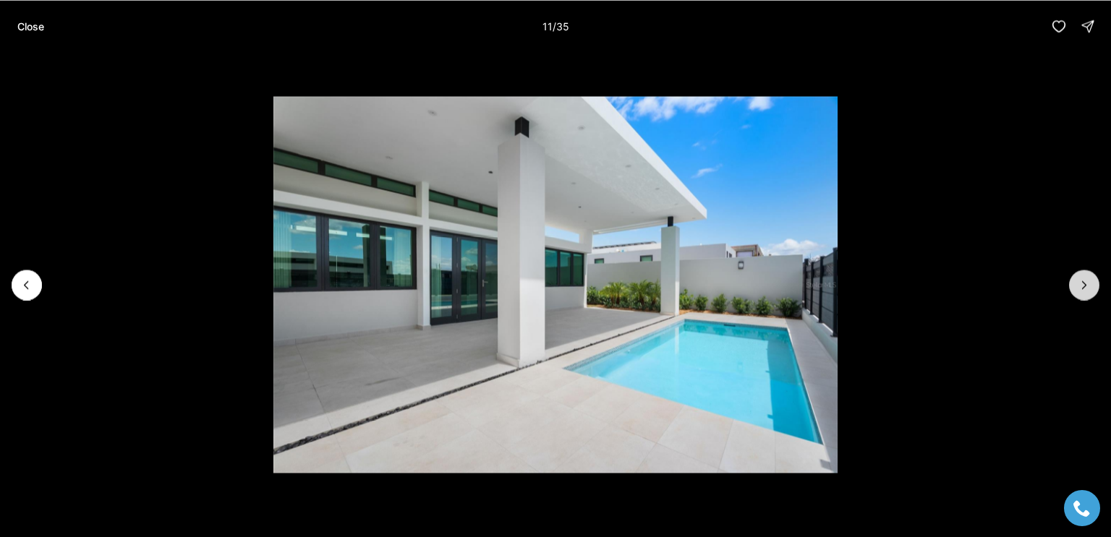
click at [1084, 284] on icon "Next slide" at bounding box center [1084, 285] width 14 height 14
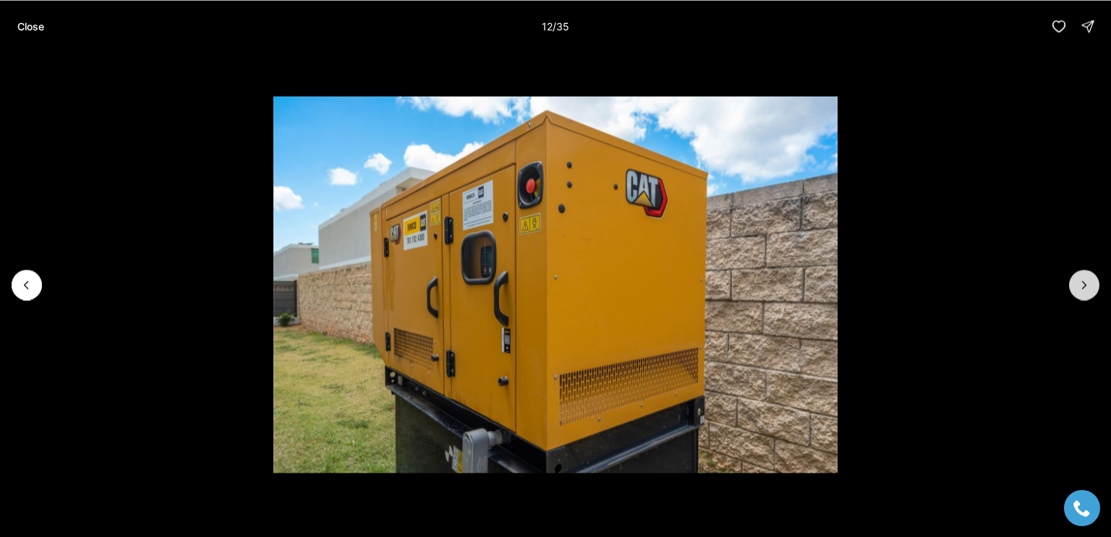
click at [1077, 281] on icon "Next slide" at bounding box center [1084, 285] width 14 height 14
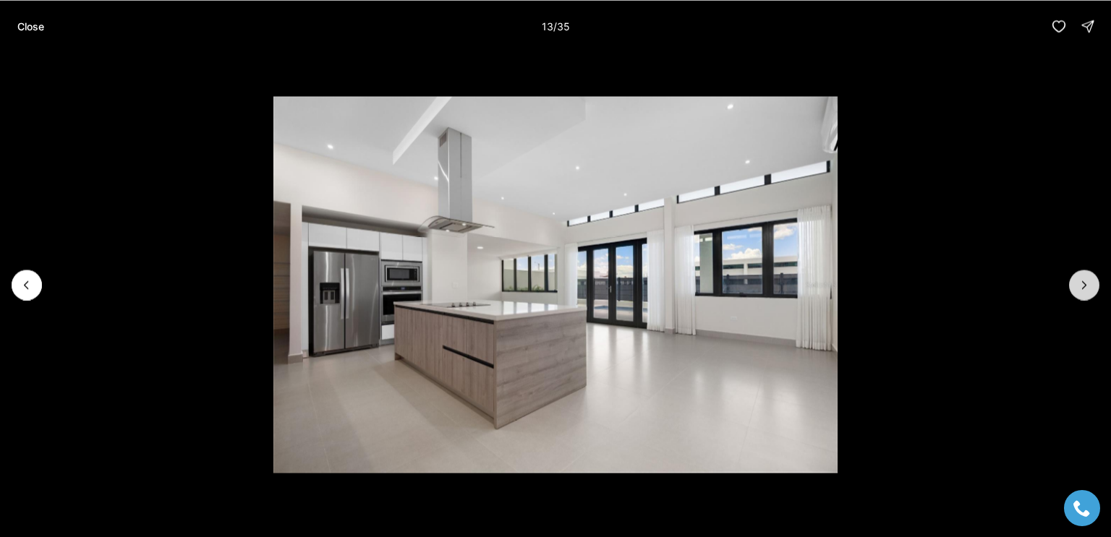
click at [1082, 283] on icon "Next slide" at bounding box center [1084, 285] width 14 height 14
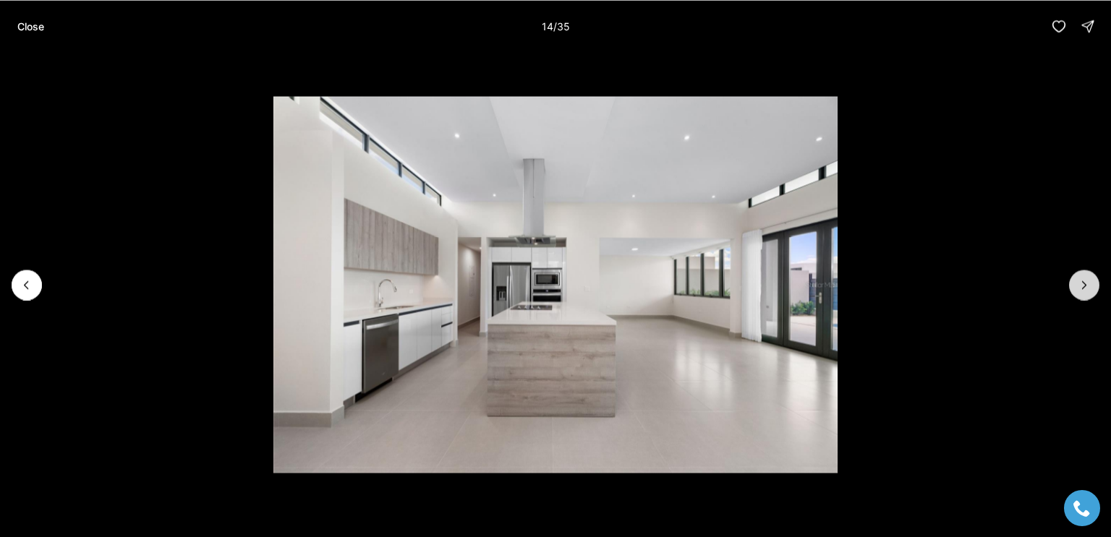
click at [1084, 284] on icon "Next slide" at bounding box center [1084, 285] width 14 height 14
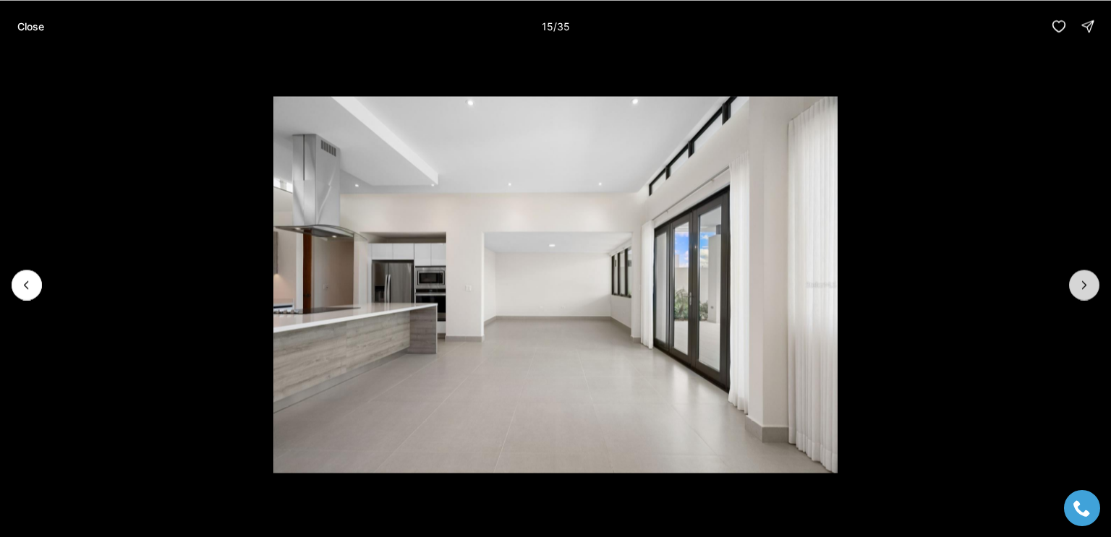
click at [1082, 284] on icon "Next slide" at bounding box center [1084, 285] width 14 height 14
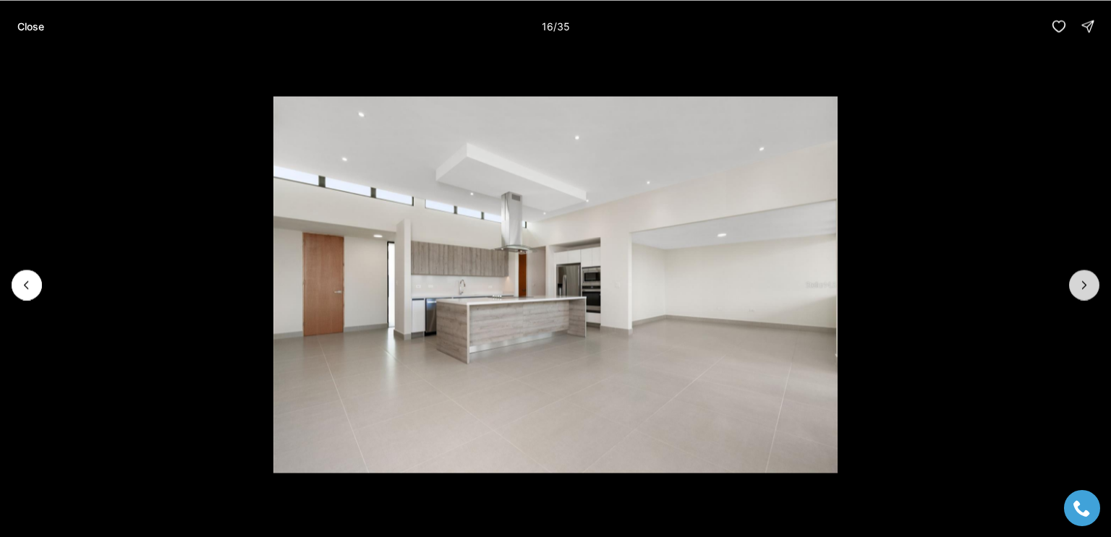
click at [1084, 286] on icon "Next slide" at bounding box center [1085, 284] width 4 height 7
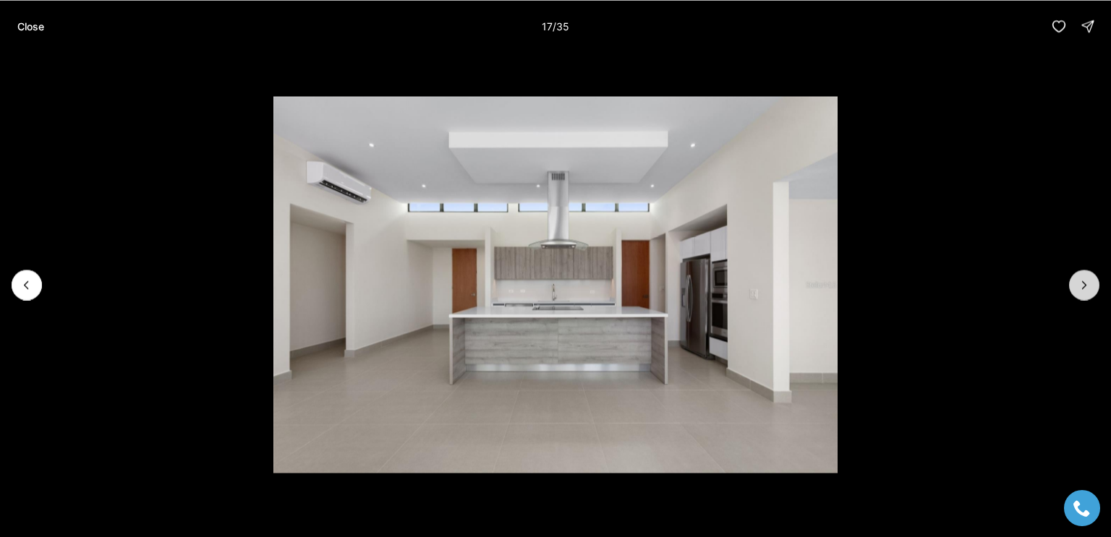
click at [1084, 286] on icon "Next slide" at bounding box center [1085, 284] width 4 height 7
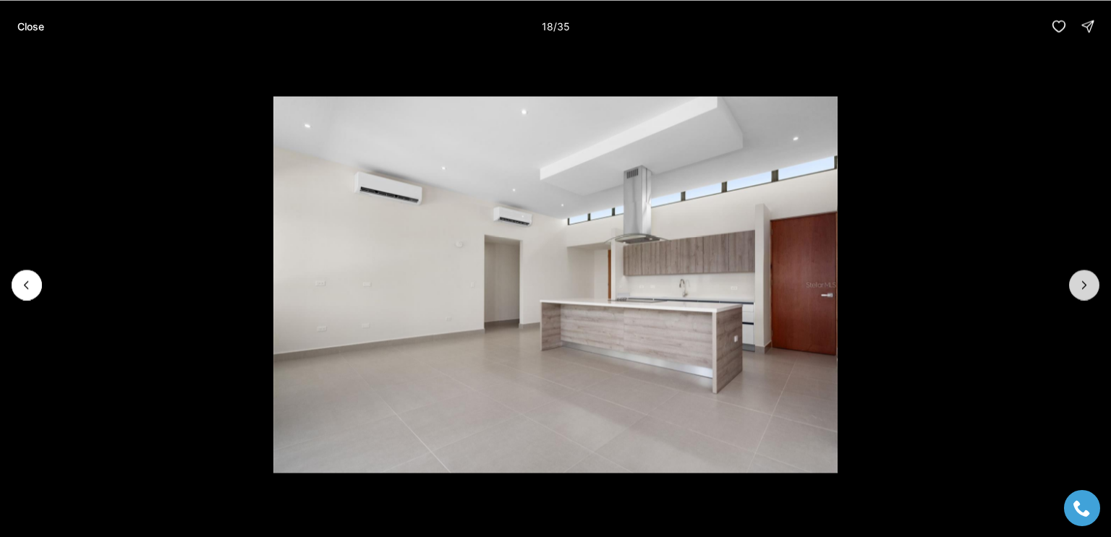
click at [1084, 286] on icon "Next slide" at bounding box center [1084, 285] width 14 height 14
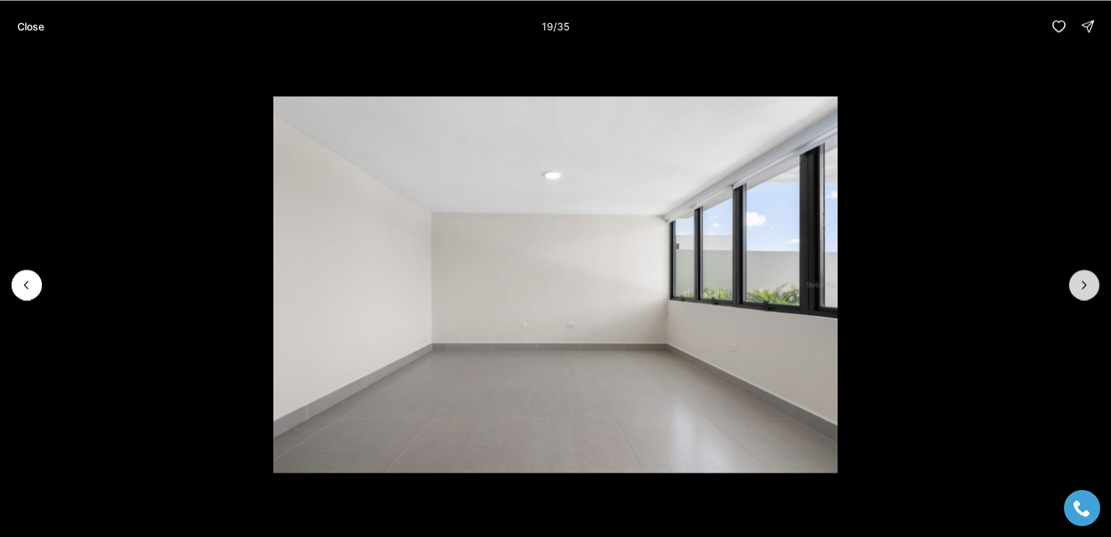
click at [1083, 284] on icon "Next slide" at bounding box center [1084, 285] width 14 height 14
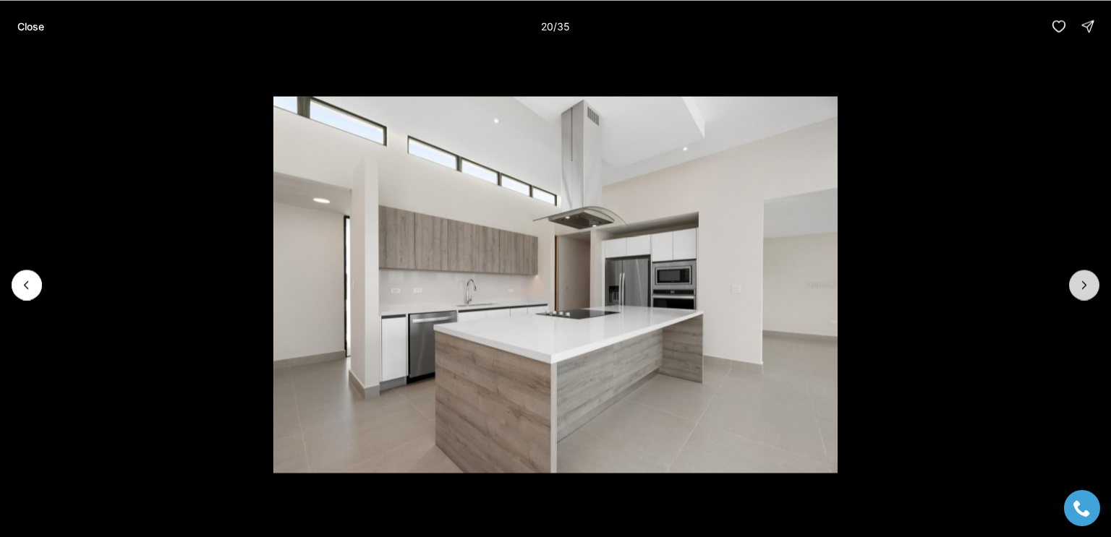
click at [1075, 286] on button "Next slide" at bounding box center [1084, 285] width 30 height 30
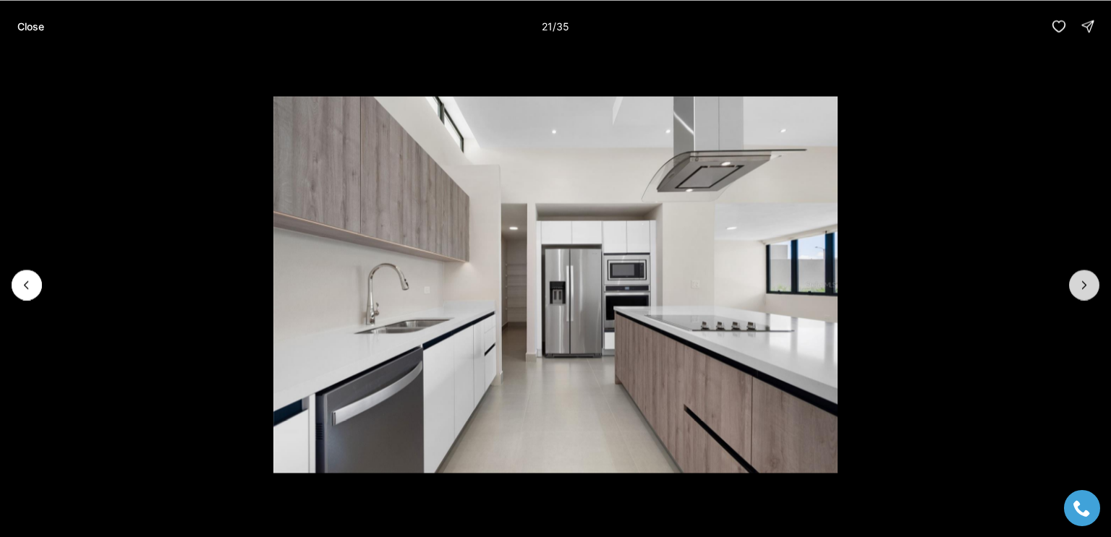
click at [1082, 286] on icon "Next slide" at bounding box center [1084, 285] width 14 height 14
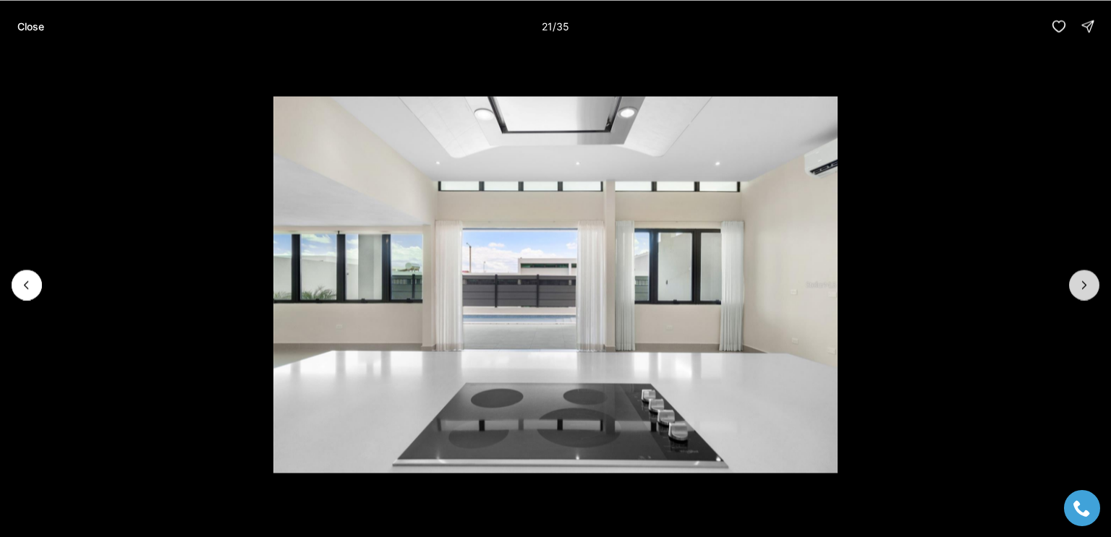
click at [1082, 285] on icon "Next slide" at bounding box center [1084, 285] width 14 height 14
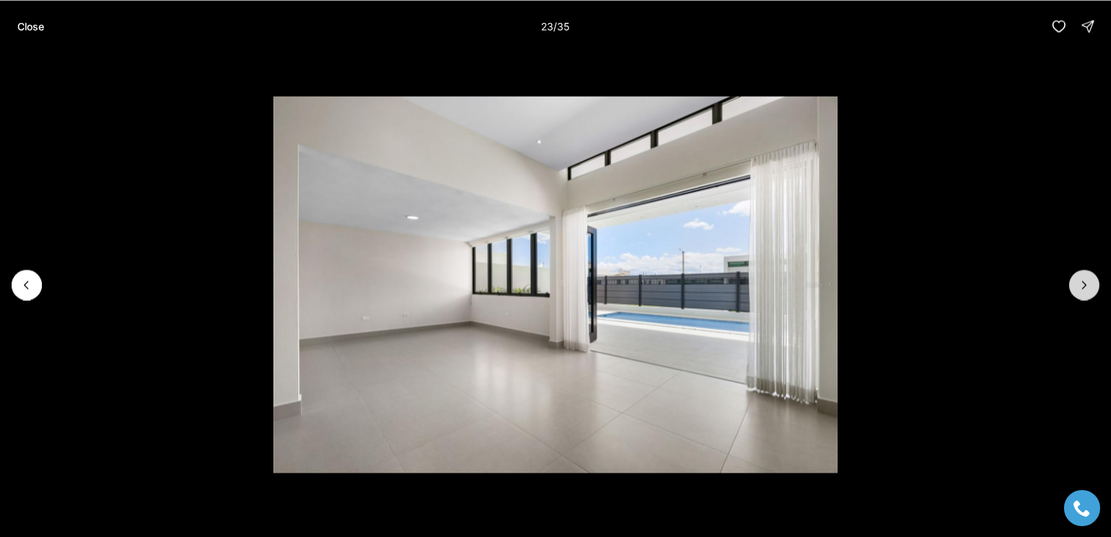
click at [1084, 284] on icon "Next slide" at bounding box center [1084, 285] width 14 height 14
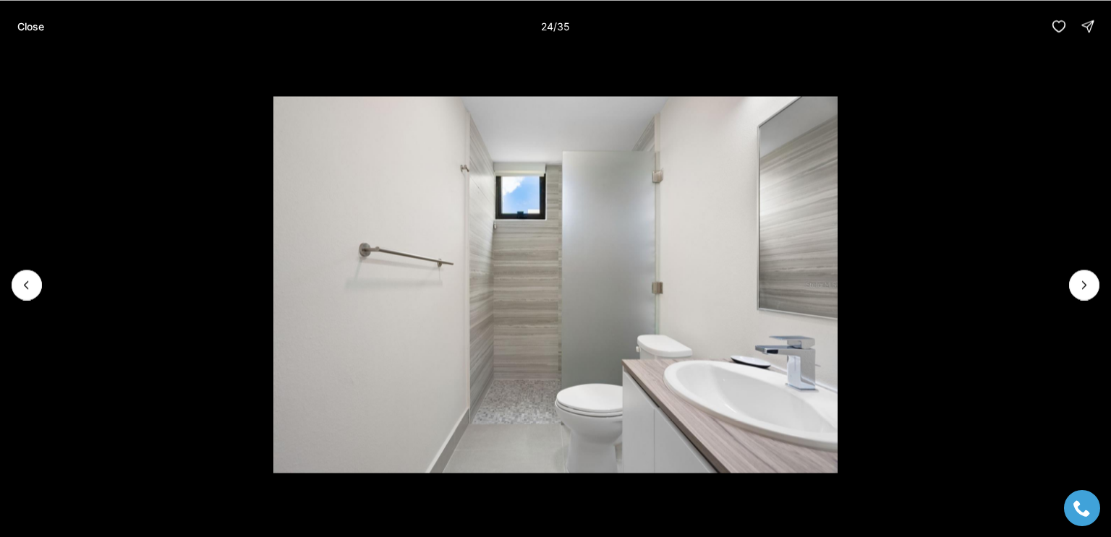
click at [1079, 268] on li "24 of 35" at bounding box center [555, 284] width 1111 height 465
click at [1085, 286] on icon "Next slide" at bounding box center [1085, 284] width 4 height 7
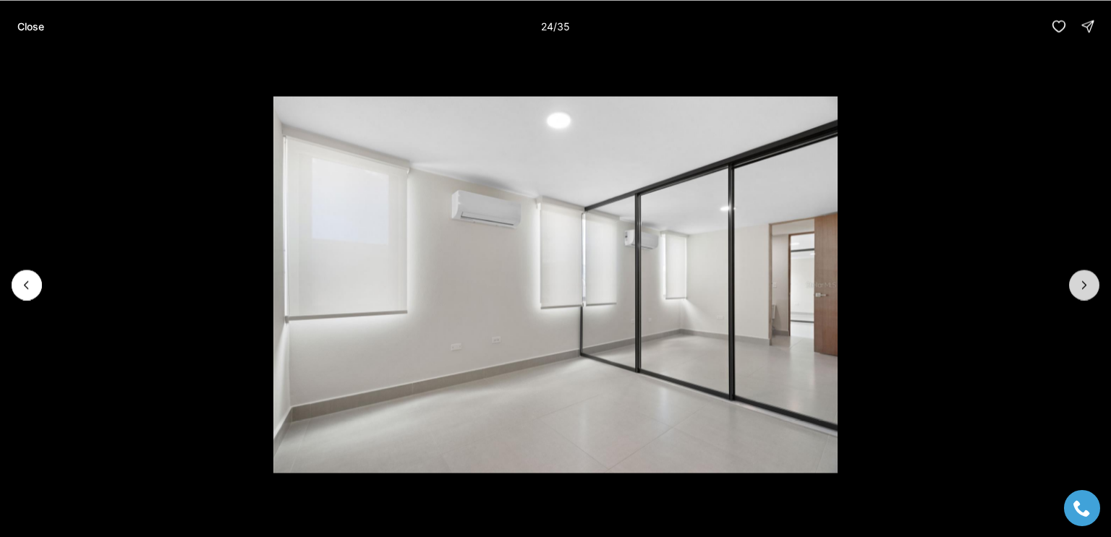
click at [1084, 286] on icon "Next slide" at bounding box center [1085, 284] width 4 height 7
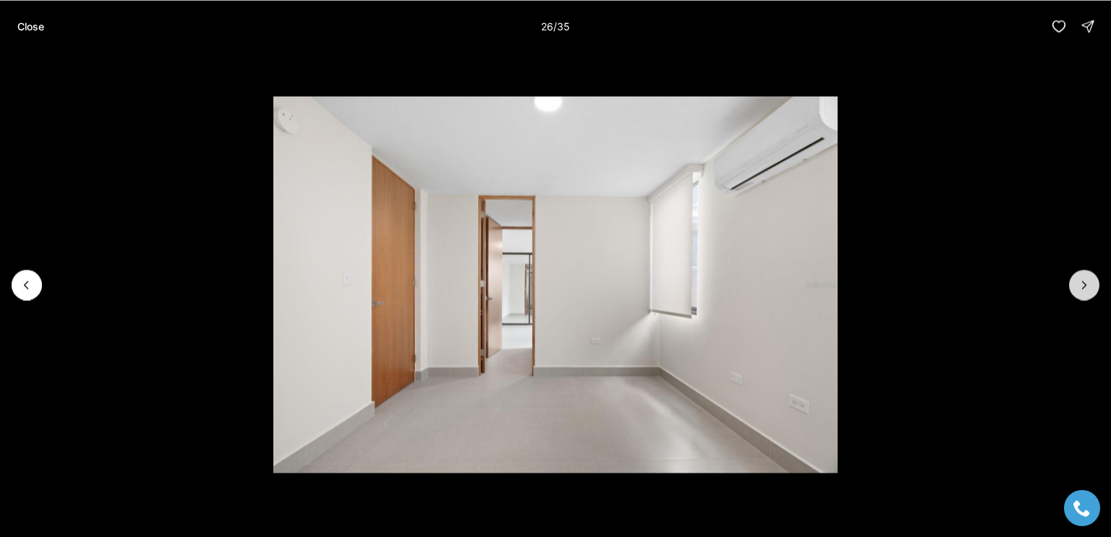
click at [1082, 286] on icon "Next slide" at bounding box center [1084, 285] width 14 height 14
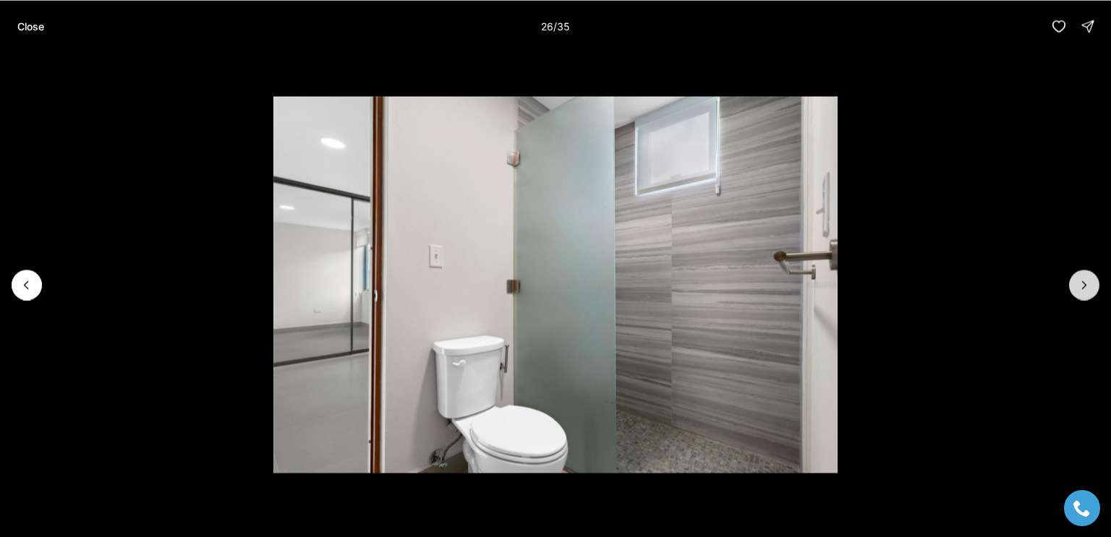
click at [1083, 287] on icon "Next slide" at bounding box center [1085, 284] width 4 height 7
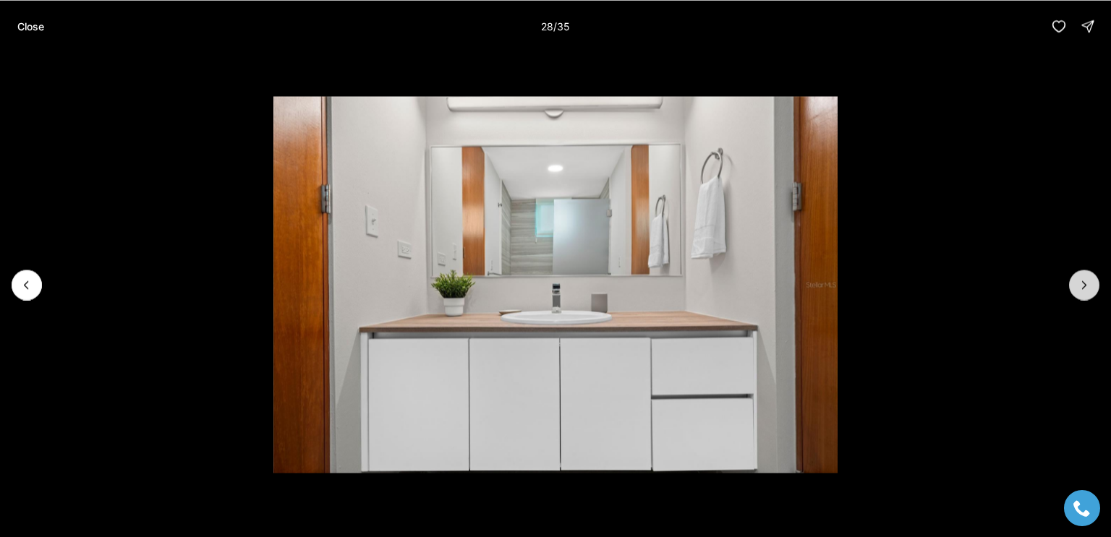
click at [1084, 285] on icon "Next slide" at bounding box center [1084, 285] width 14 height 14
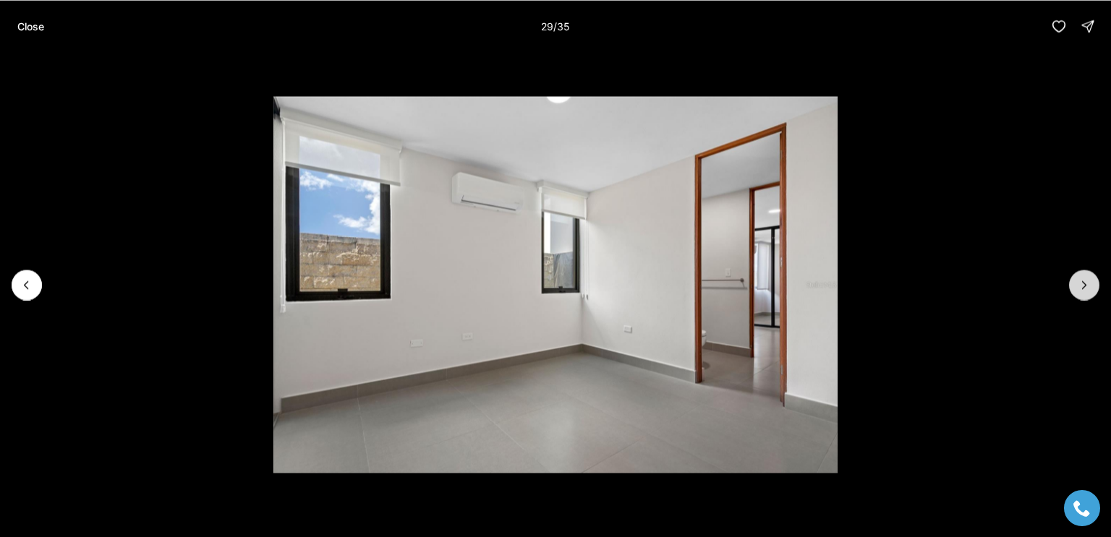
click at [1083, 284] on icon "Next slide" at bounding box center [1084, 285] width 14 height 14
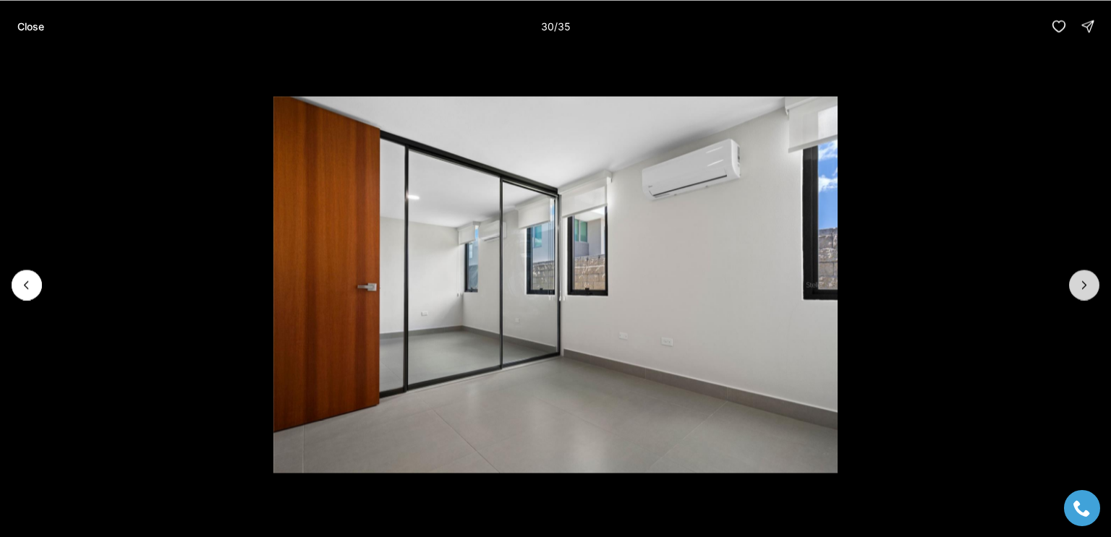
click at [1084, 284] on icon "Next slide" at bounding box center [1084, 285] width 14 height 14
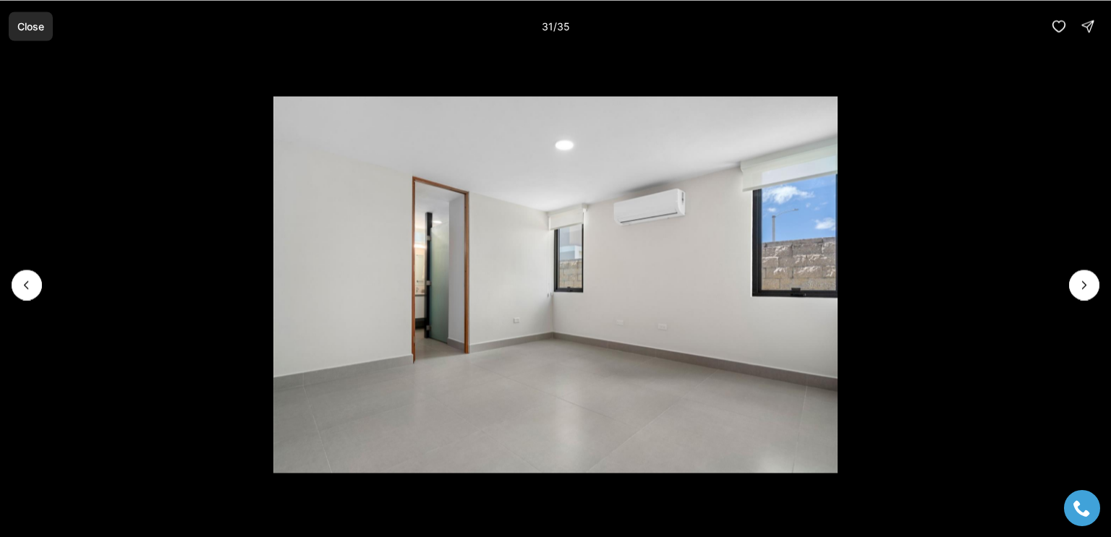
click at [42, 25] on p "Close" at bounding box center [30, 26] width 27 height 12
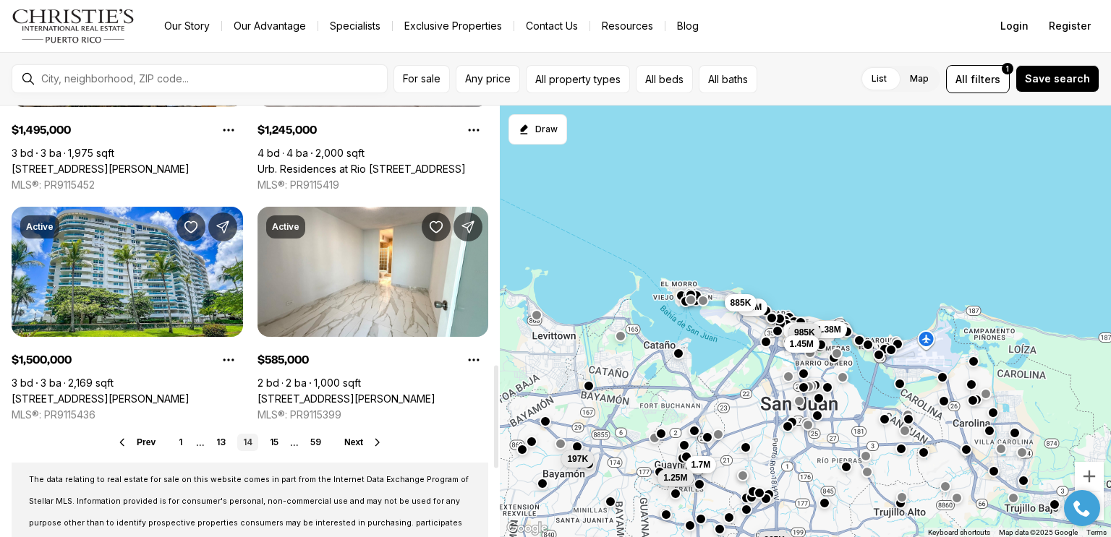
scroll to position [1125, 0]
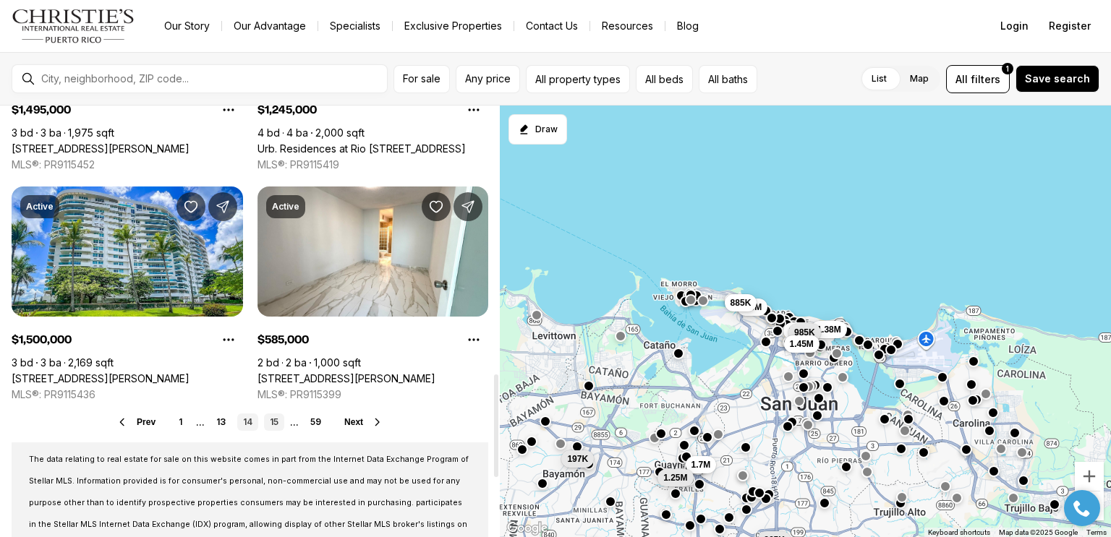
click at [274, 422] on link "15" at bounding box center [274, 422] width 20 height 17
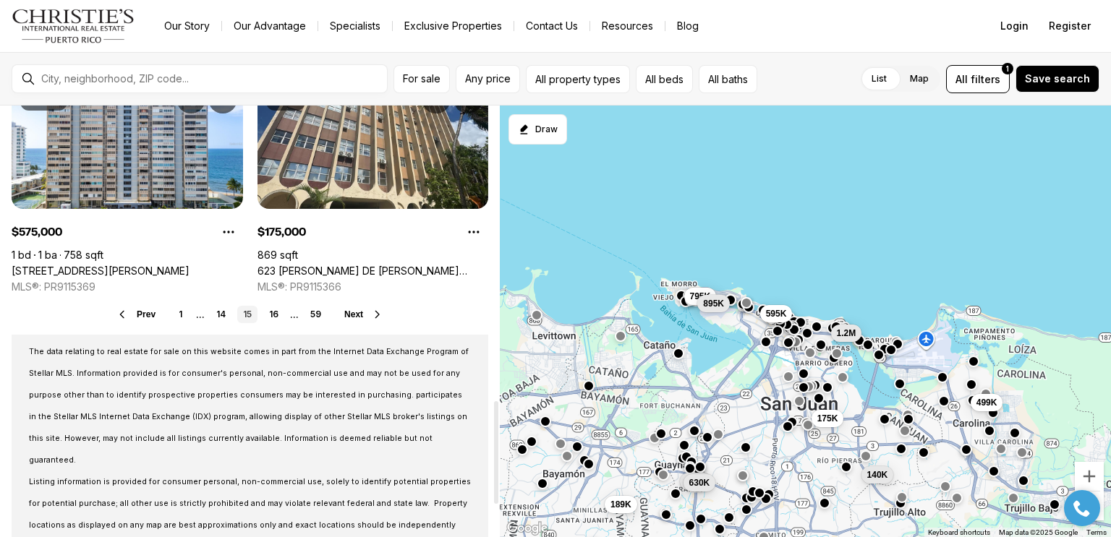
scroll to position [1226, 0]
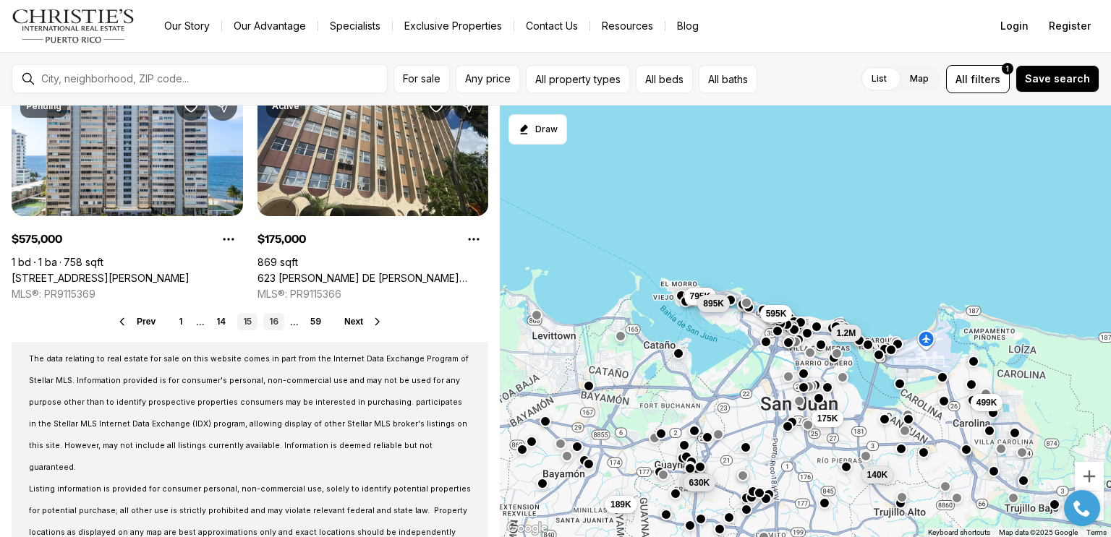
click at [268, 317] on link "16" at bounding box center [273, 321] width 21 height 17
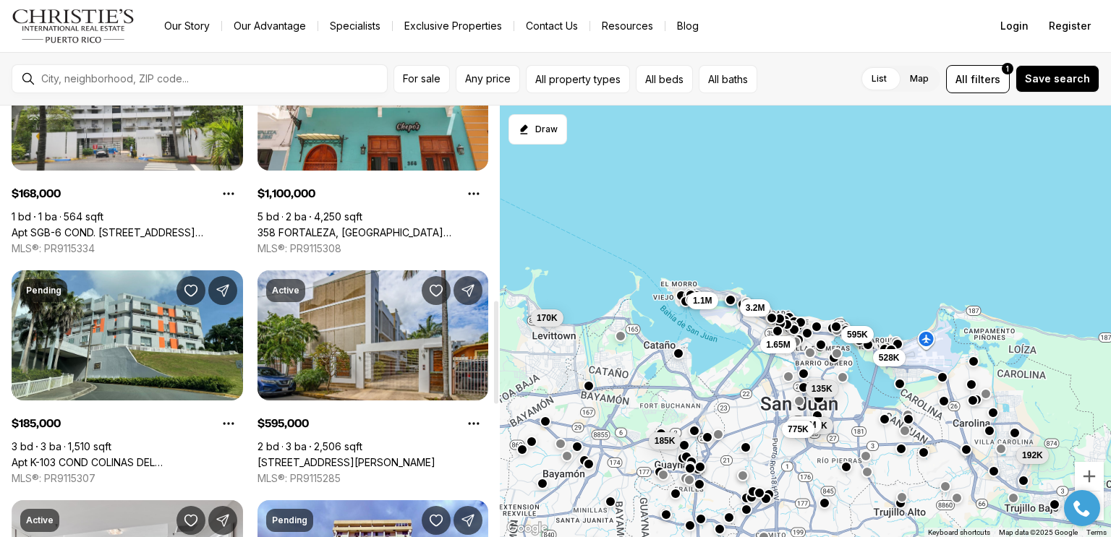
scroll to position [820, 0]
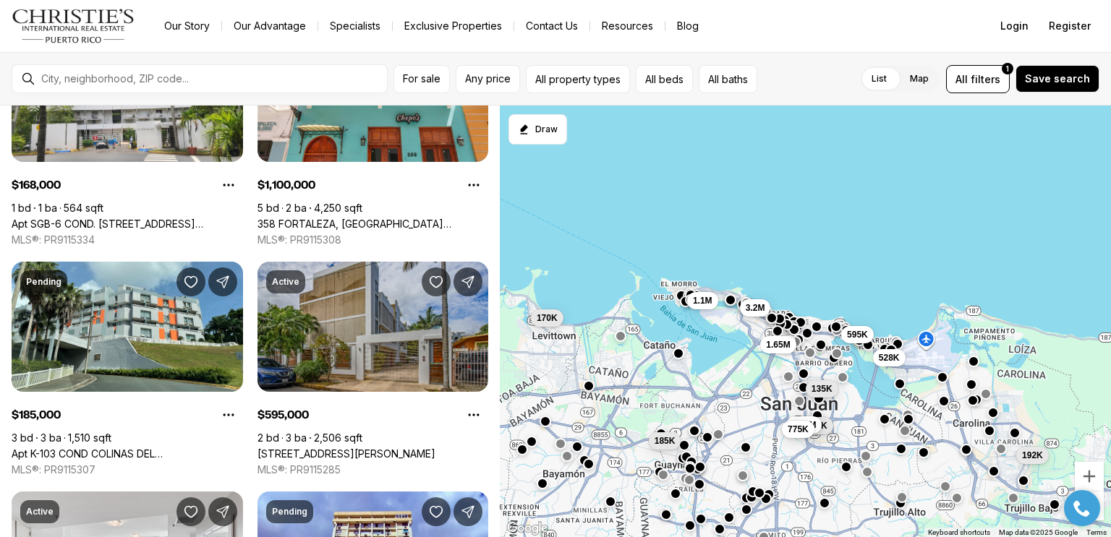
click at [387, 448] on link "114 DONCELLA STREET #3, SAN JUAN PR, 00913" at bounding box center [346, 454] width 178 height 13
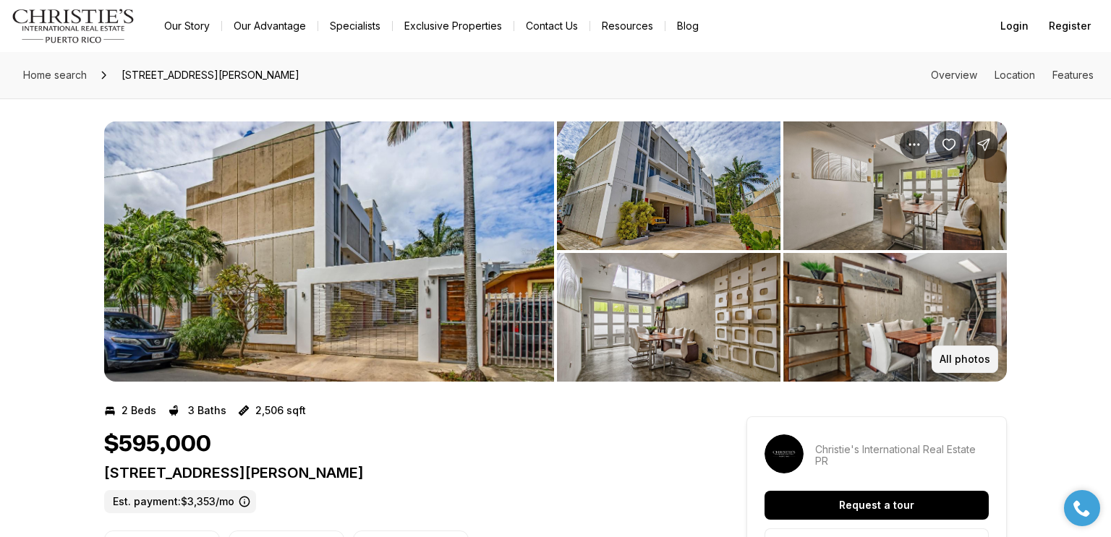
click at [968, 358] on p "All photos" at bounding box center [964, 360] width 51 height 12
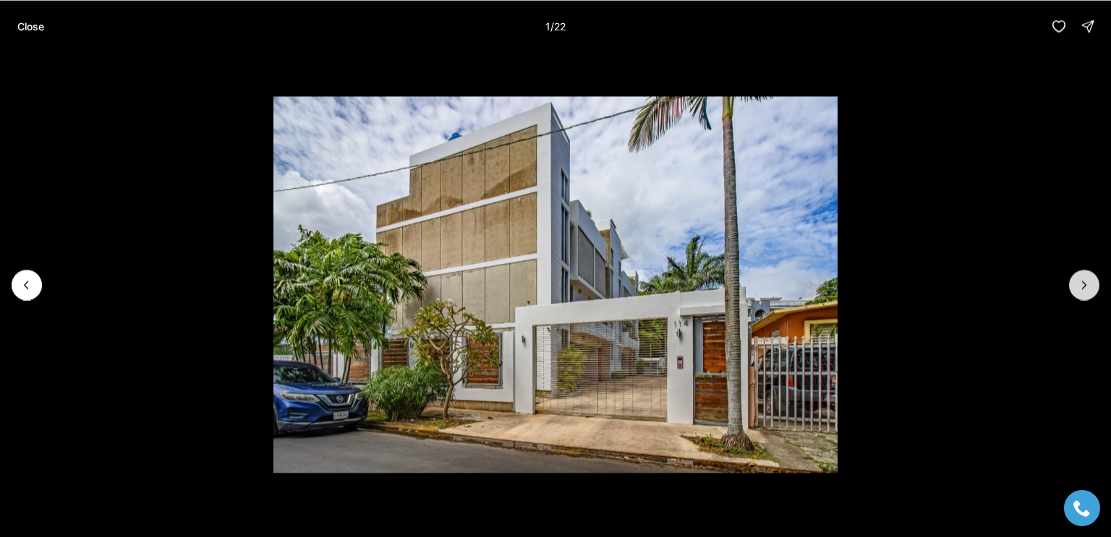
click at [1091, 278] on icon "Next slide" at bounding box center [1084, 285] width 14 height 14
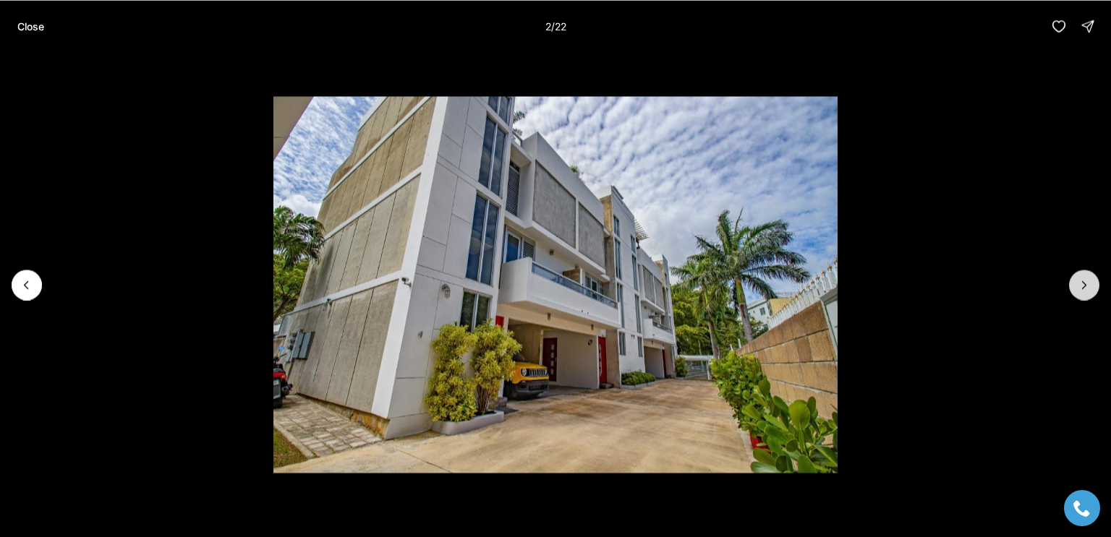
click at [1085, 289] on icon "Next slide" at bounding box center [1084, 285] width 14 height 14
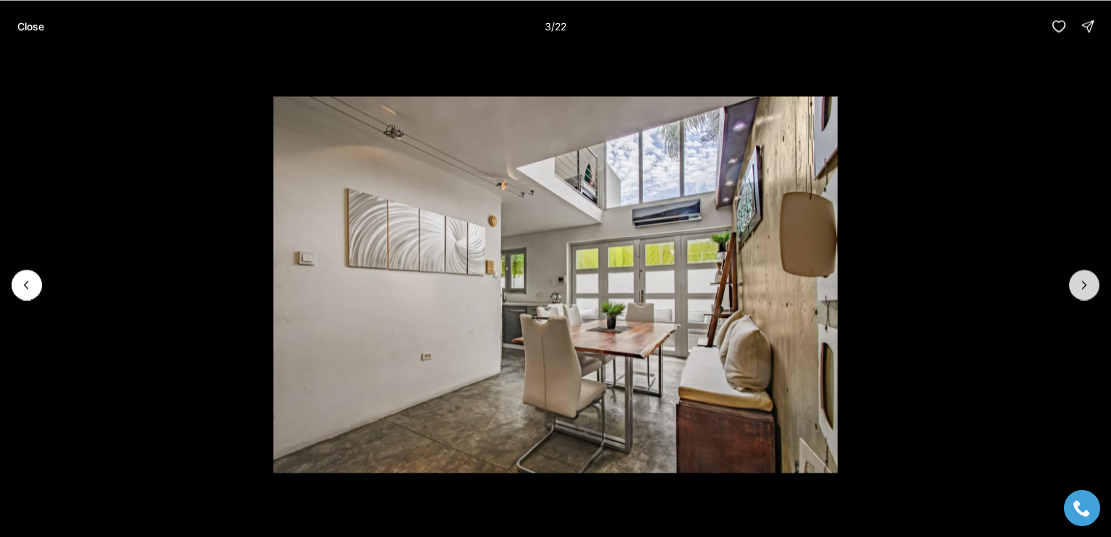
click at [1085, 298] on button "Next slide" at bounding box center [1084, 285] width 30 height 30
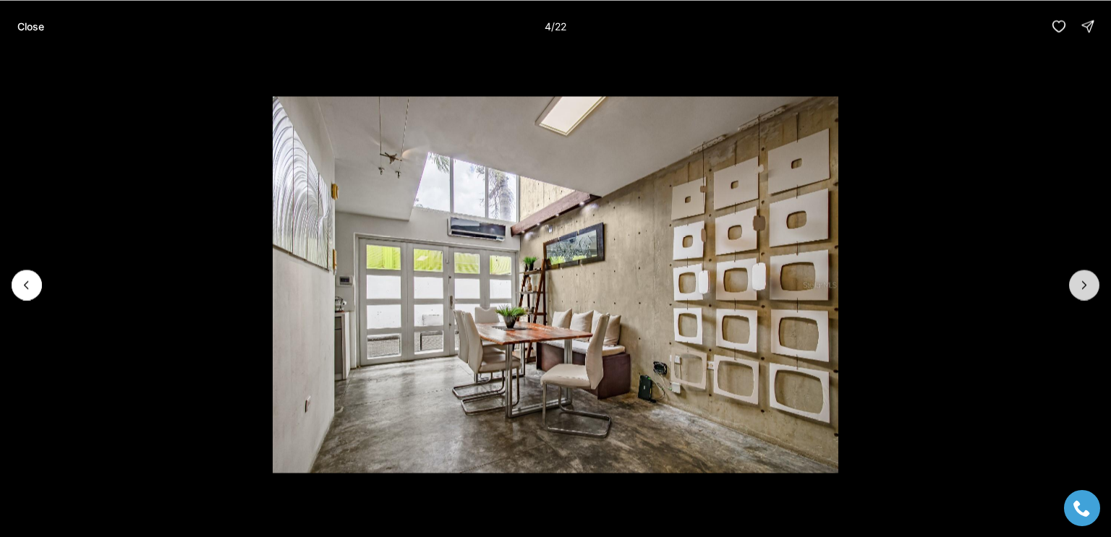
click at [1081, 297] on button "Next slide" at bounding box center [1084, 285] width 30 height 30
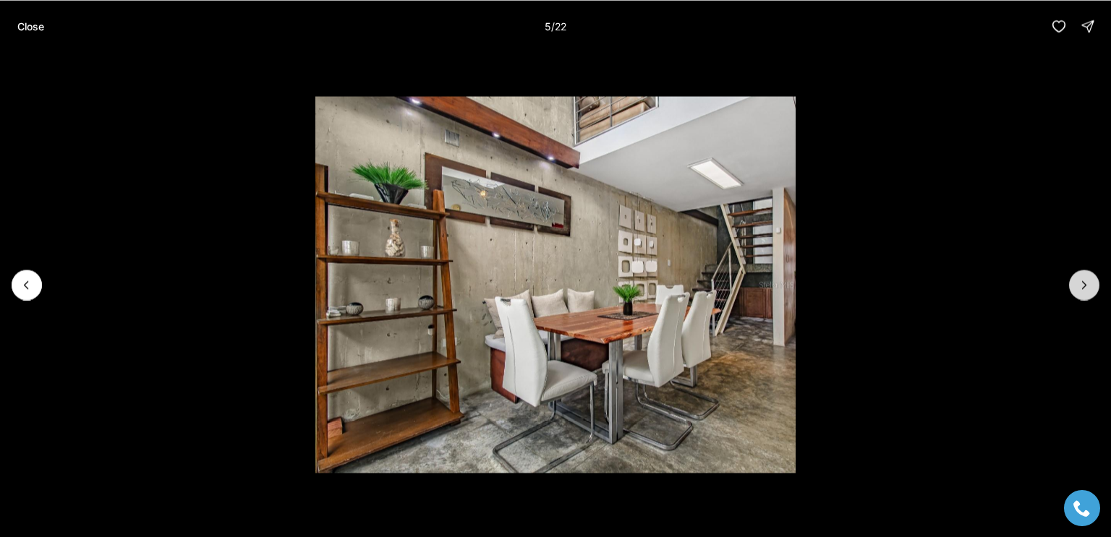
click at [1085, 283] on icon "Next slide" at bounding box center [1084, 285] width 14 height 14
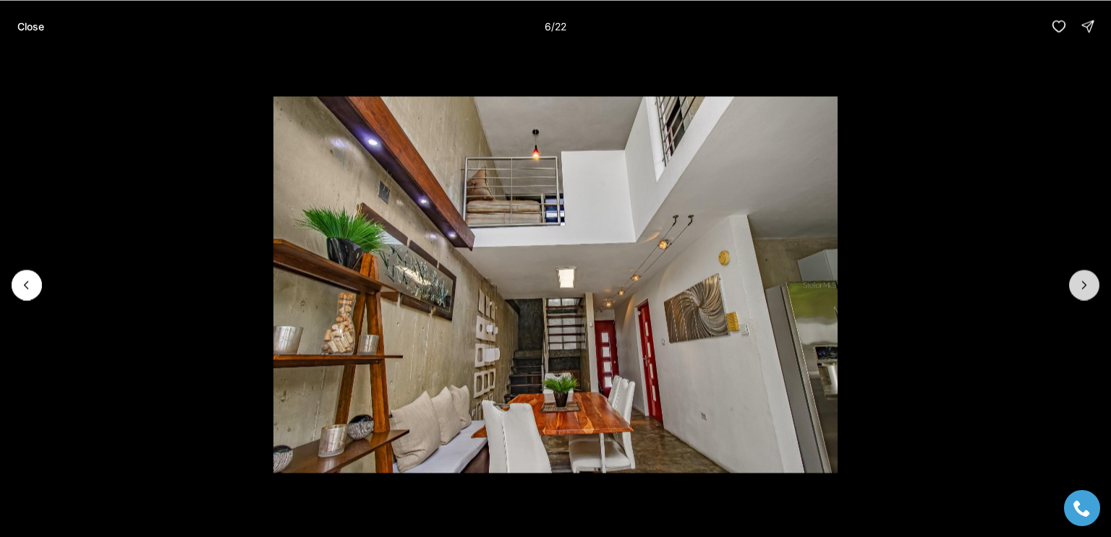
click at [1084, 286] on icon "Next slide" at bounding box center [1085, 284] width 4 height 7
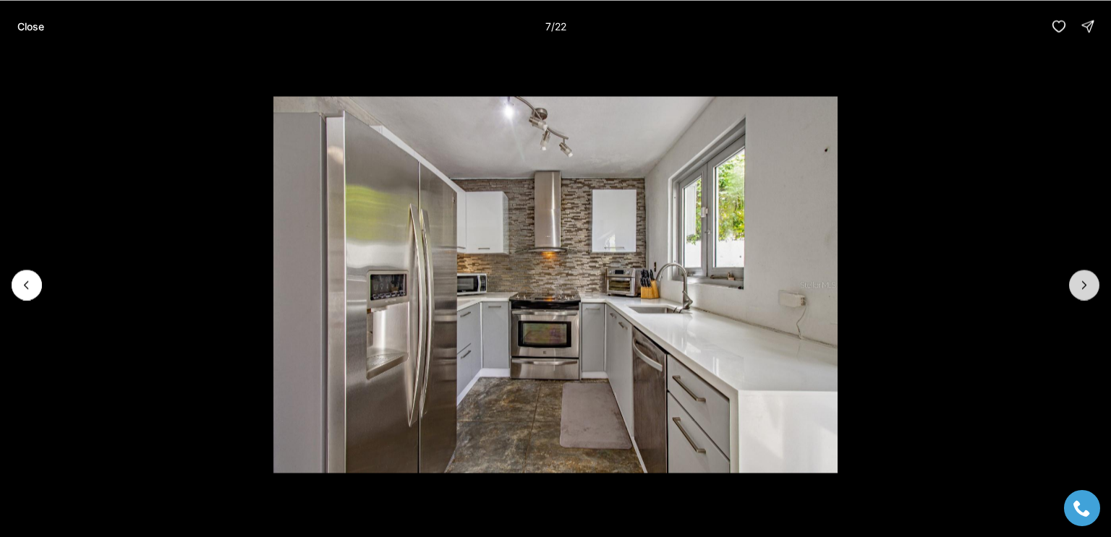
click at [1077, 291] on icon "Next slide" at bounding box center [1084, 285] width 14 height 14
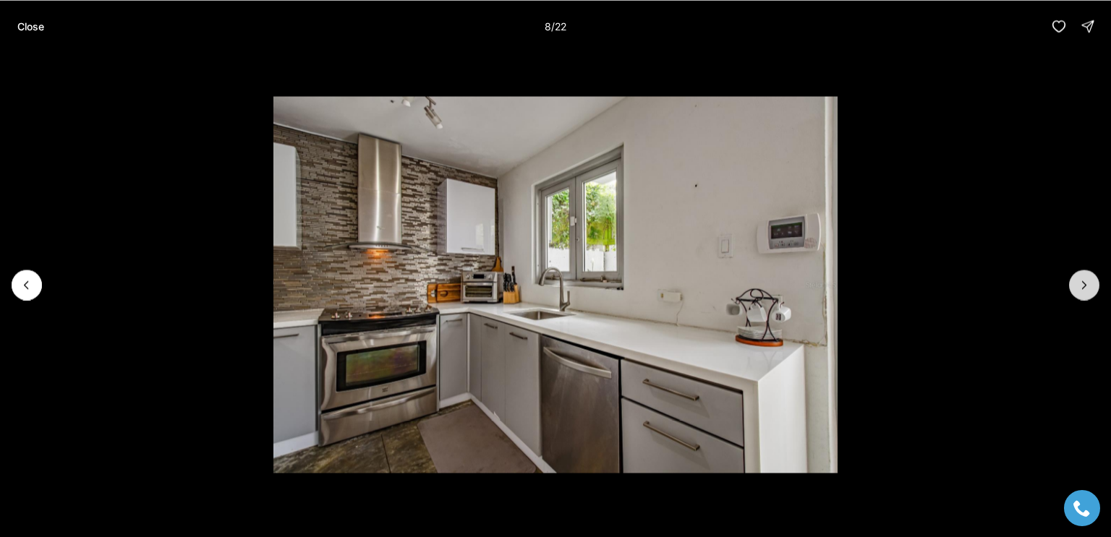
click at [1077, 289] on icon "Next slide" at bounding box center [1084, 285] width 14 height 14
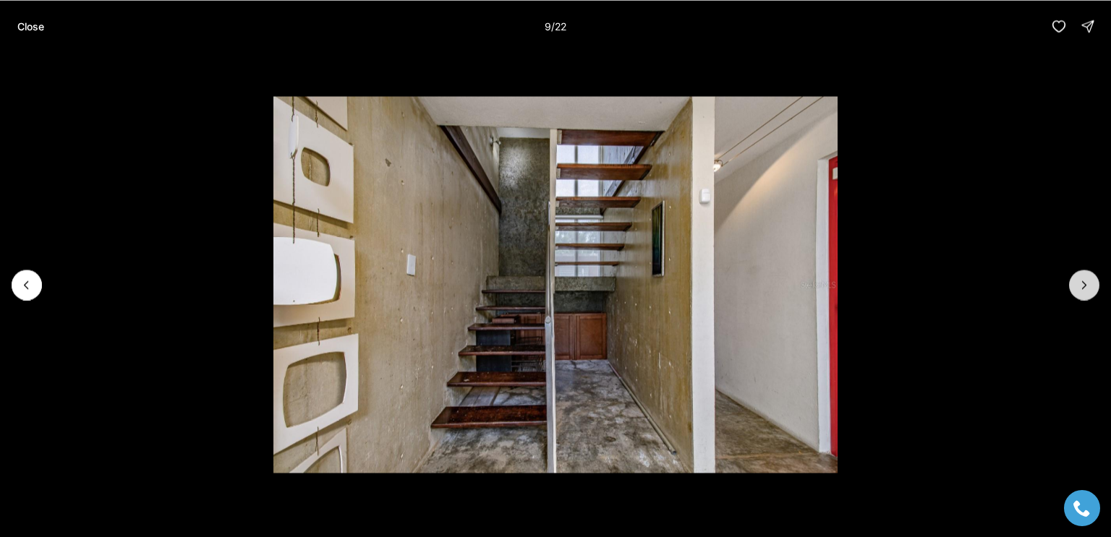
click at [1084, 284] on icon "Next slide" at bounding box center [1084, 285] width 14 height 14
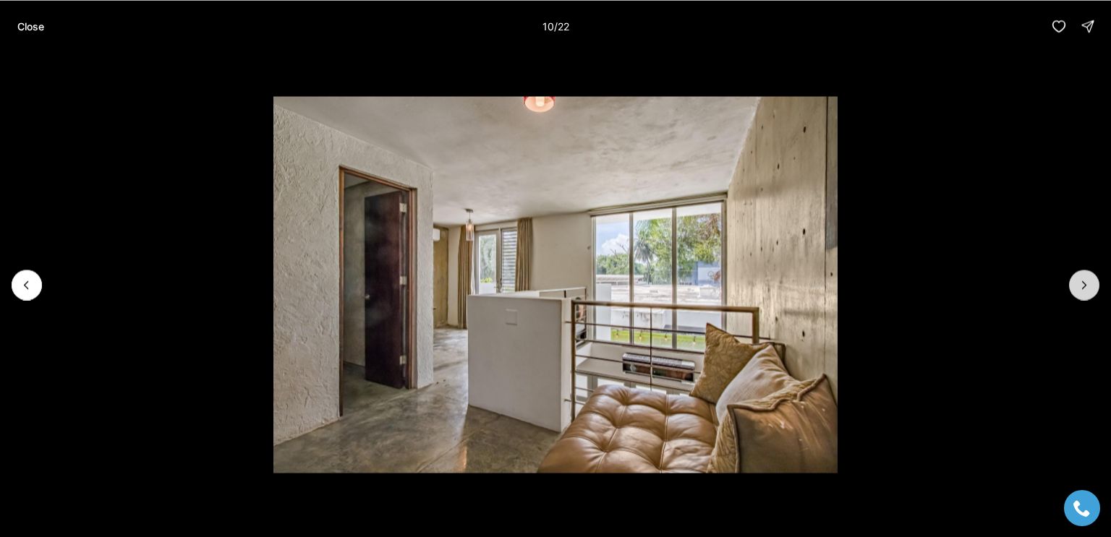
click at [1075, 283] on button "Next slide" at bounding box center [1084, 285] width 30 height 30
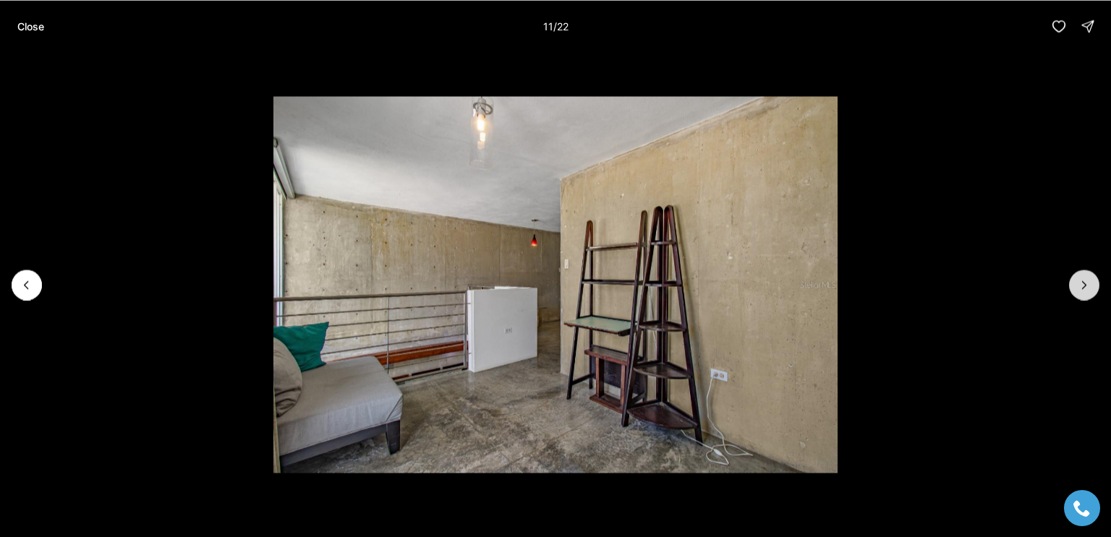
click at [1083, 284] on icon "Next slide" at bounding box center [1084, 285] width 14 height 14
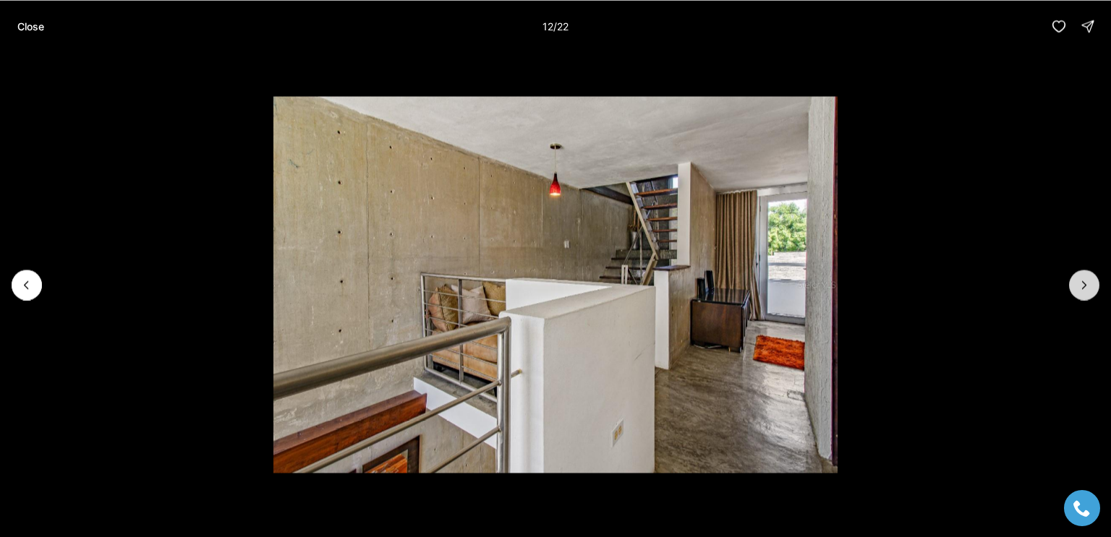
click at [1083, 283] on icon "Next slide" at bounding box center [1084, 285] width 14 height 14
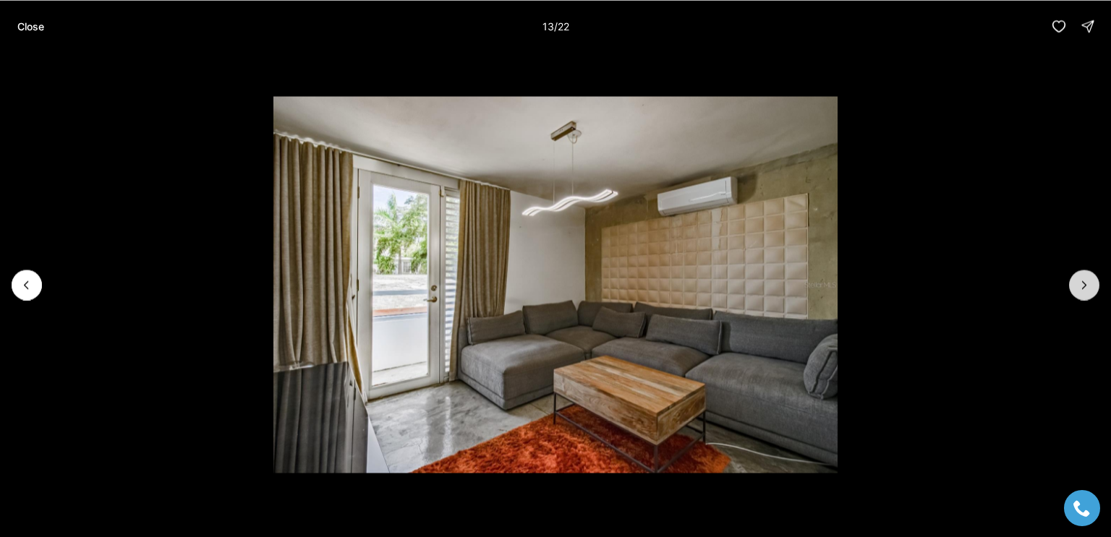
click at [1084, 283] on icon "Next slide" at bounding box center [1085, 284] width 4 height 7
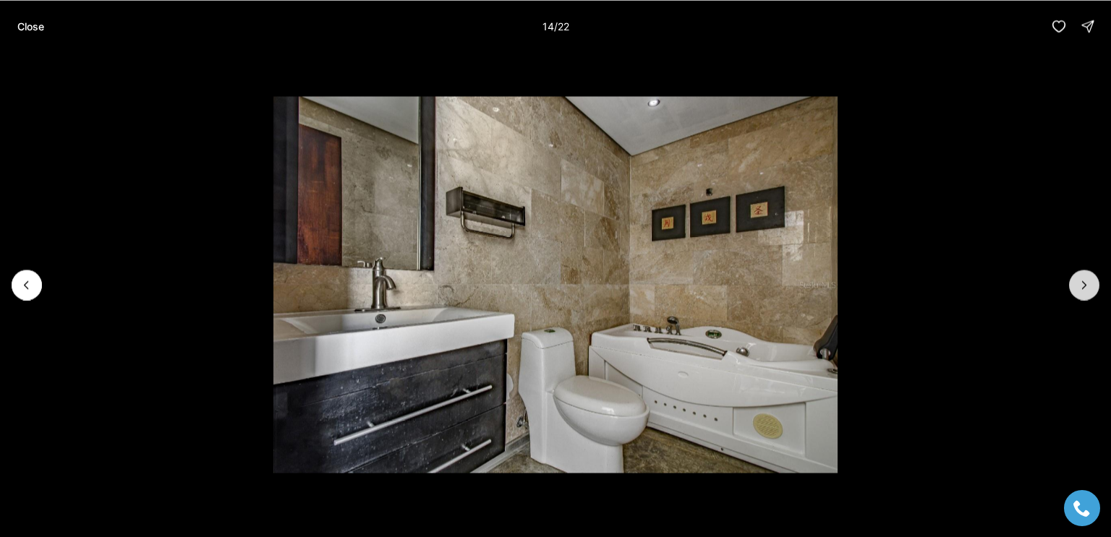
click at [1078, 277] on button "Next slide" at bounding box center [1084, 285] width 30 height 30
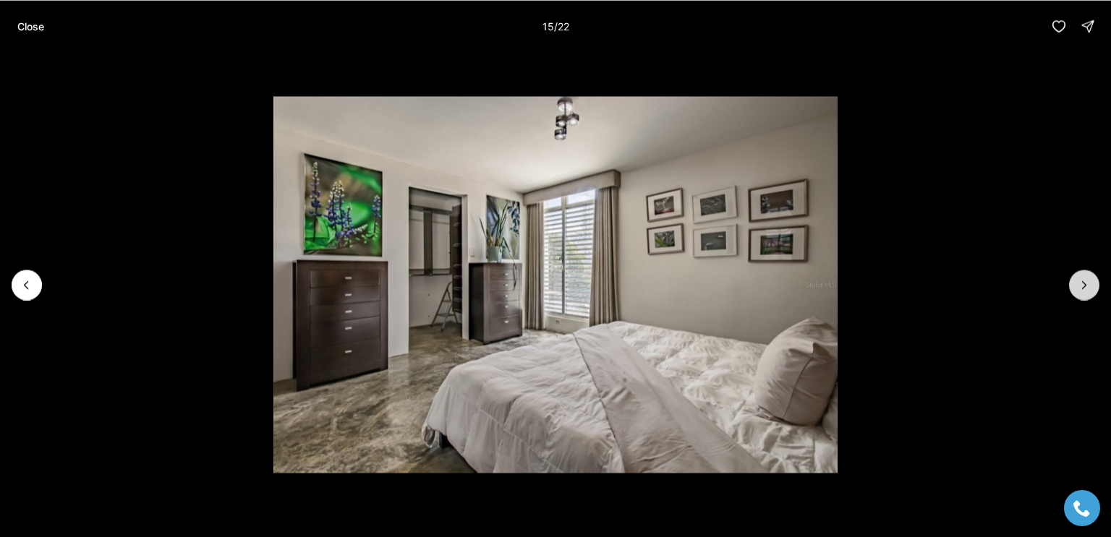
click at [1072, 278] on button "Next slide" at bounding box center [1084, 285] width 30 height 30
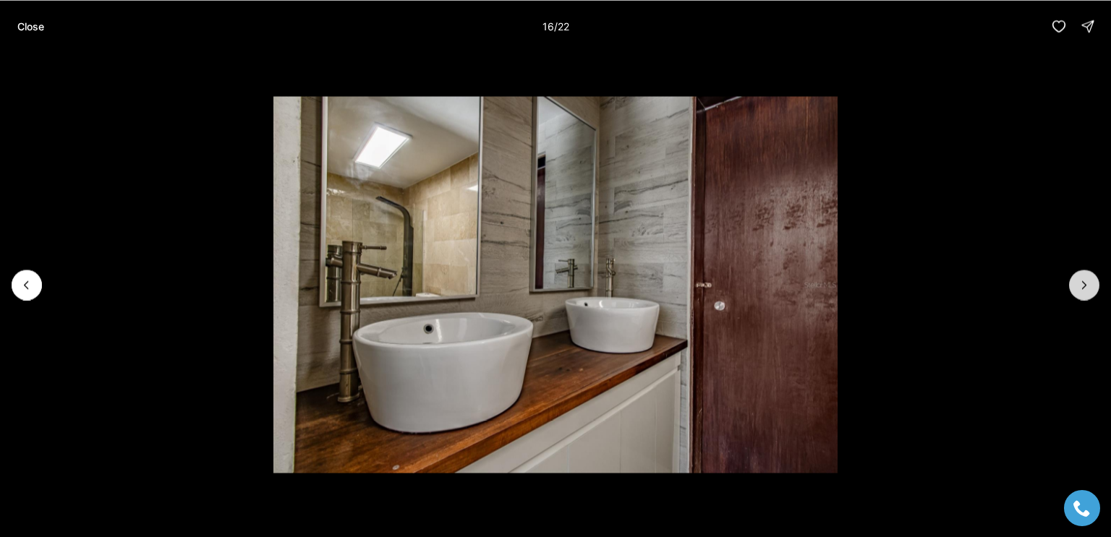
click at [1074, 280] on button "Next slide" at bounding box center [1084, 285] width 30 height 30
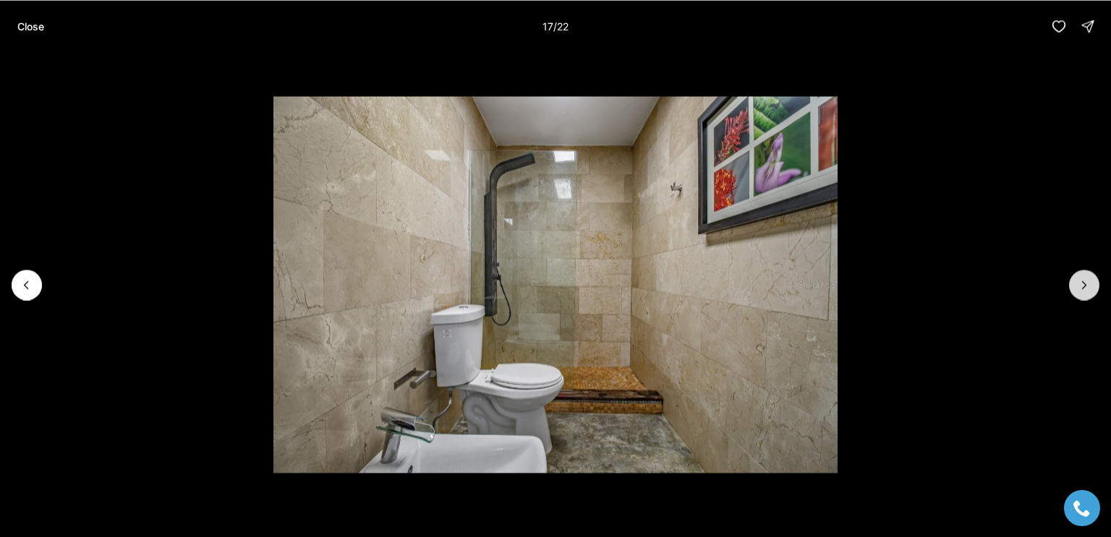
click at [1084, 284] on icon "Next slide" at bounding box center [1084, 285] width 14 height 14
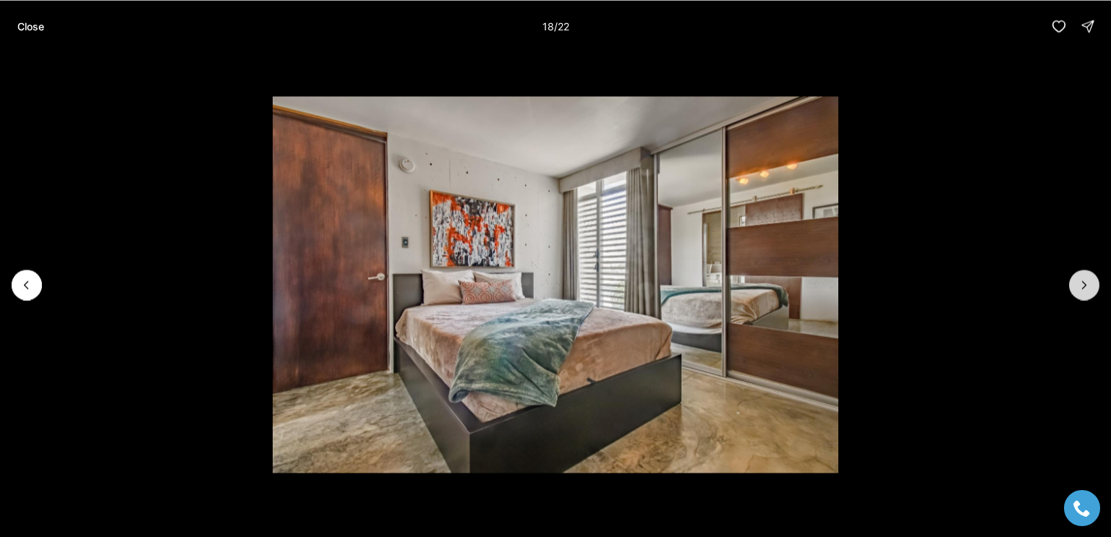
click at [1084, 284] on icon "Next slide" at bounding box center [1084, 285] width 14 height 14
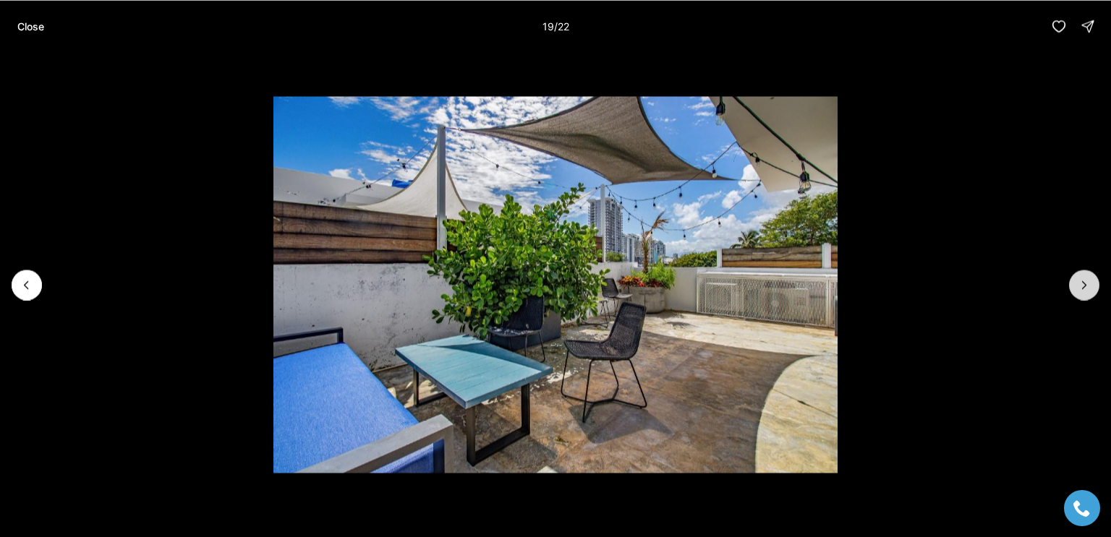
click at [1083, 284] on icon "Next slide" at bounding box center [1084, 285] width 14 height 14
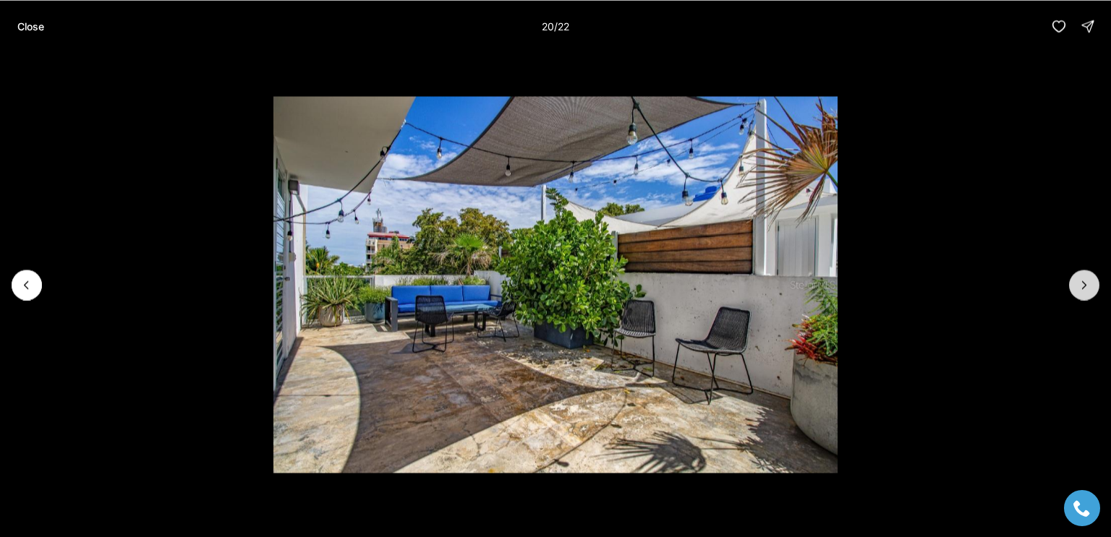
click at [1084, 283] on icon "Next slide" at bounding box center [1085, 284] width 4 height 7
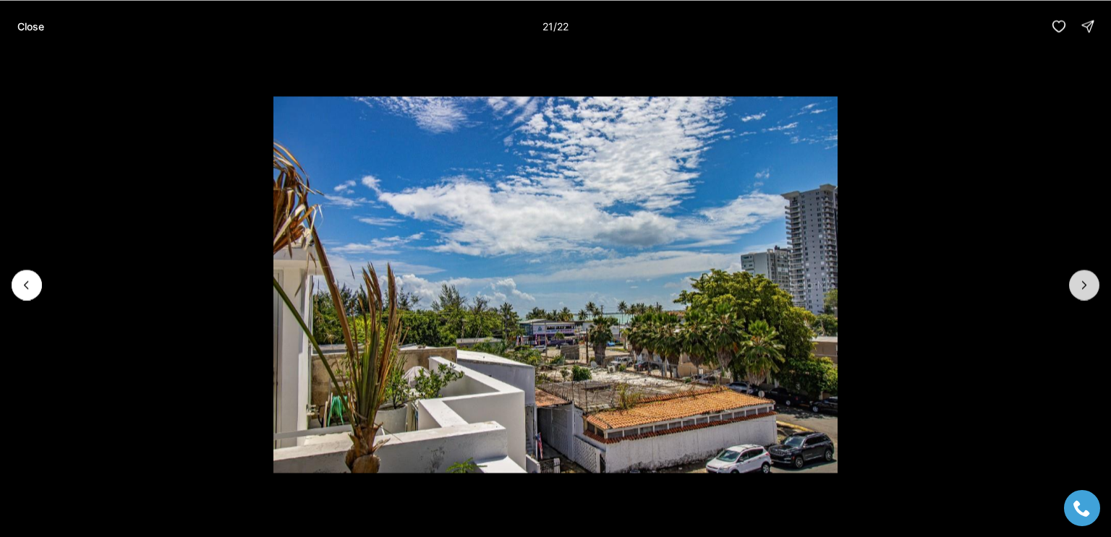
click at [1073, 280] on button "Next slide" at bounding box center [1084, 285] width 30 height 30
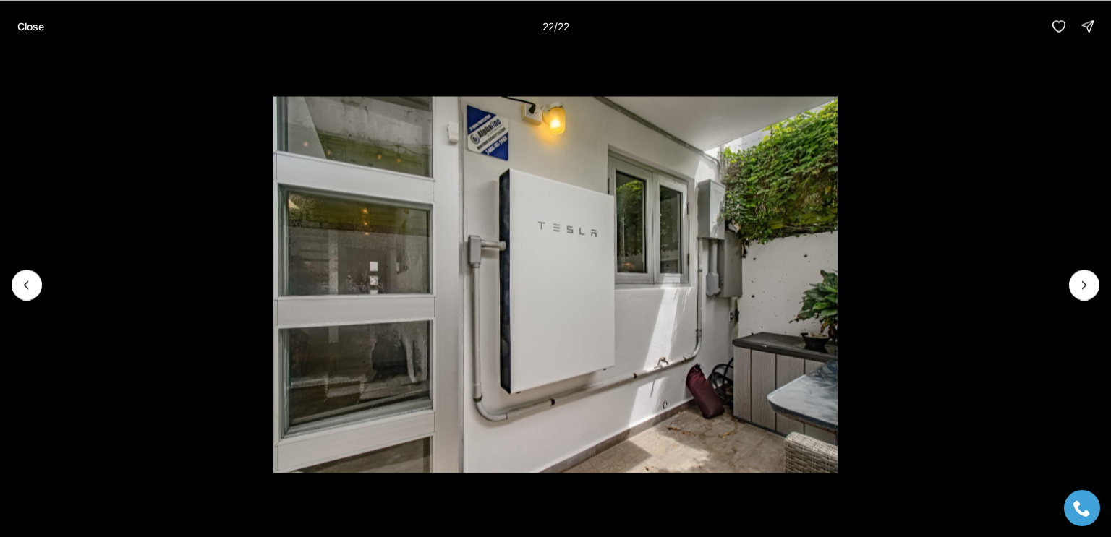
click at [1076, 279] on div at bounding box center [1084, 285] width 30 height 30
click at [1081, 283] on div at bounding box center [1084, 285] width 30 height 30
click at [1083, 283] on div at bounding box center [1084, 285] width 30 height 30
click at [32, 22] on p "Close" at bounding box center [30, 26] width 27 height 12
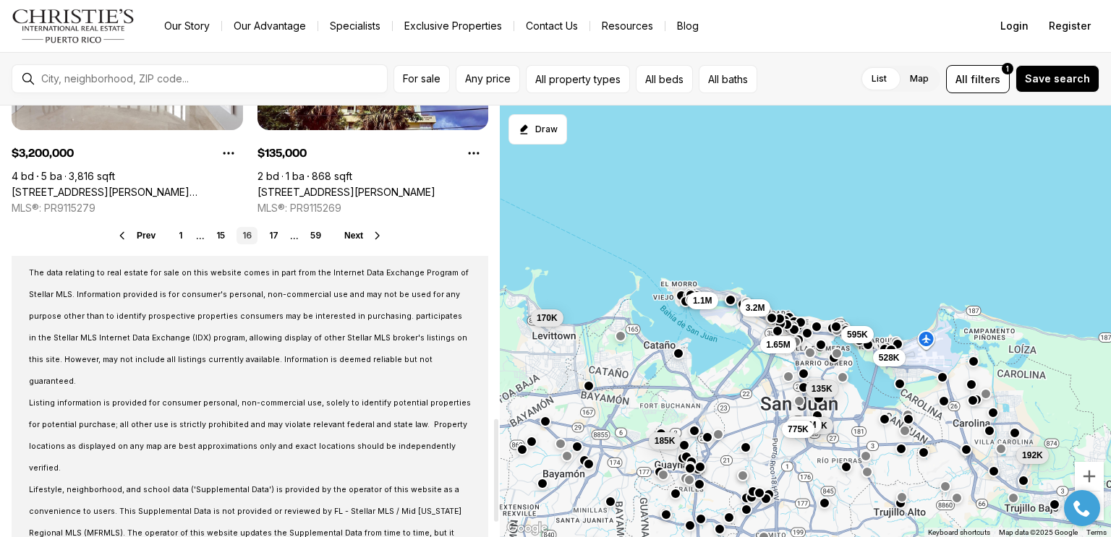
scroll to position [1310, 0]
click at [360, 239] on span "Next" at bounding box center [353, 237] width 19 height 10
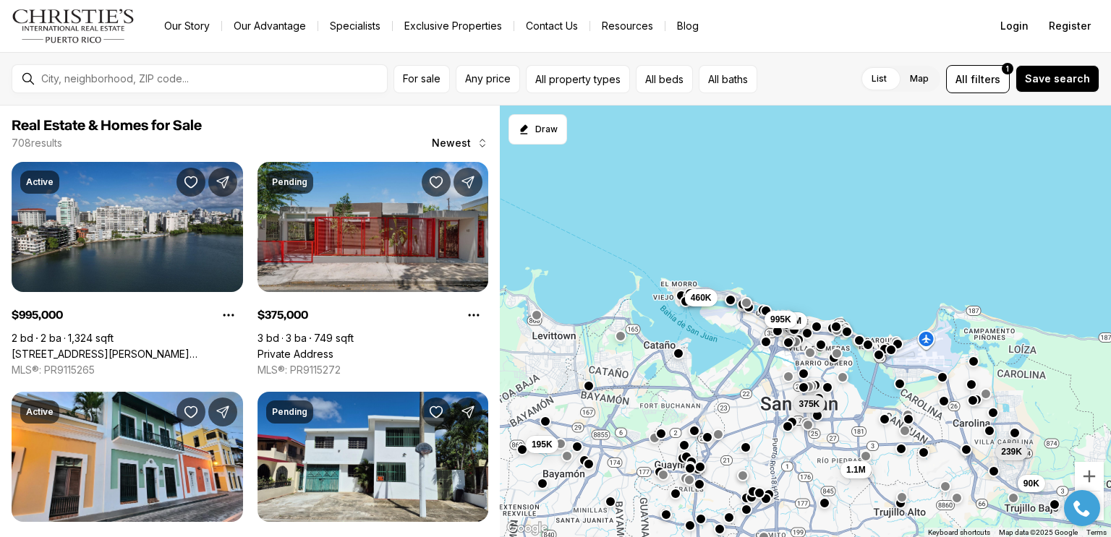
click at [333, 348] on link "Private Address" at bounding box center [295, 354] width 76 height 13
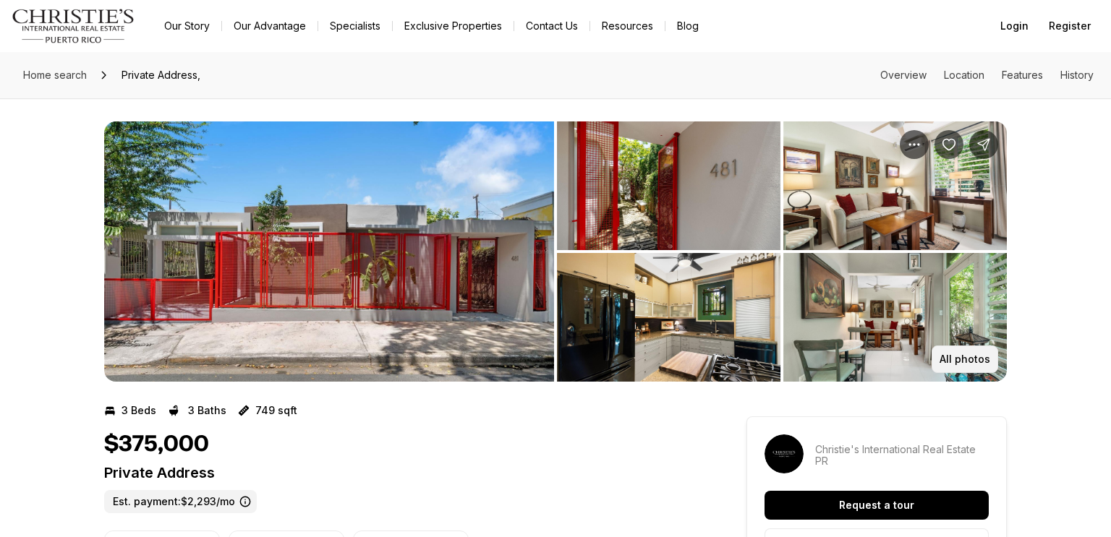
click at [969, 357] on p "All photos" at bounding box center [964, 360] width 51 height 12
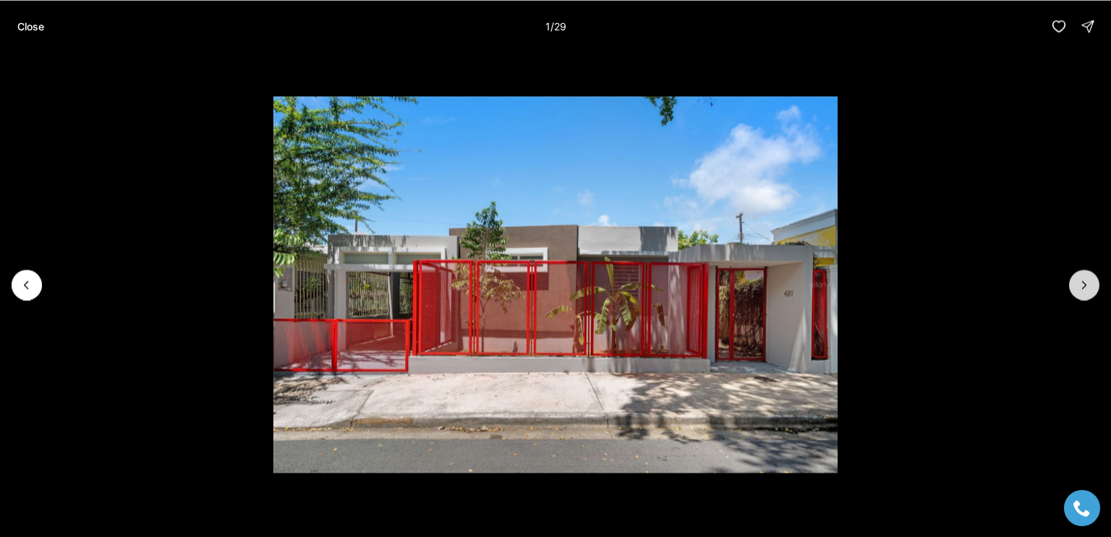
click at [1083, 288] on icon "Next slide" at bounding box center [1084, 285] width 14 height 14
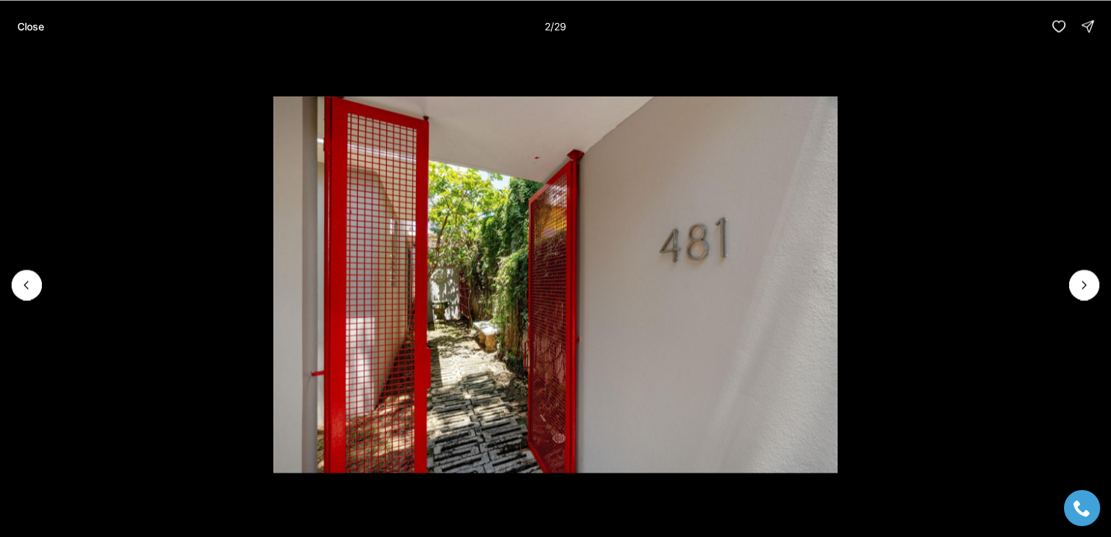
click at [1079, 300] on li "2 of 29" at bounding box center [555, 284] width 1111 height 465
click at [1083, 287] on icon "Next slide" at bounding box center [1085, 284] width 4 height 7
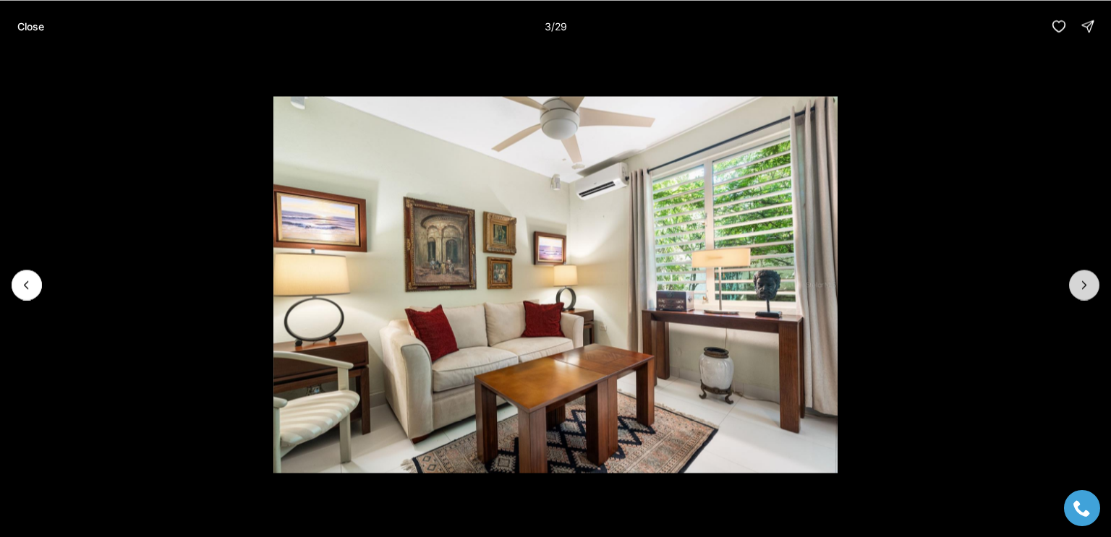
click at [1083, 286] on icon "Next slide" at bounding box center [1084, 285] width 14 height 14
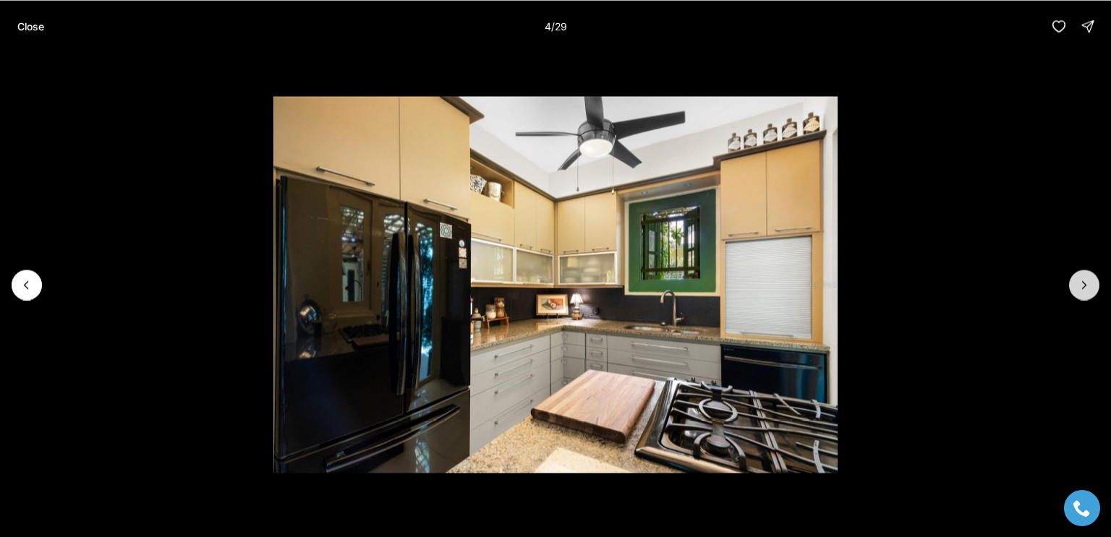
click at [1084, 284] on icon "Next slide" at bounding box center [1084, 285] width 14 height 14
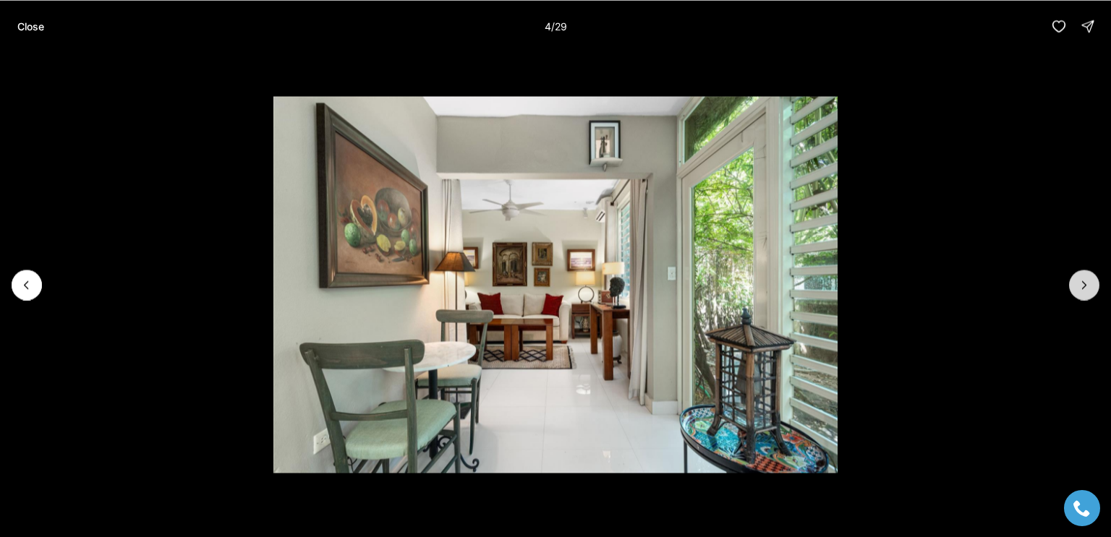
click at [1082, 285] on icon "Next slide" at bounding box center [1084, 285] width 14 height 14
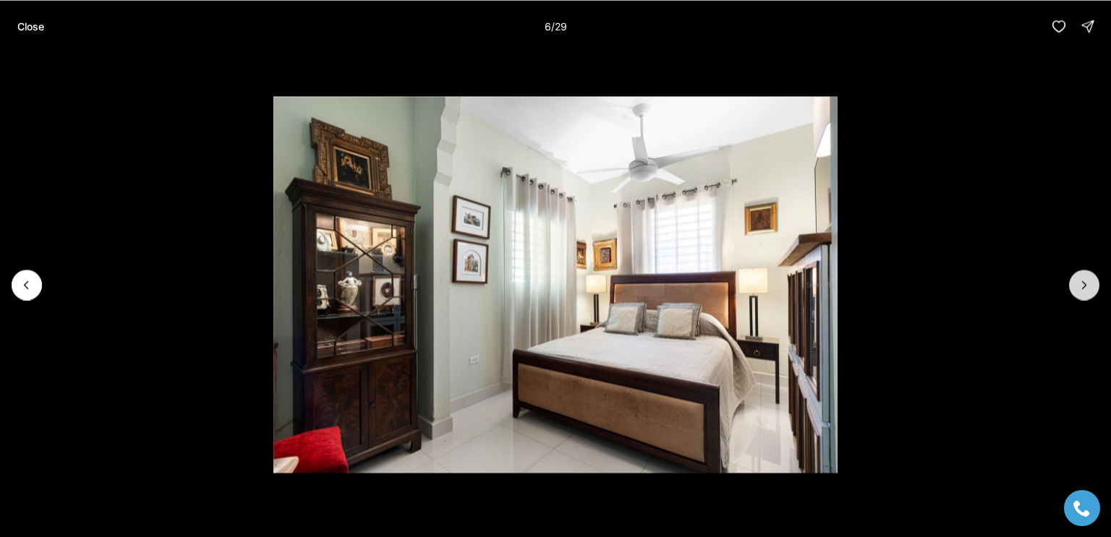
click at [1085, 281] on icon "Next slide" at bounding box center [1084, 285] width 14 height 14
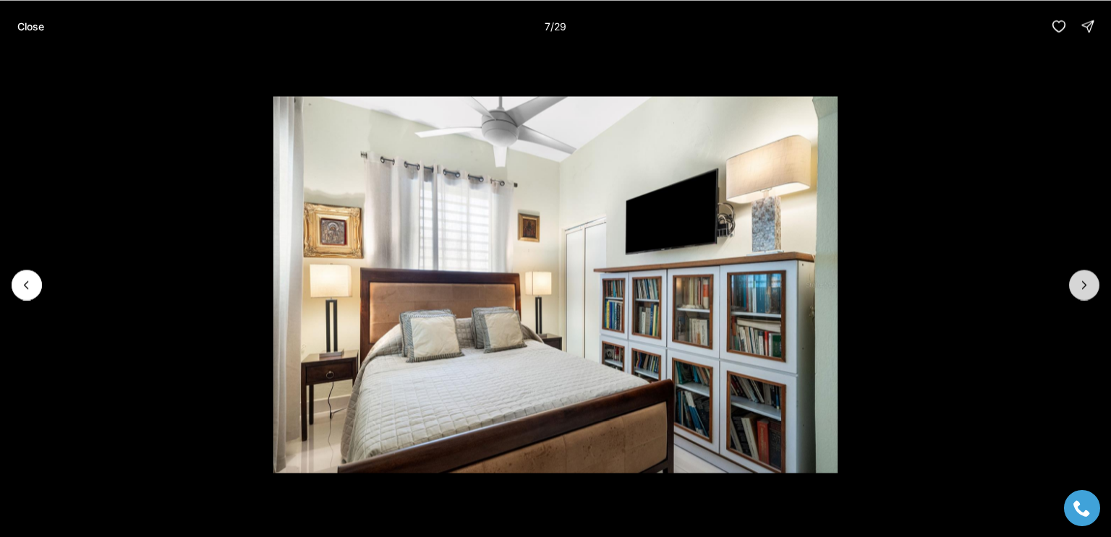
click at [1084, 284] on icon "Next slide" at bounding box center [1084, 285] width 14 height 14
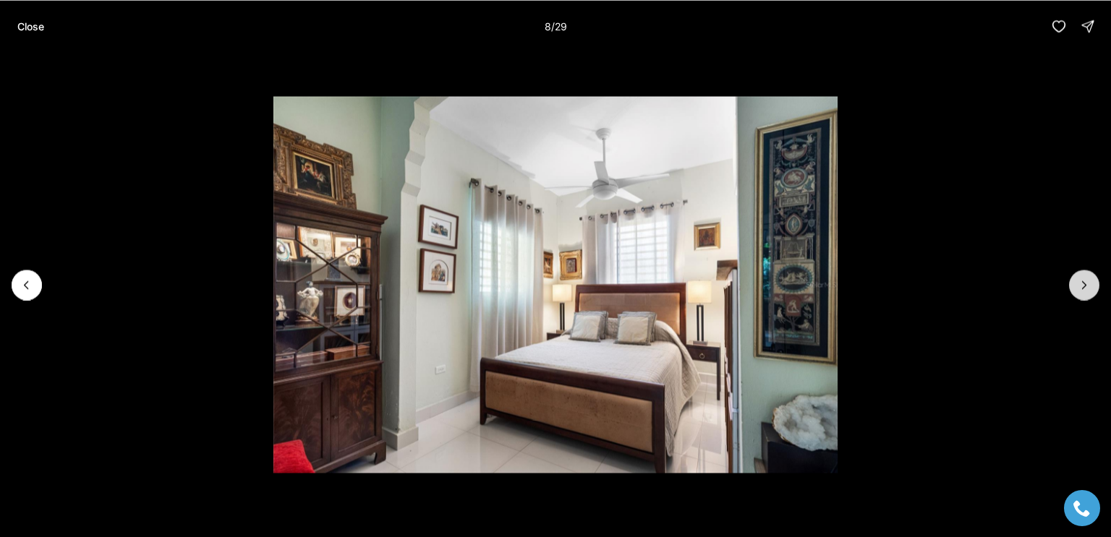
click at [1083, 284] on icon "Next slide" at bounding box center [1084, 285] width 14 height 14
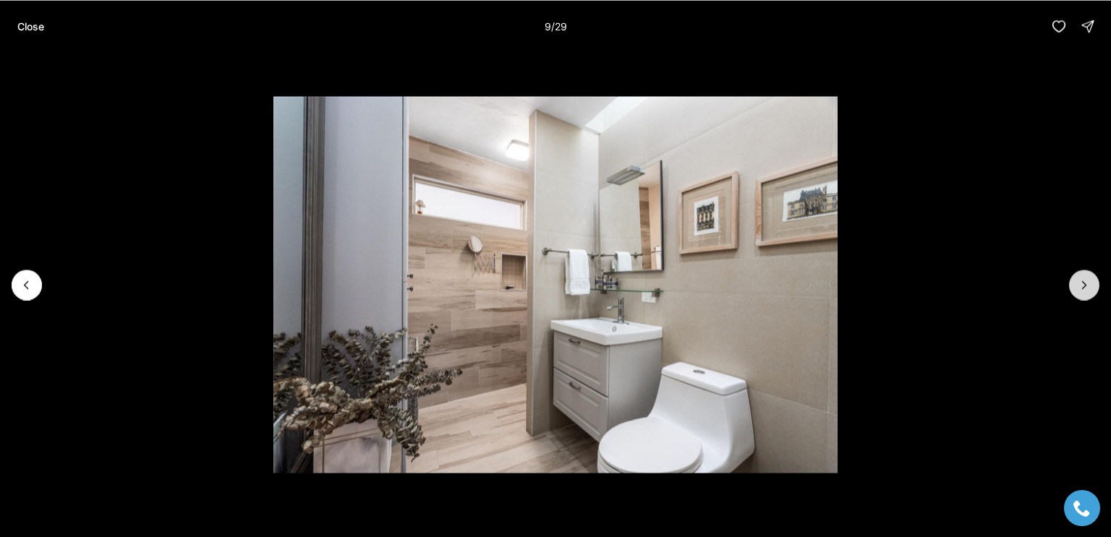
click at [1084, 284] on icon "Next slide" at bounding box center [1084, 285] width 14 height 14
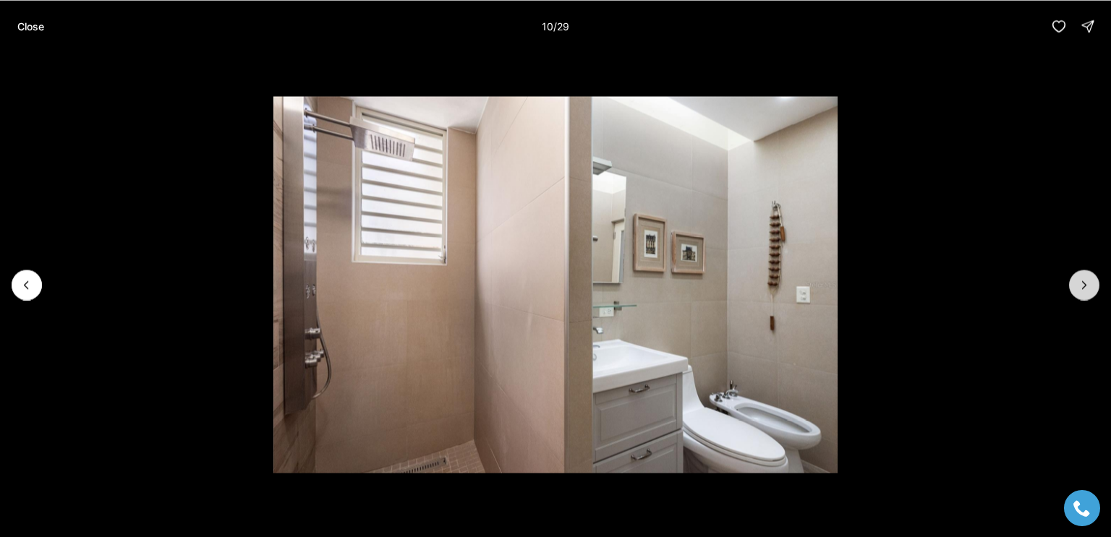
click at [1083, 283] on icon "Next slide" at bounding box center [1085, 284] width 4 height 7
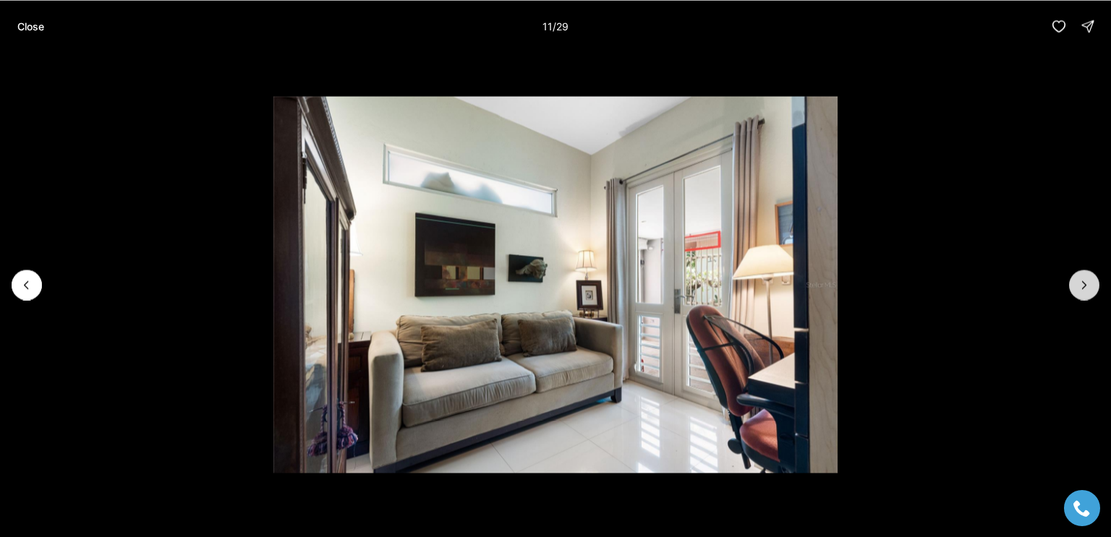
click at [1075, 286] on button "Next slide" at bounding box center [1084, 285] width 30 height 30
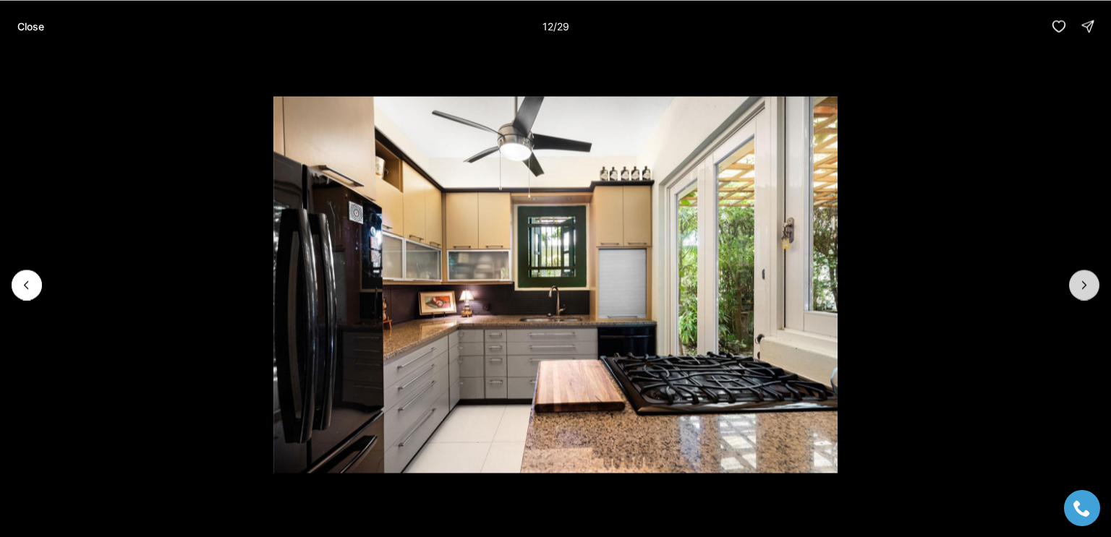
click at [1083, 288] on icon "Next slide" at bounding box center [1084, 285] width 14 height 14
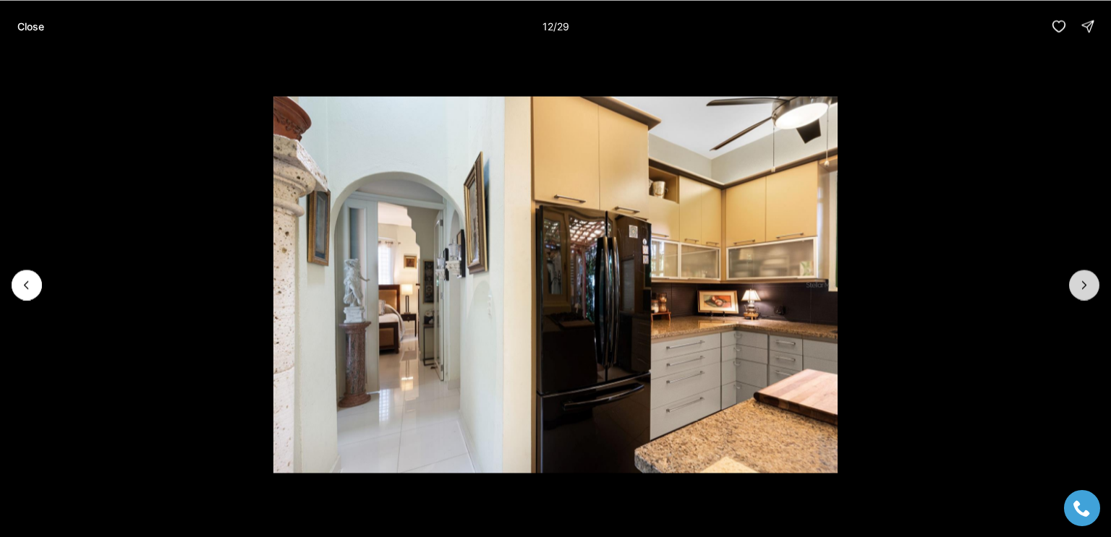
click at [1084, 285] on icon "Next slide" at bounding box center [1084, 285] width 14 height 14
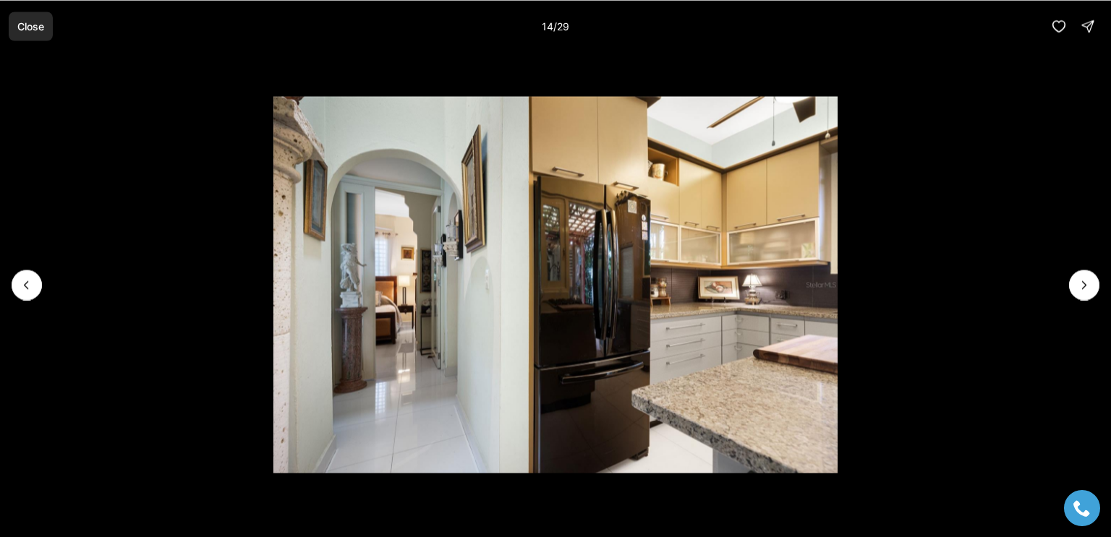
click at [35, 26] on p "Close" at bounding box center [30, 26] width 27 height 12
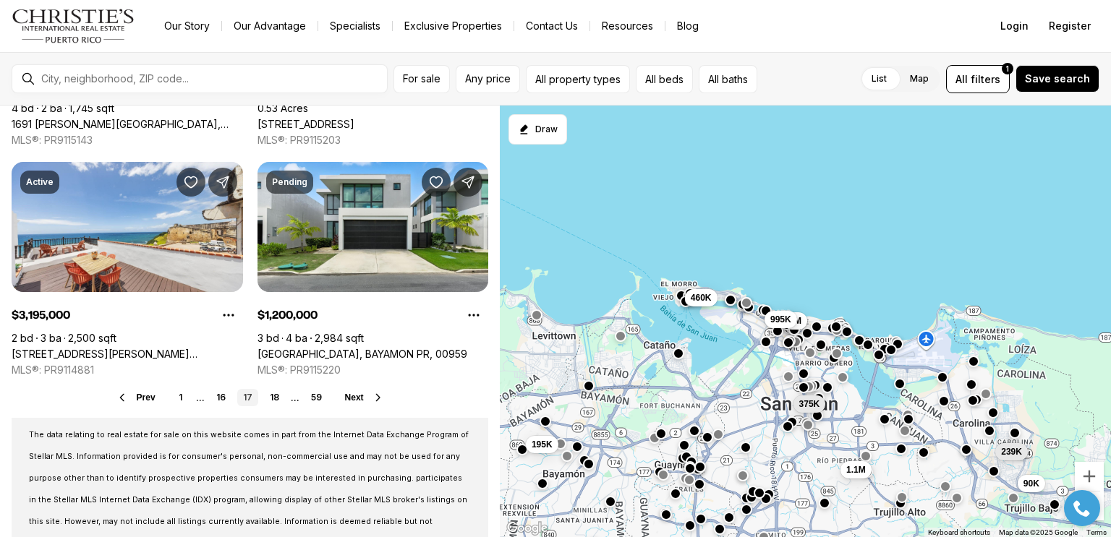
scroll to position [1151, 0]
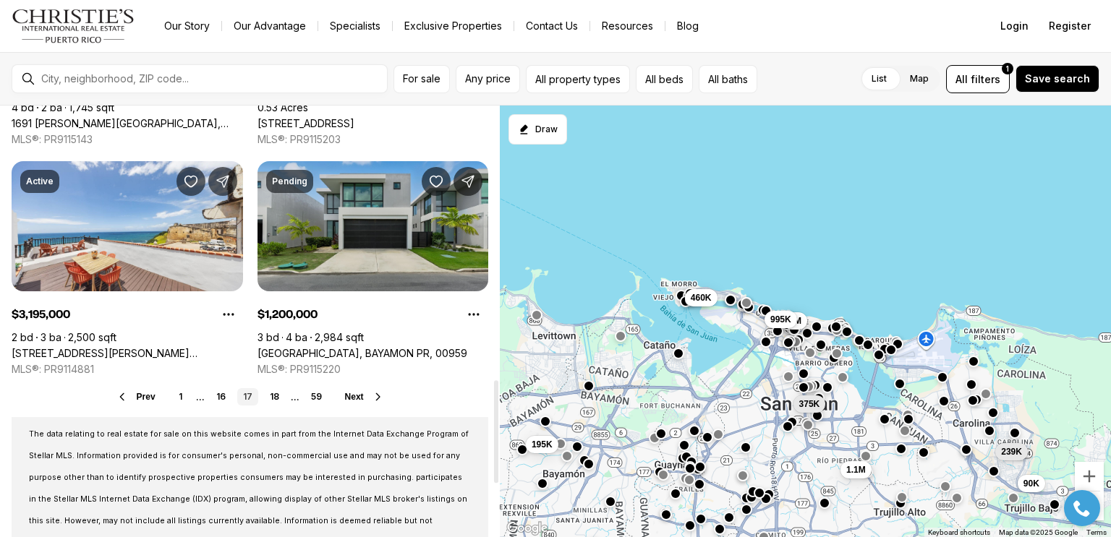
click at [344, 347] on link "[GEOGRAPHIC_DATA], BAYAMON PR, 00959" at bounding box center [362, 353] width 210 height 13
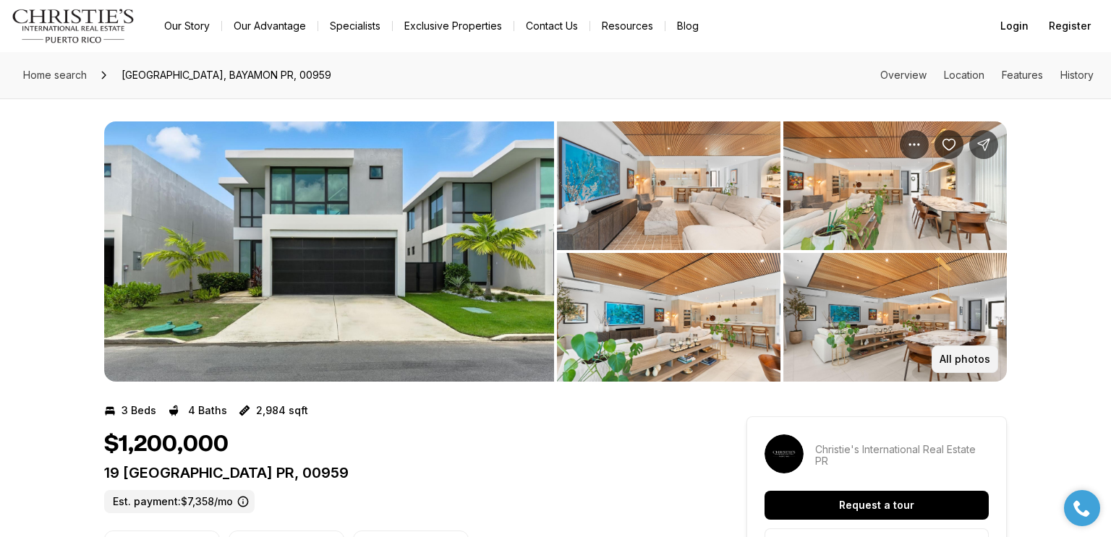
click at [963, 359] on p "All photos" at bounding box center [964, 360] width 51 height 12
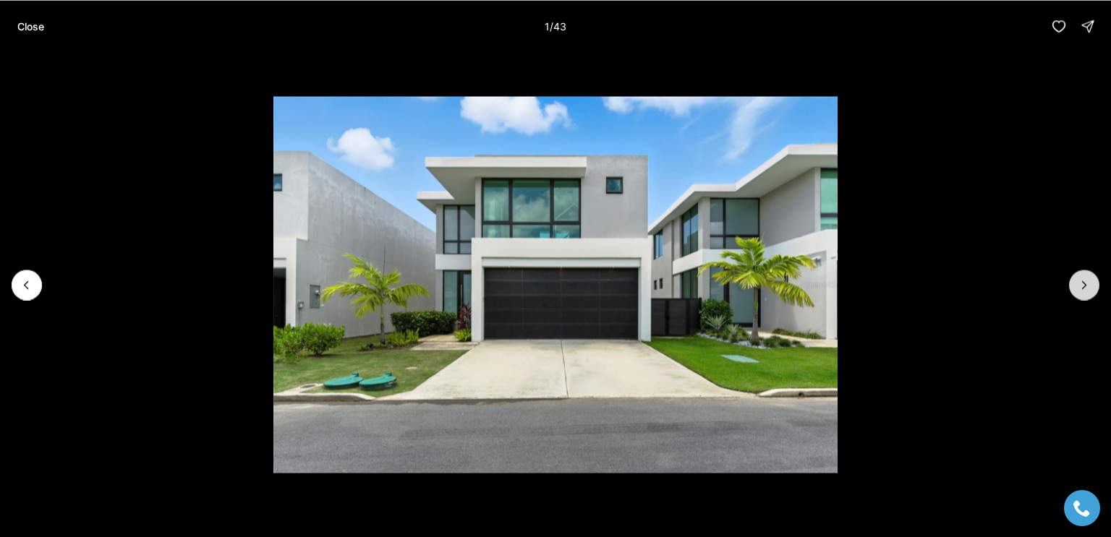
click at [1083, 298] on button "Next slide" at bounding box center [1084, 285] width 30 height 30
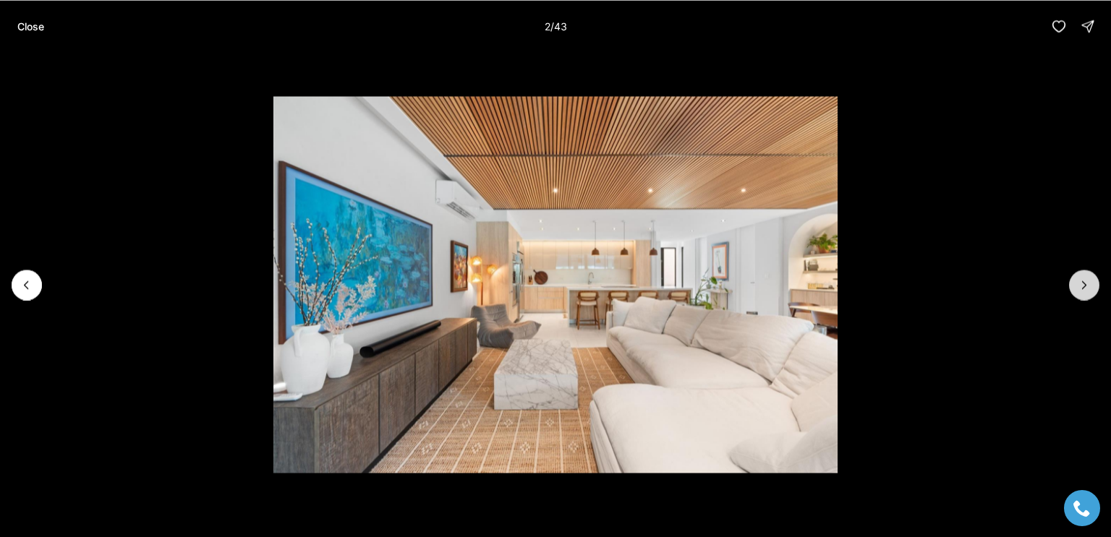
click at [1079, 292] on button "Next slide" at bounding box center [1084, 285] width 30 height 30
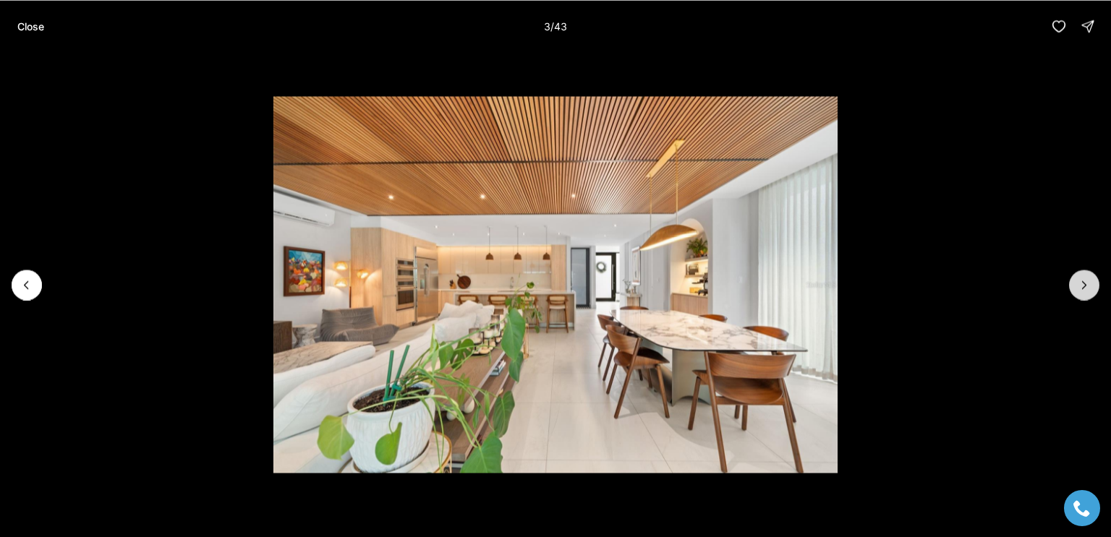
click at [1083, 285] on icon "Next slide" at bounding box center [1084, 285] width 14 height 14
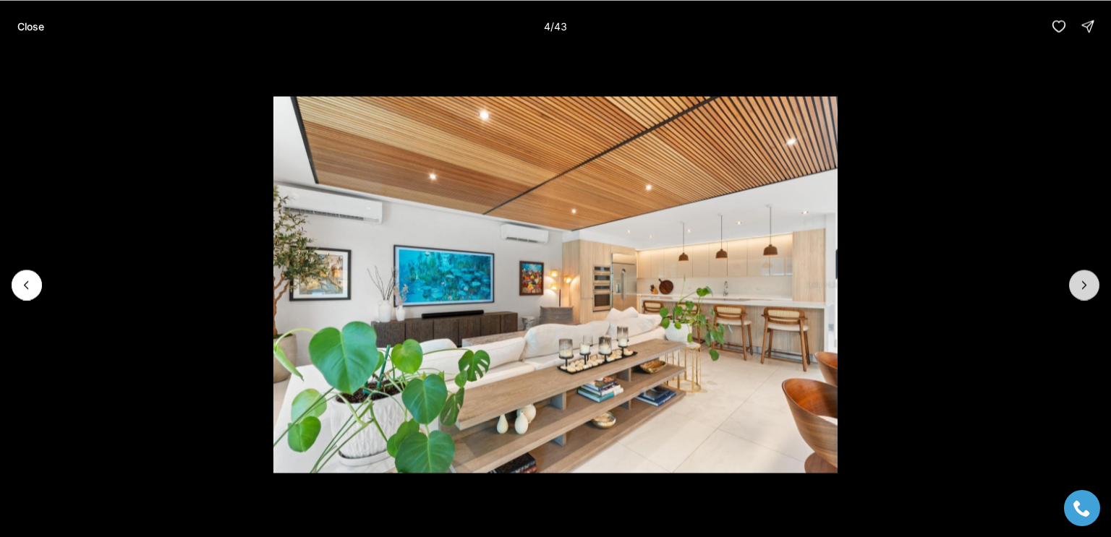
click at [1072, 291] on button "Next slide" at bounding box center [1084, 285] width 30 height 30
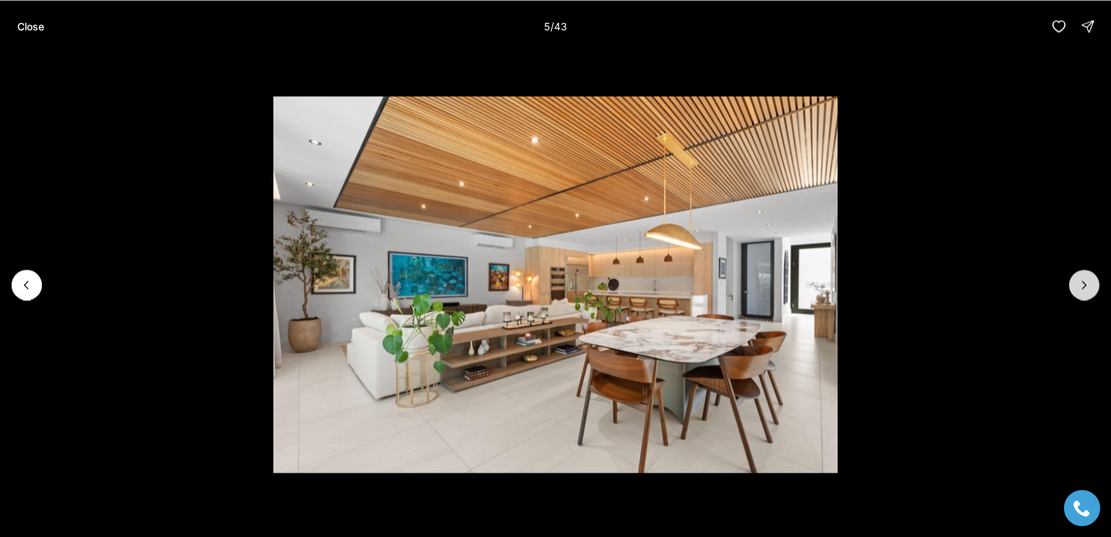
click at [1075, 293] on button "Next slide" at bounding box center [1084, 285] width 30 height 30
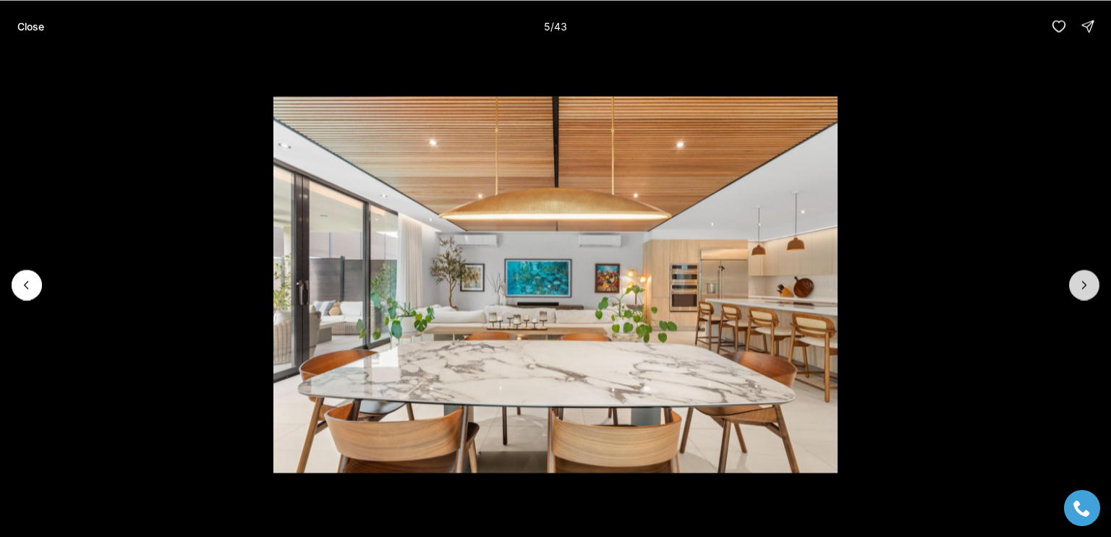
click at [1075, 295] on button "Next slide" at bounding box center [1084, 285] width 30 height 30
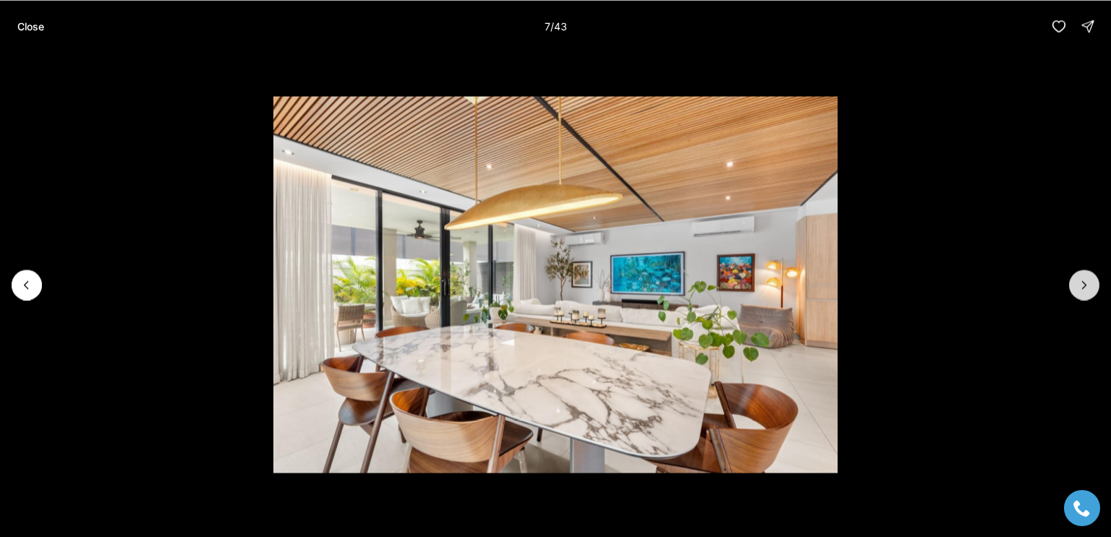
click at [1076, 295] on button "Next slide" at bounding box center [1084, 285] width 30 height 30
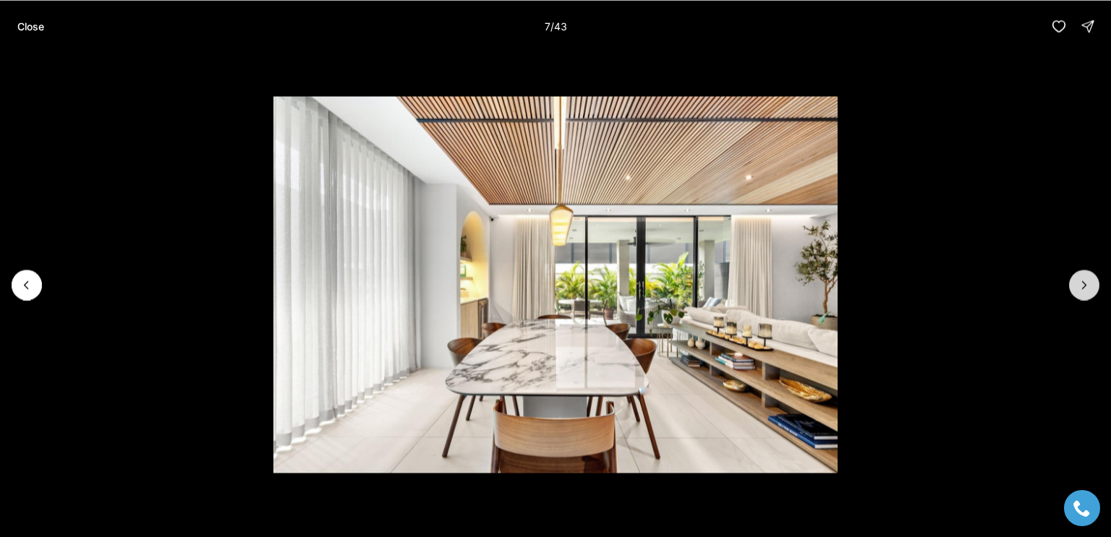
click at [1075, 296] on button "Next slide" at bounding box center [1084, 285] width 30 height 30
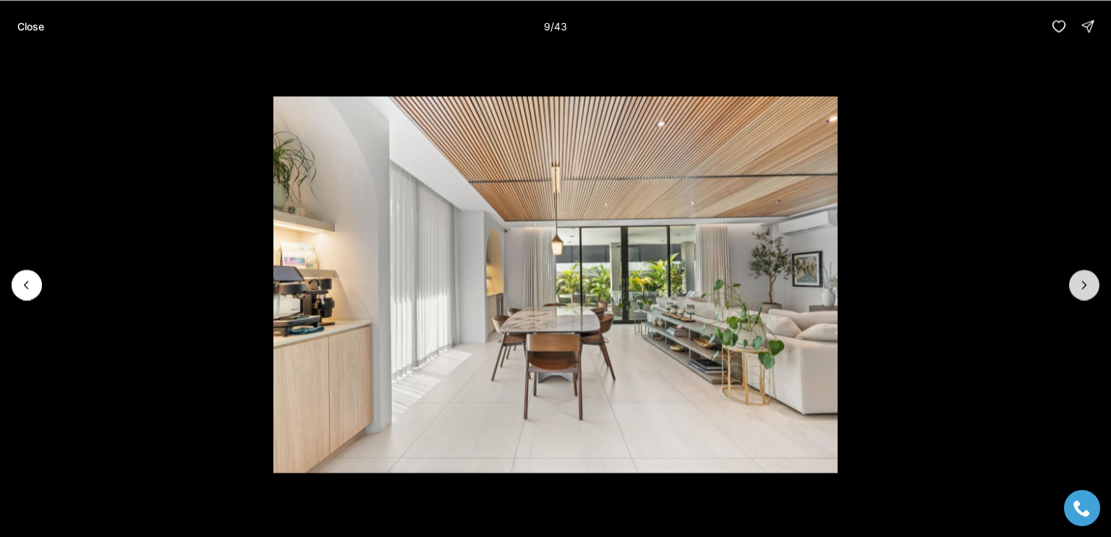
click at [1075, 296] on button "Next slide" at bounding box center [1084, 285] width 30 height 30
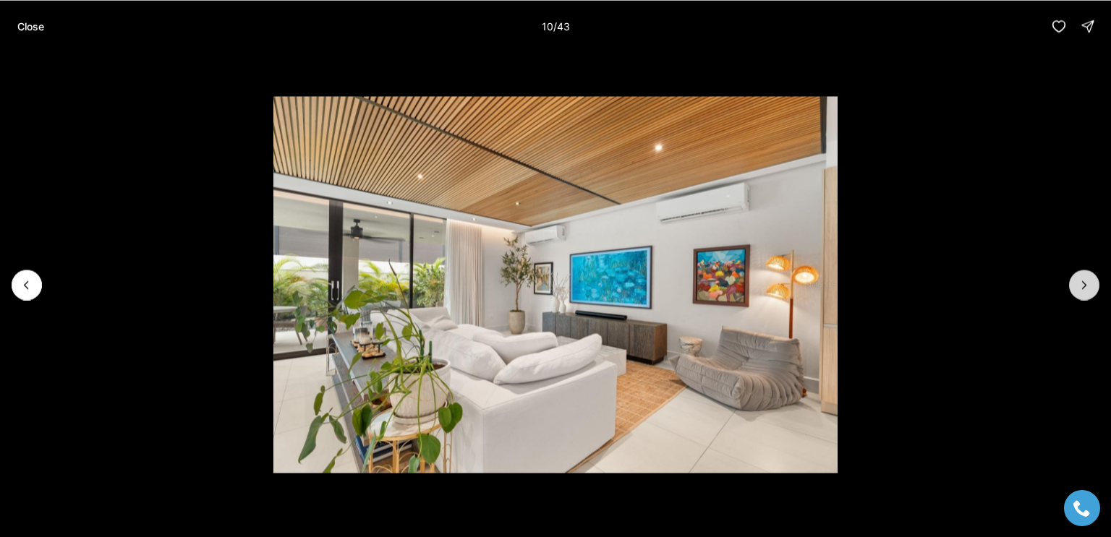
click at [1073, 295] on button "Next slide" at bounding box center [1084, 285] width 30 height 30
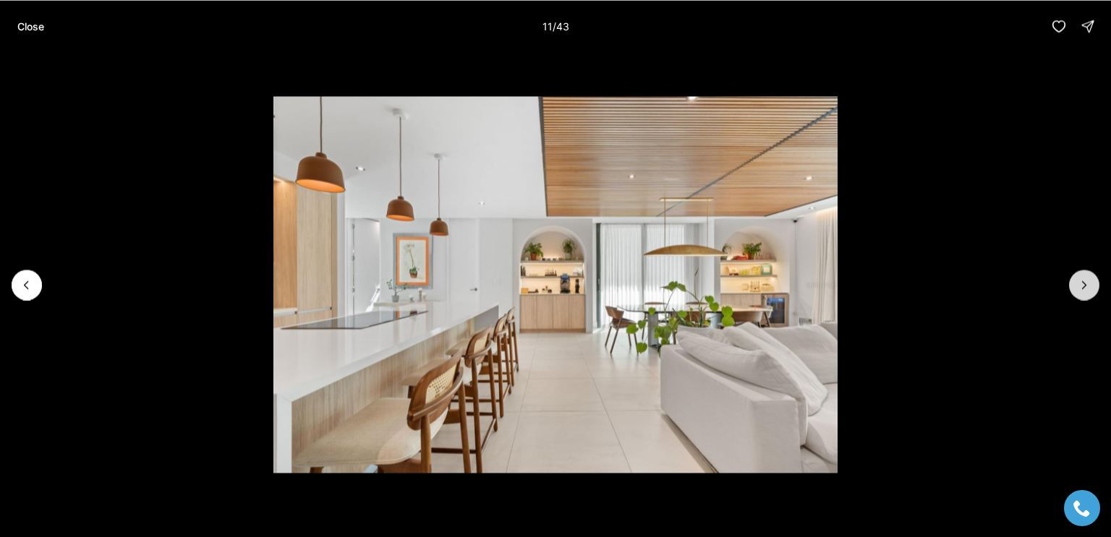
click at [1072, 291] on button "Next slide" at bounding box center [1084, 285] width 30 height 30
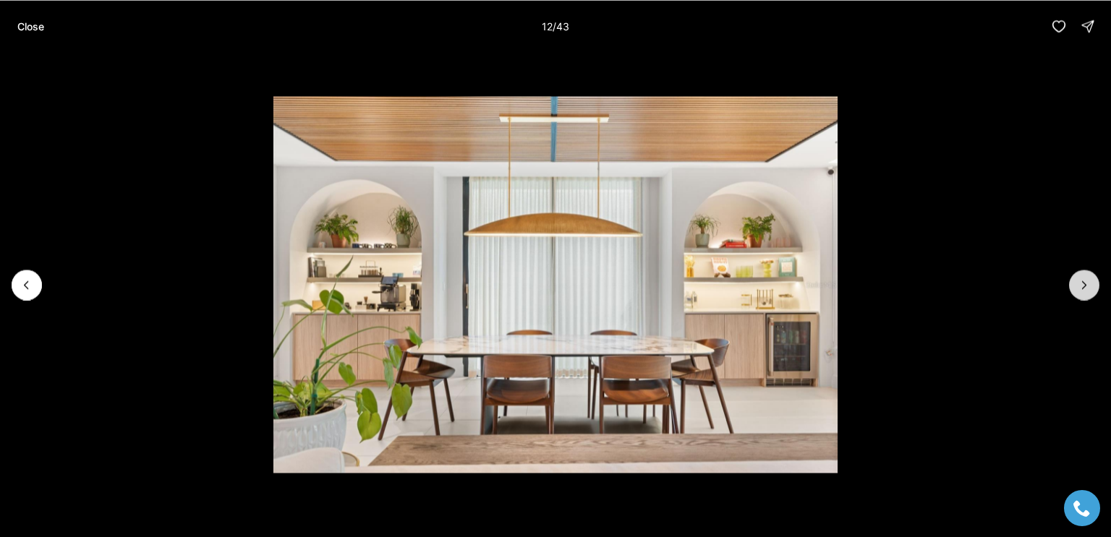
click at [1072, 292] on button "Next slide" at bounding box center [1084, 285] width 30 height 30
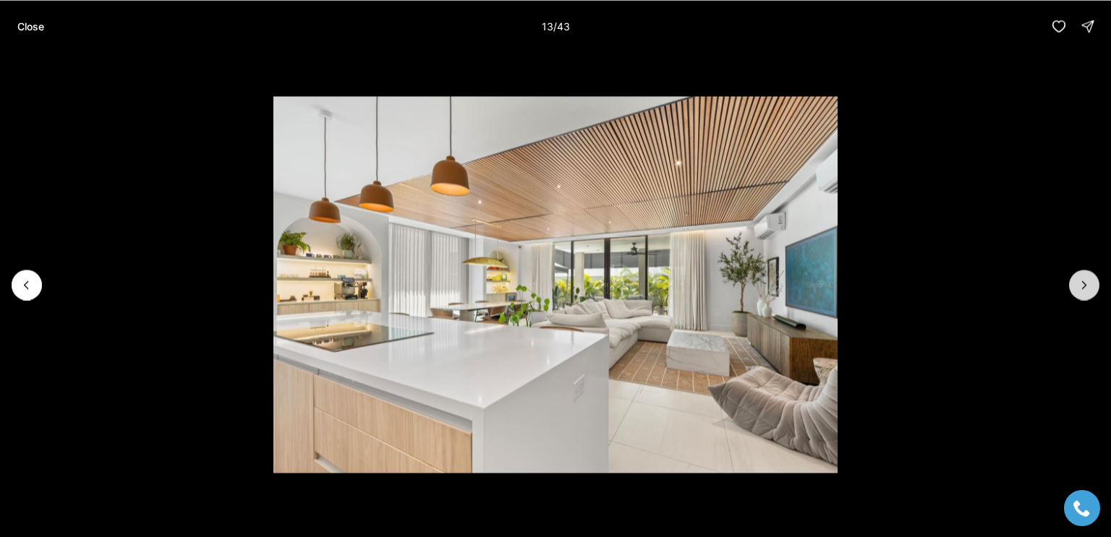
click at [1075, 295] on button "Next slide" at bounding box center [1084, 285] width 30 height 30
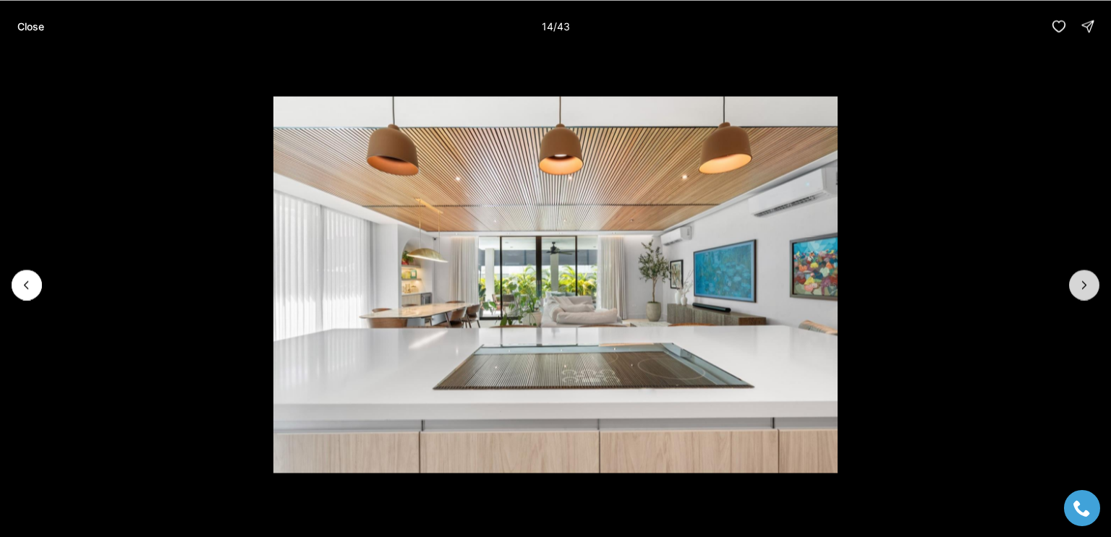
click at [1075, 296] on button "Next slide" at bounding box center [1084, 285] width 30 height 30
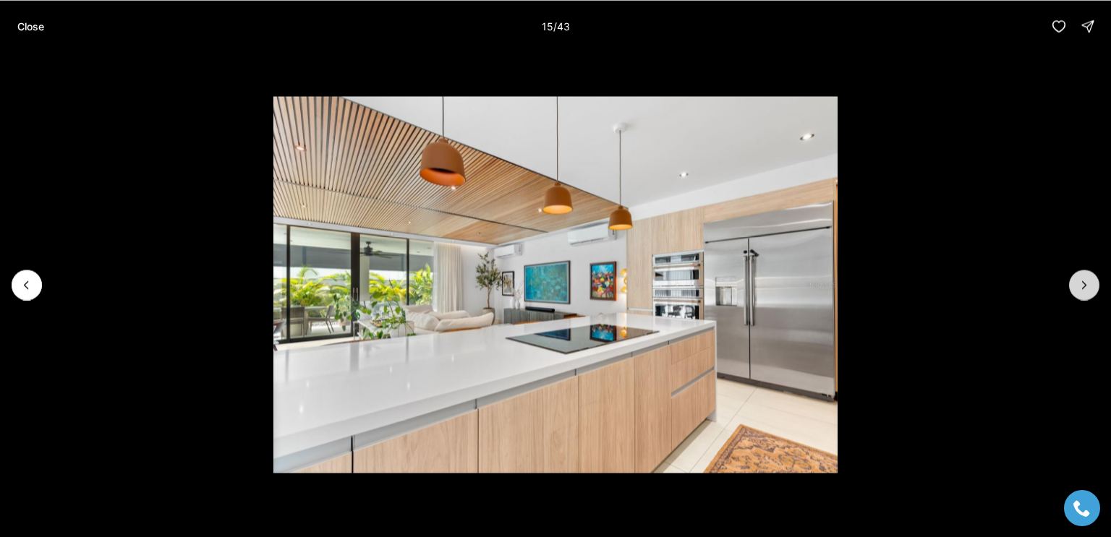
click at [1075, 295] on button "Next slide" at bounding box center [1084, 285] width 30 height 30
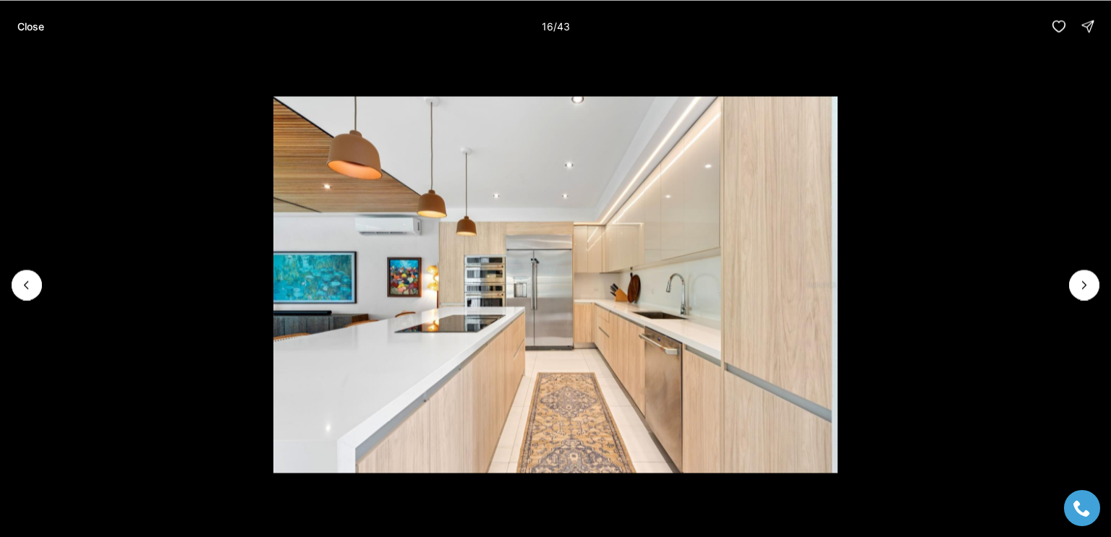
click at [1074, 296] on li "16 of 43" at bounding box center [555, 284] width 1111 height 465
click at [1085, 285] on icon "Next slide" at bounding box center [1084, 285] width 14 height 14
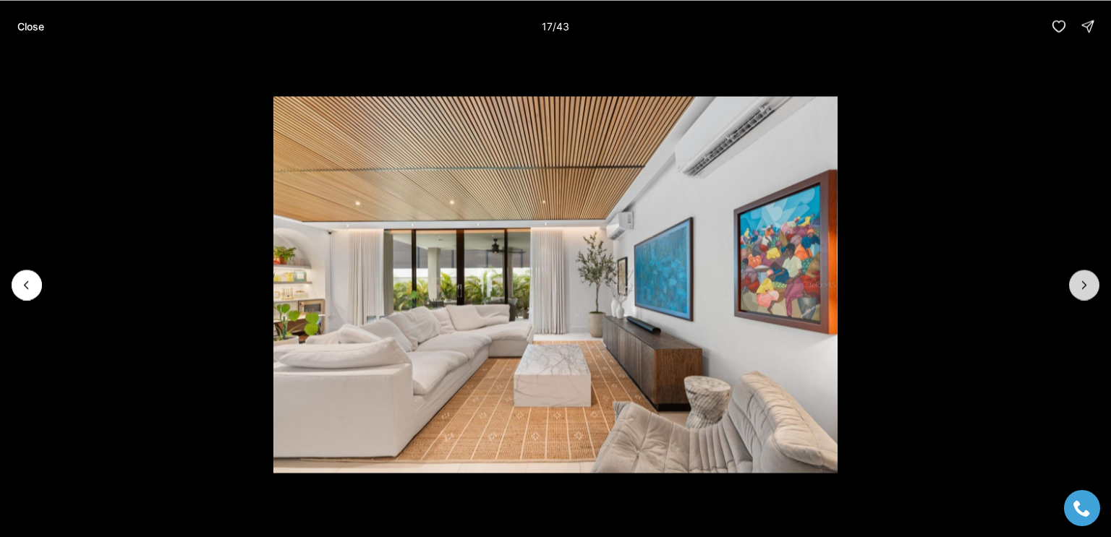
click at [1083, 291] on icon "Next slide" at bounding box center [1084, 285] width 14 height 14
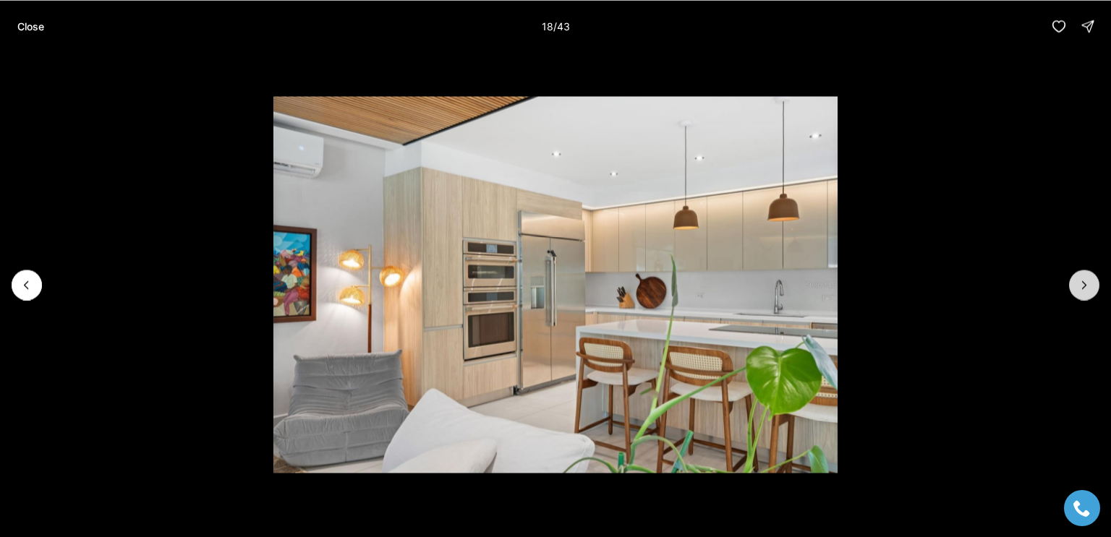
click at [1084, 286] on icon "Next slide" at bounding box center [1085, 284] width 4 height 7
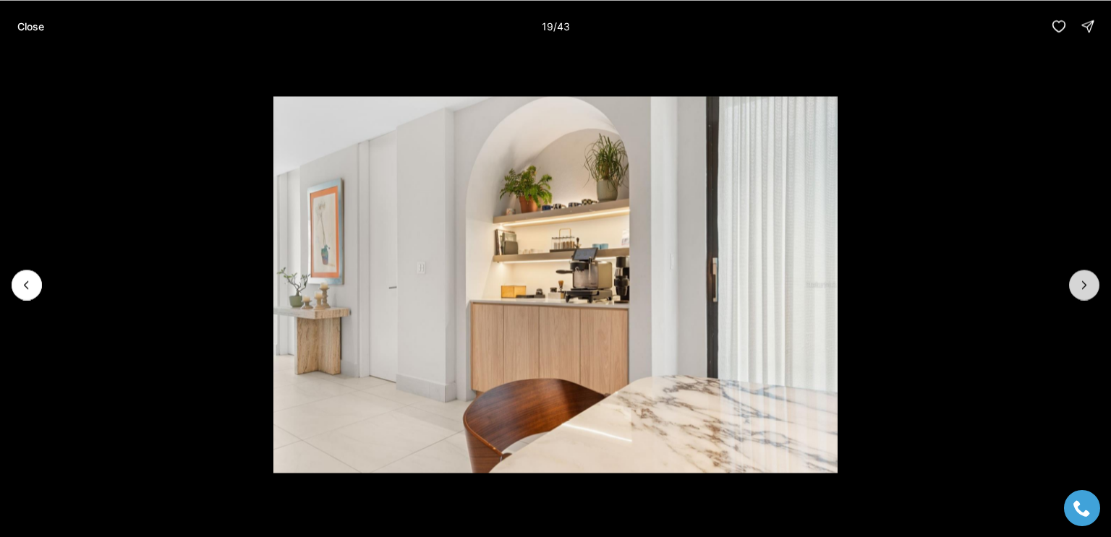
click at [1084, 286] on icon "Next slide" at bounding box center [1085, 284] width 4 height 7
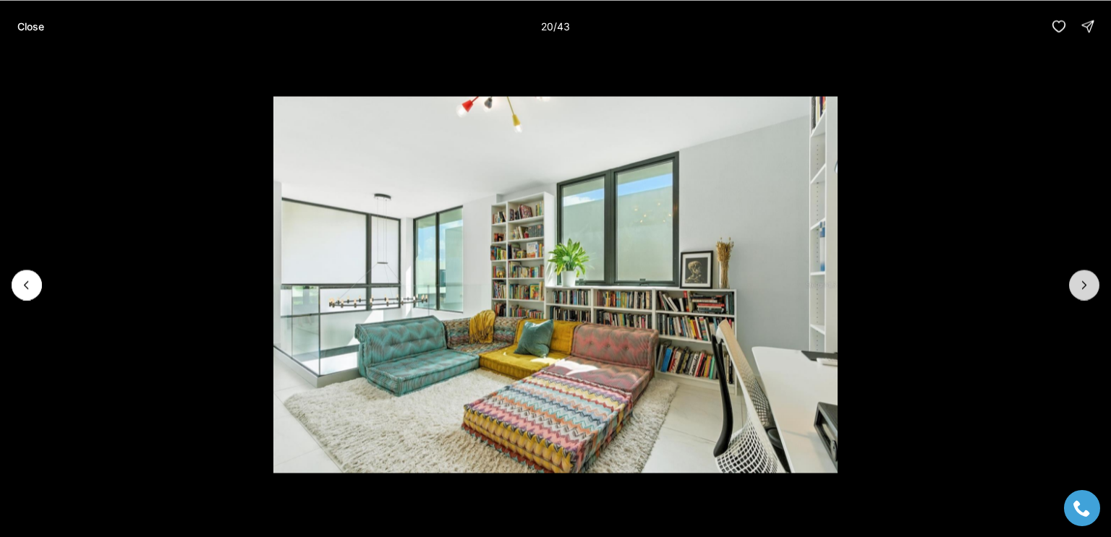
click at [1075, 291] on button "Next slide" at bounding box center [1084, 285] width 30 height 30
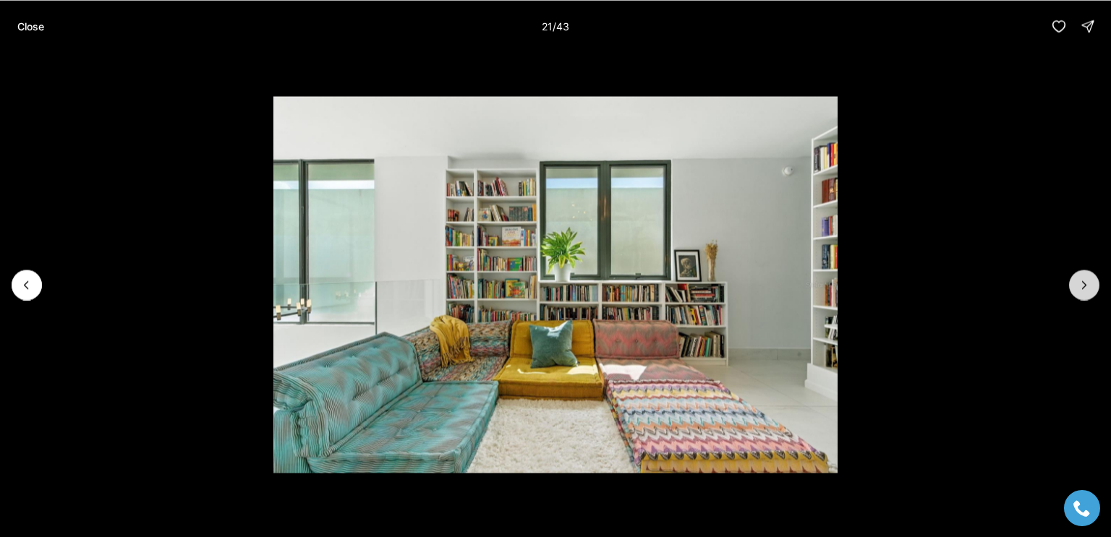
click at [1084, 285] on icon "Next slide" at bounding box center [1084, 285] width 14 height 14
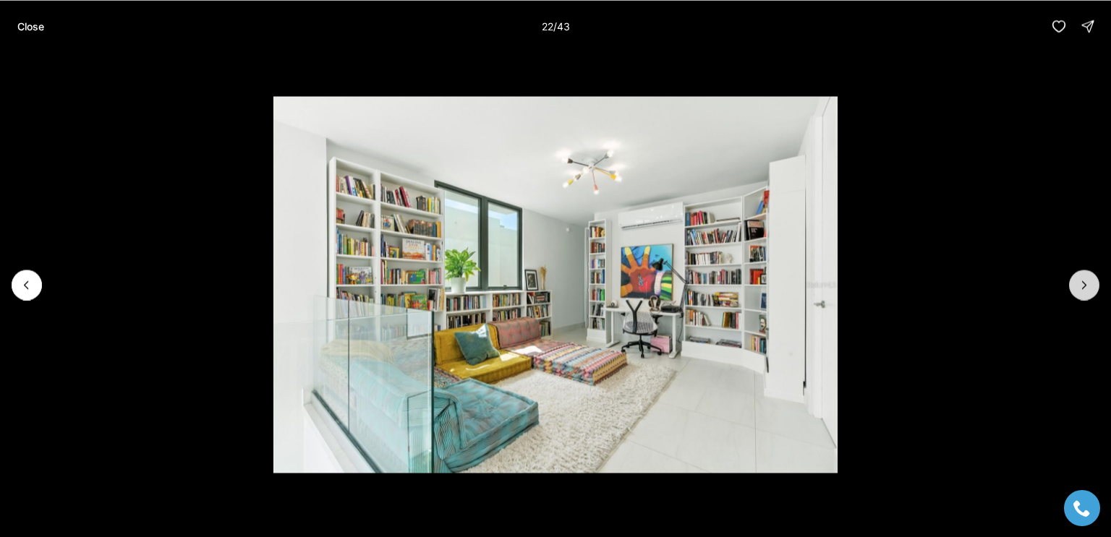
click at [1085, 288] on icon "Next slide" at bounding box center [1084, 285] width 14 height 14
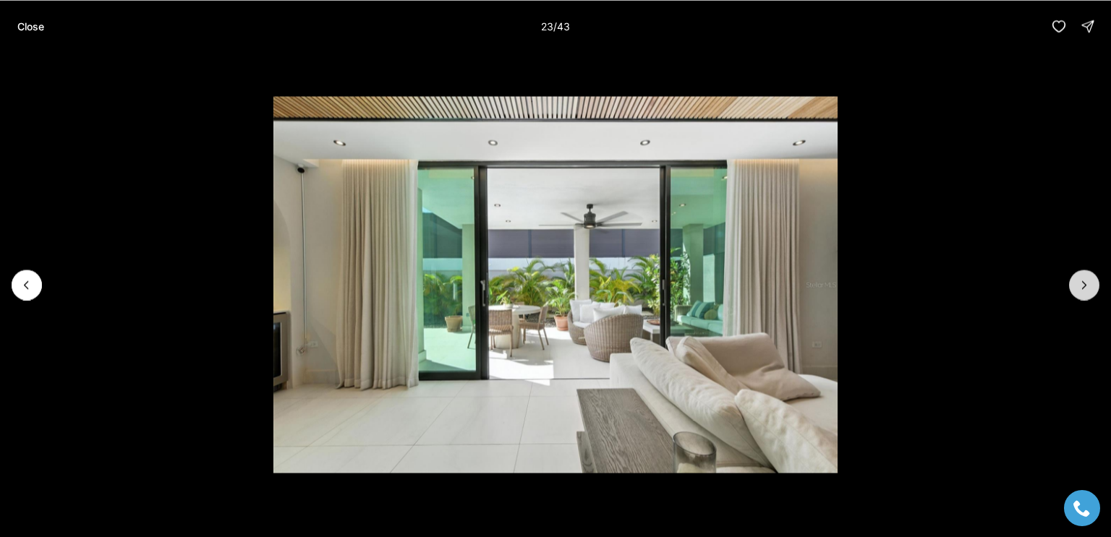
click at [1084, 285] on icon "Next slide" at bounding box center [1084, 285] width 14 height 14
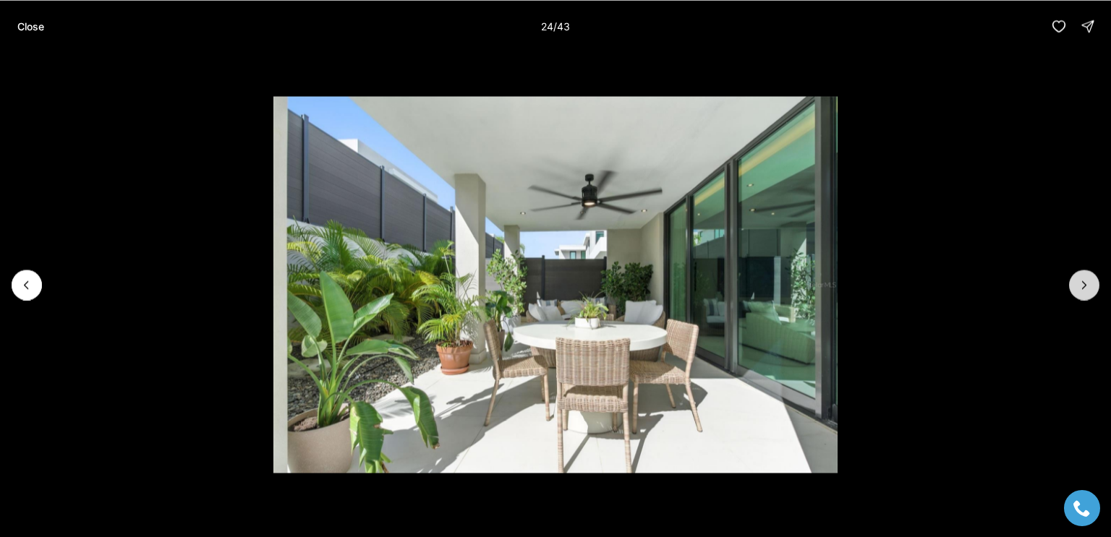
click at [1077, 285] on icon "Next slide" at bounding box center [1084, 285] width 14 height 14
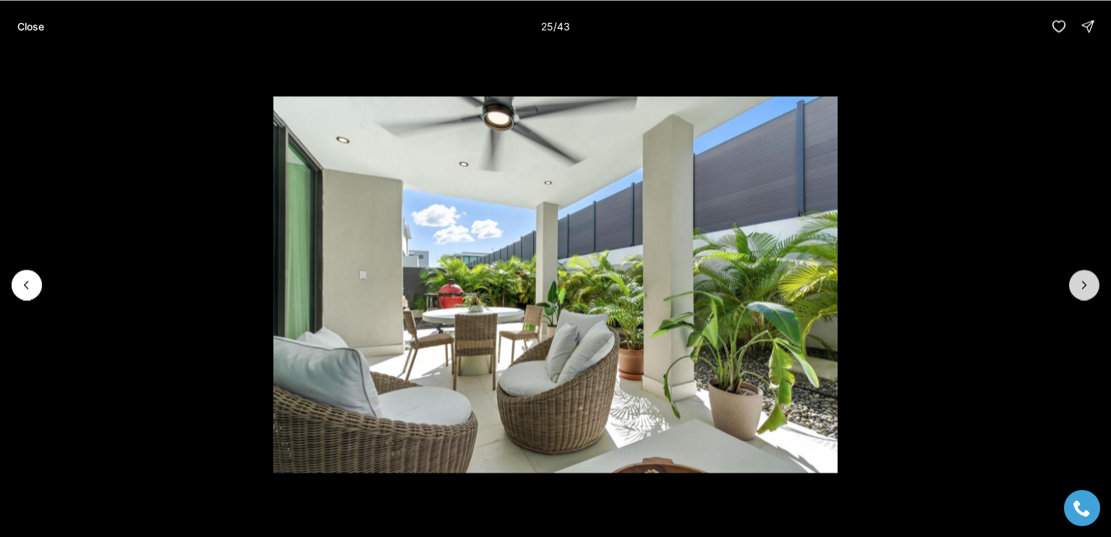
click at [1084, 285] on icon "Next slide" at bounding box center [1084, 285] width 14 height 14
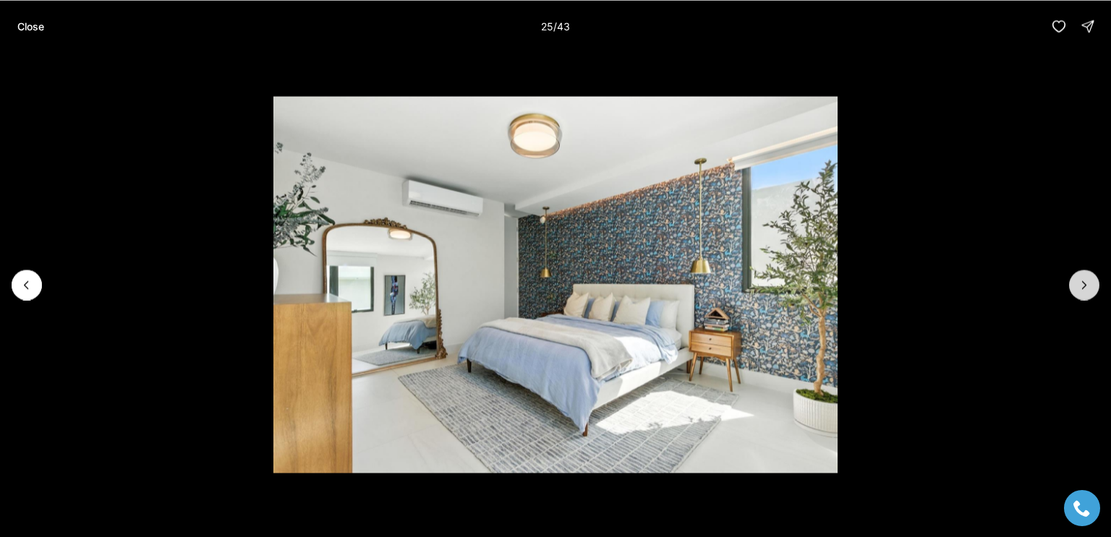
click at [1083, 289] on icon "Next slide" at bounding box center [1084, 285] width 14 height 14
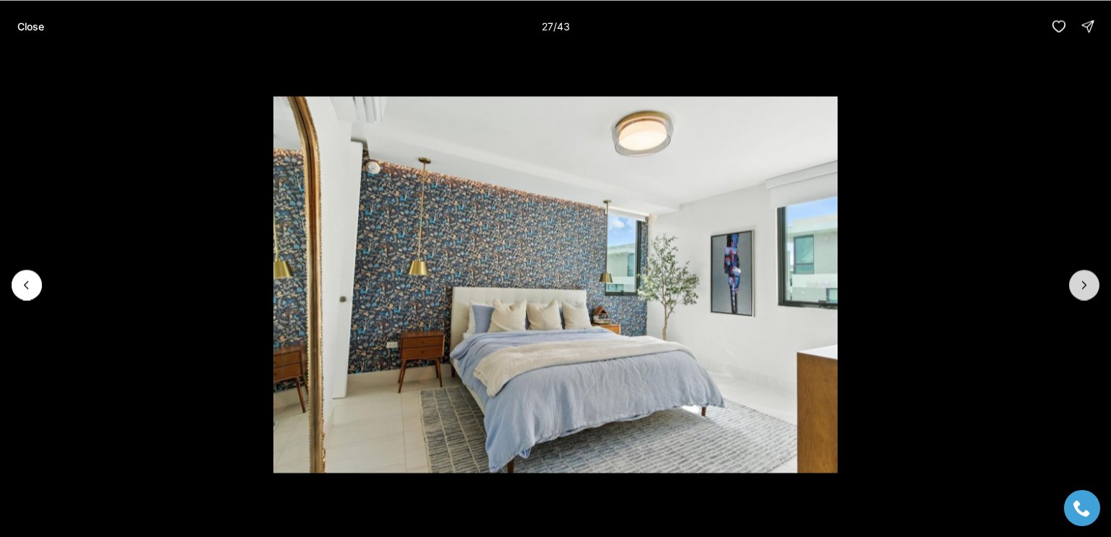
click at [1084, 286] on icon "Next slide" at bounding box center [1084, 285] width 14 height 14
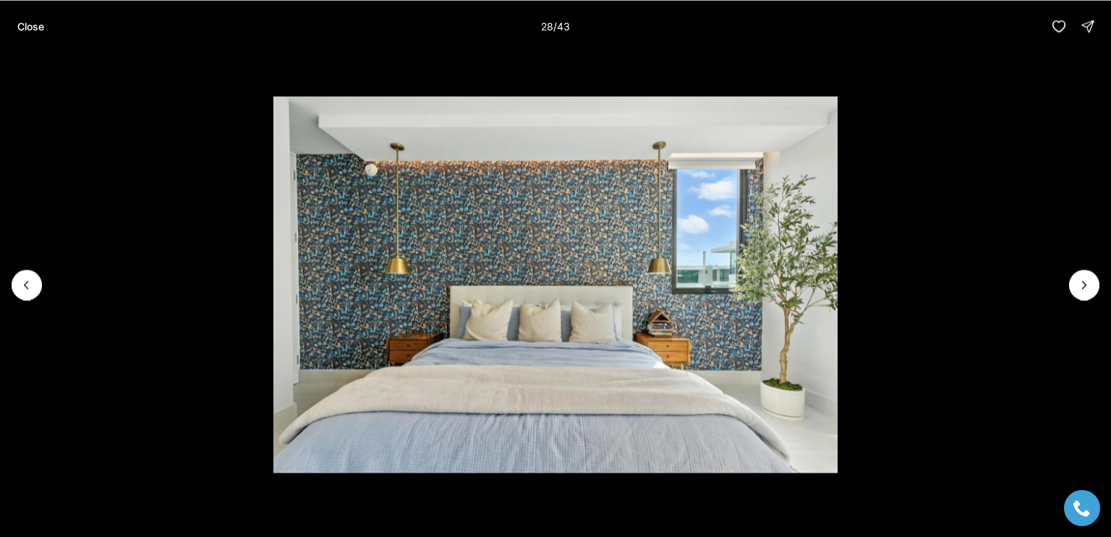
click at [994, 297] on li "28 of 43" at bounding box center [555, 284] width 1111 height 465
